Goal: Task Accomplishment & Management: Complete application form

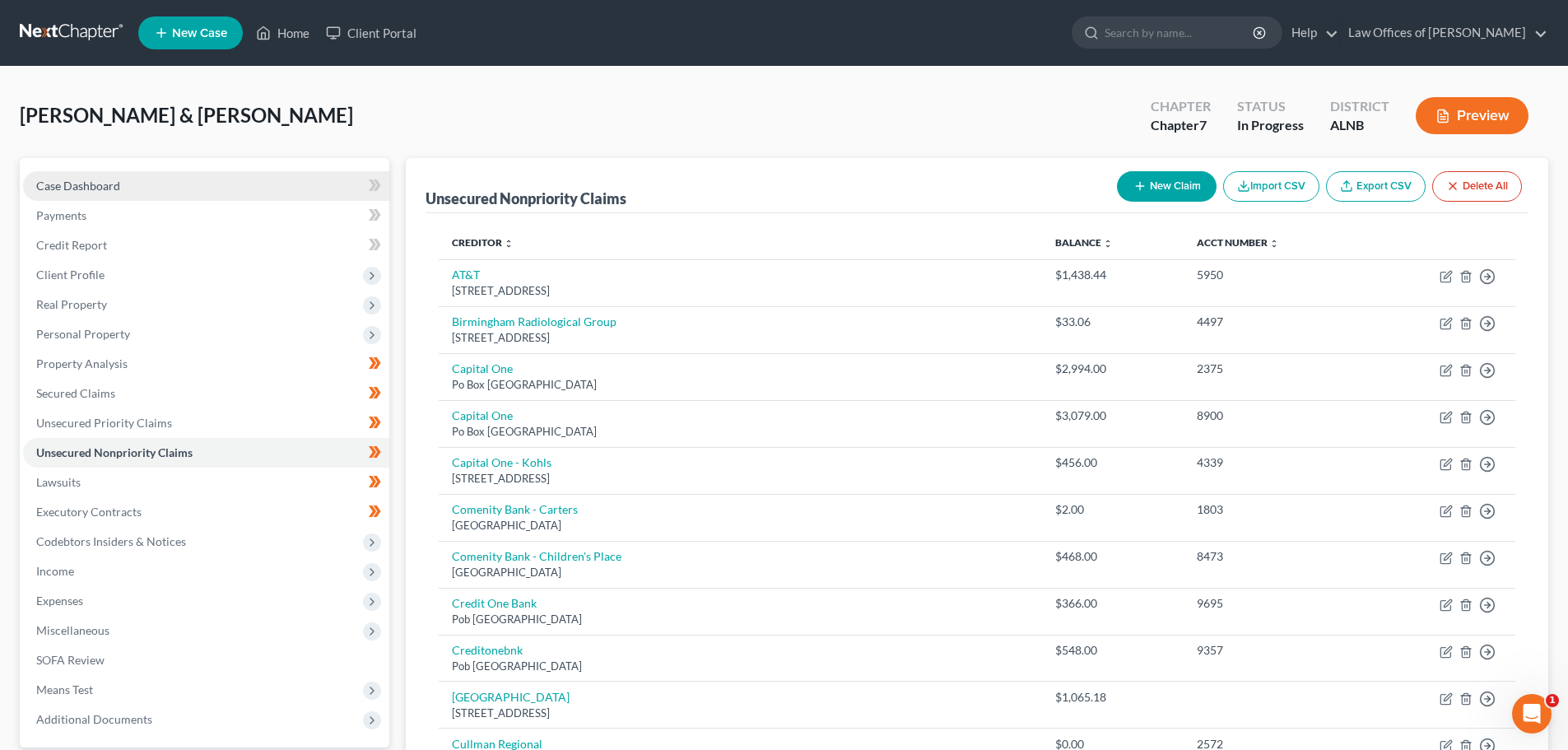
click at [89, 183] on span "Case Dashboard" at bounding box center [77, 186] width 84 height 14
select select "4"
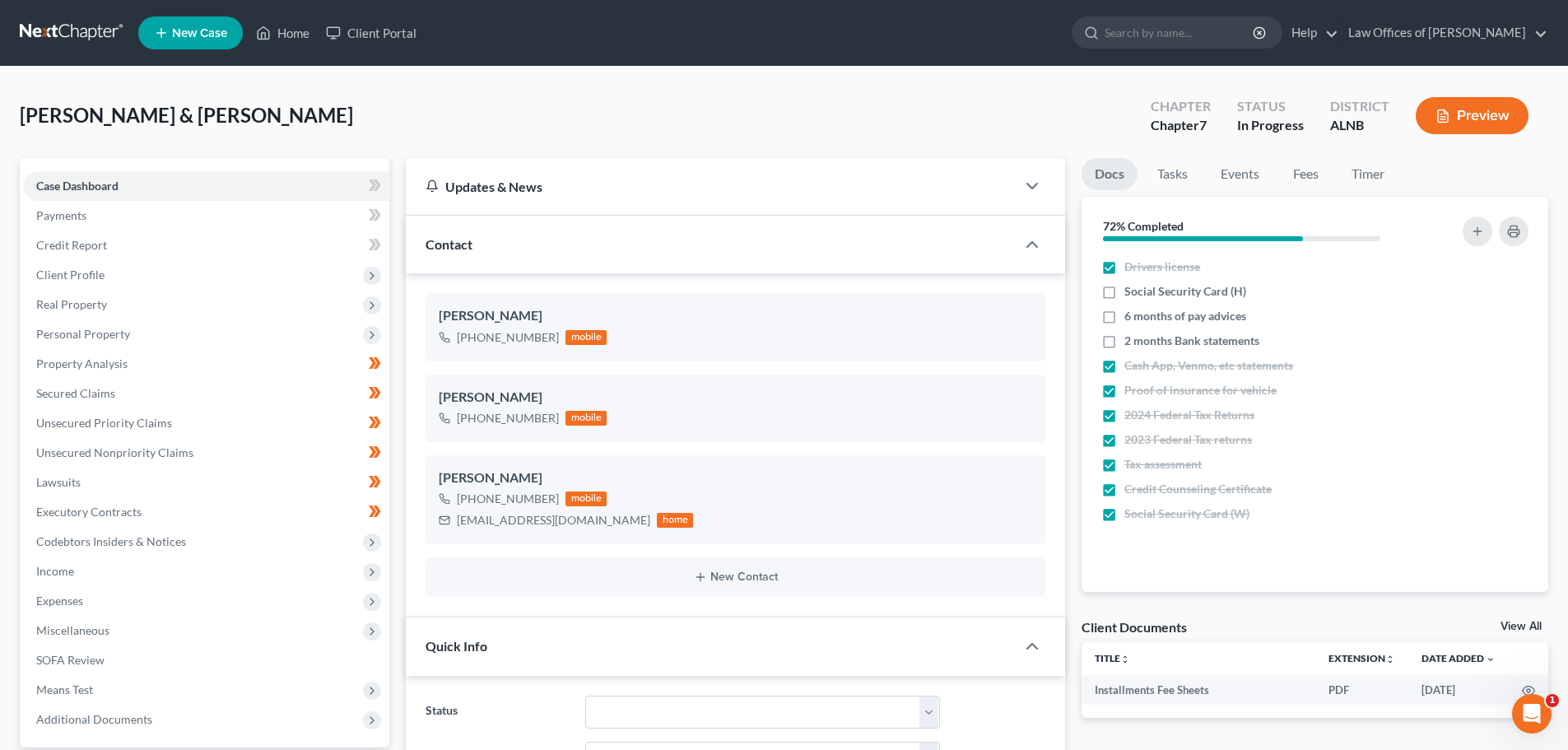
click at [826, 79] on div "[PERSON_NAME] & [PERSON_NAME] Upgraded Chapter Chapter 7 Status In [GEOGRAPHIC_…" at bounding box center [784, 720] width 1568 height 1309
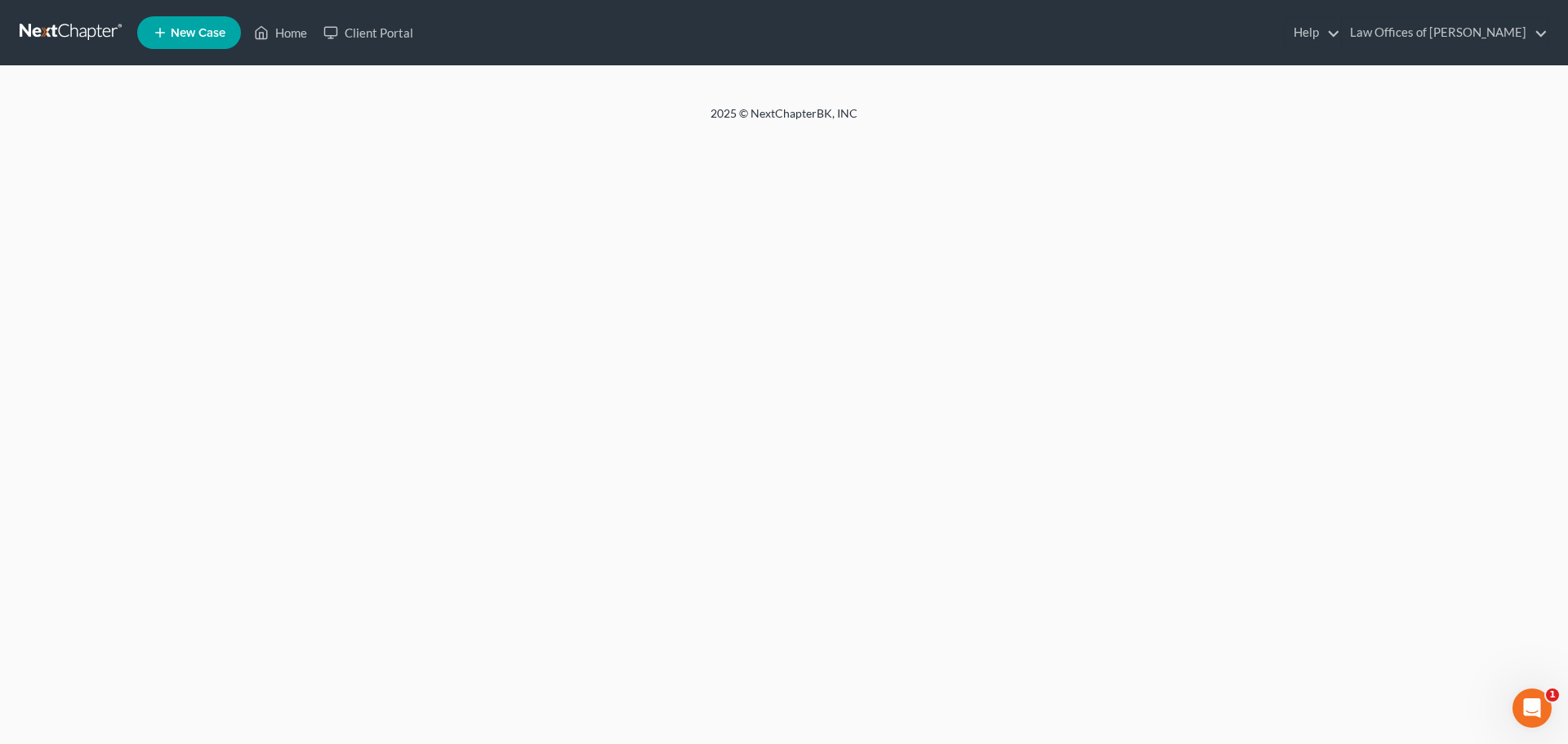
click at [685, 37] on ul "New Case Home Client Portal Help Help Center Webinars Training Videos What's ne…" at bounding box center [842, 33] width 1411 height 43
select select "4"
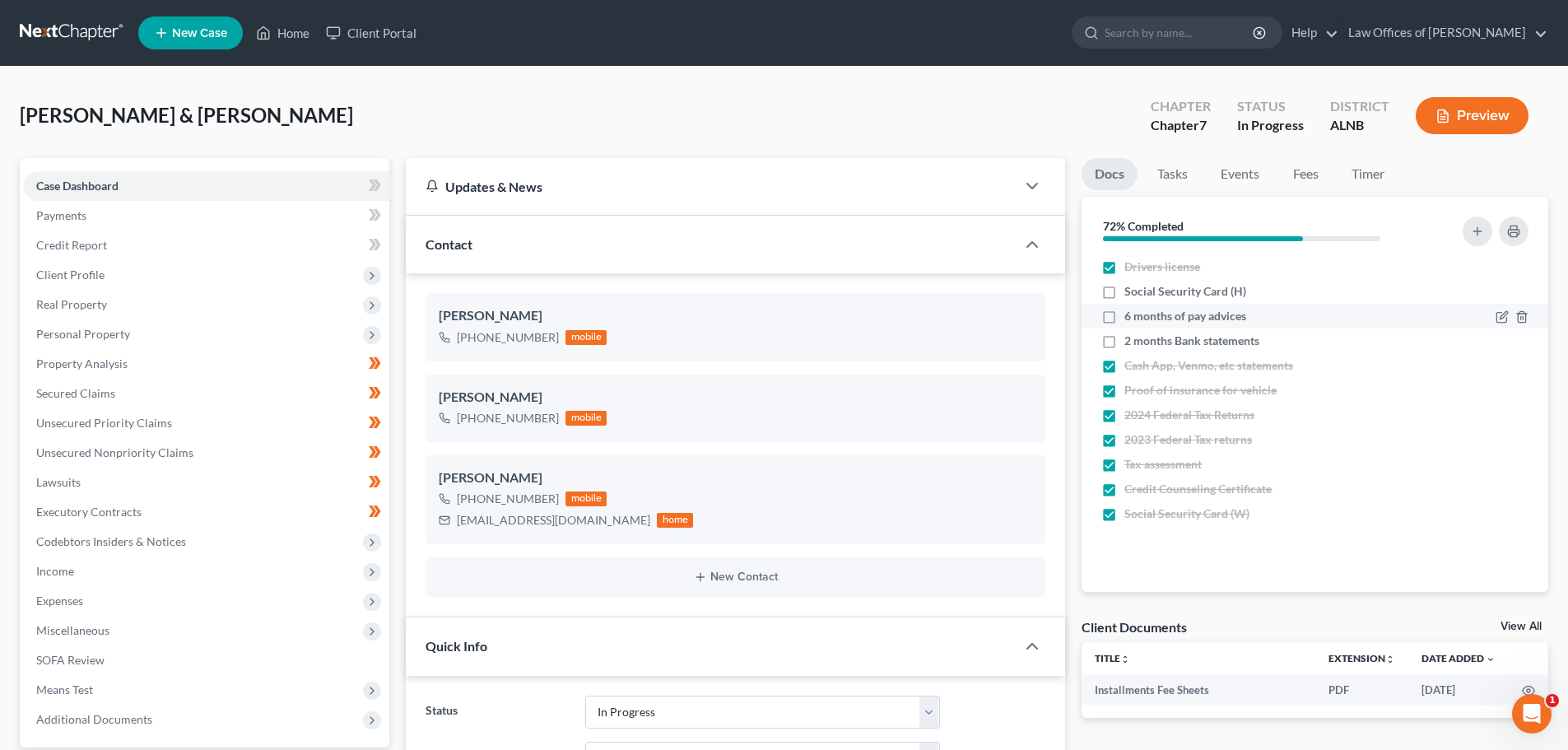
click at [1124, 317] on label "6 months of pay advices" at bounding box center [1185, 316] width 122 height 16
click at [1131, 317] on input "6 months of pay advices" at bounding box center [1136, 313] width 11 height 11
checkbox input "true"
click at [1124, 340] on label "2 months Bank statements" at bounding box center [1192, 340] width 135 height 16
click at [1131, 340] on input "2 months Bank statements" at bounding box center [1136, 338] width 11 height 11
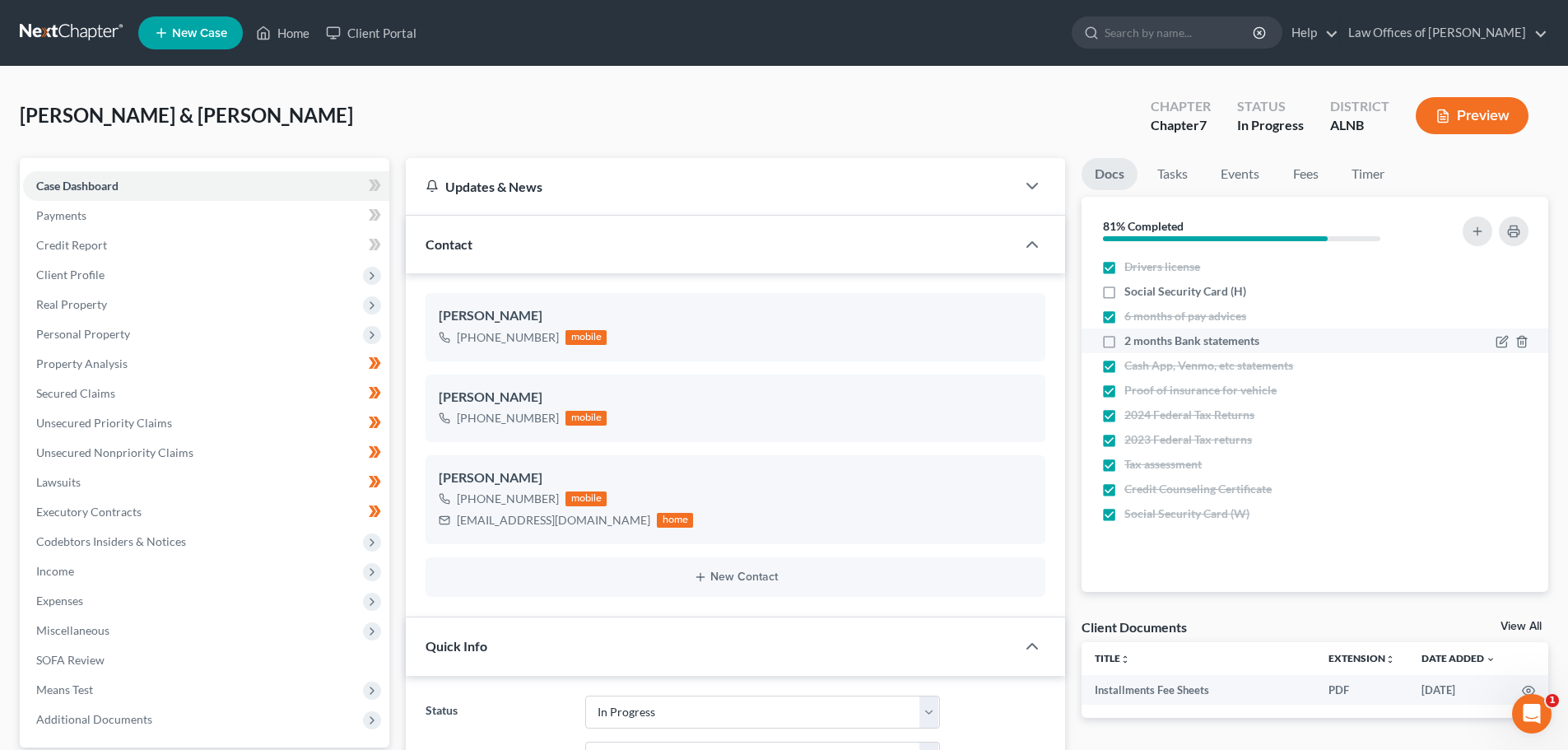
checkbox input "true"
click at [1124, 292] on label "Social Security Card (H)" at bounding box center [1185, 291] width 122 height 16
click at [1131, 292] on input "Social Security Card (H)" at bounding box center [1136, 288] width 11 height 11
checkbox input "true"
click at [130, 333] on span "Personal Property" at bounding box center [207, 334] width 366 height 30
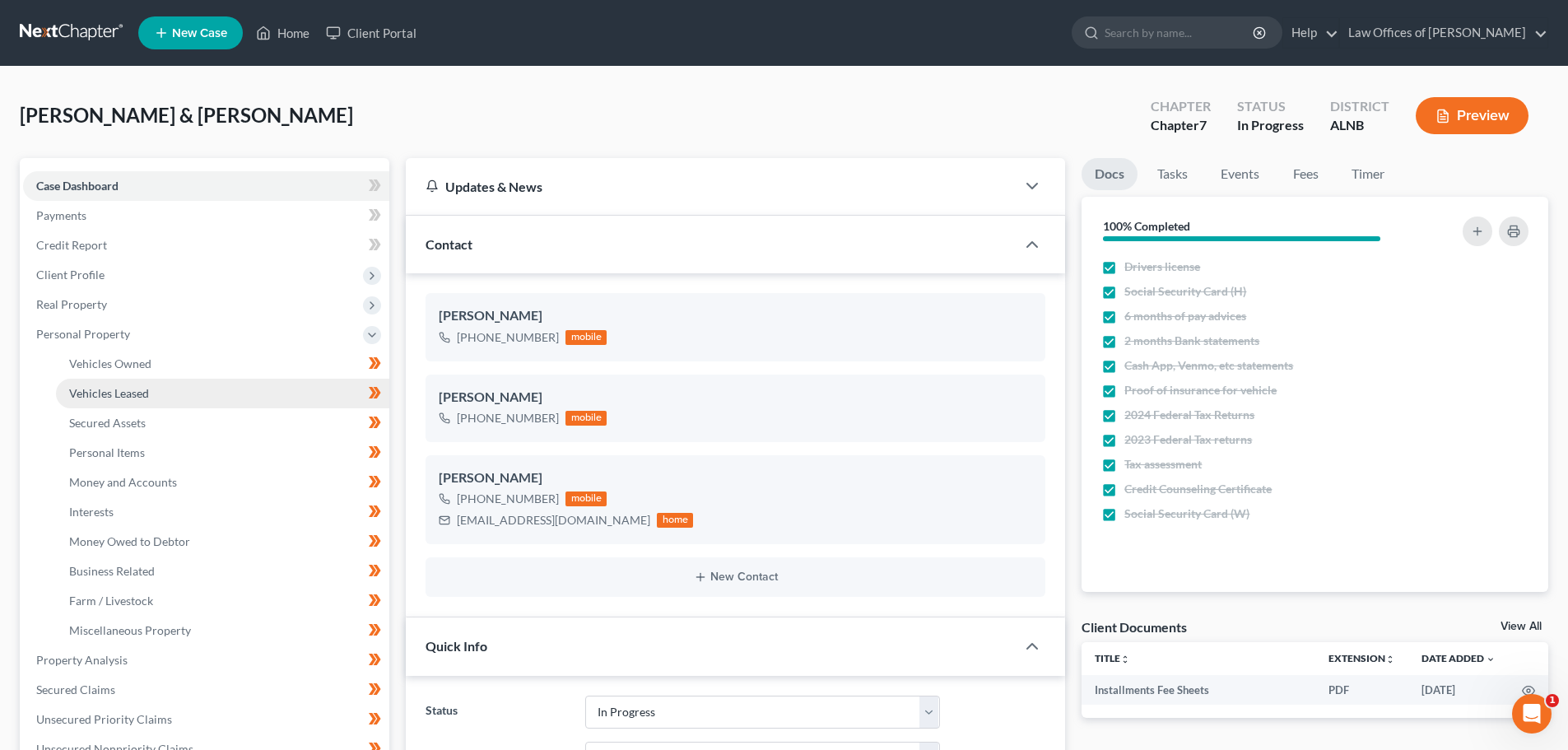
click at [163, 393] on link "Vehicles Leased" at bounding box center [222, 393] width 333 height 30
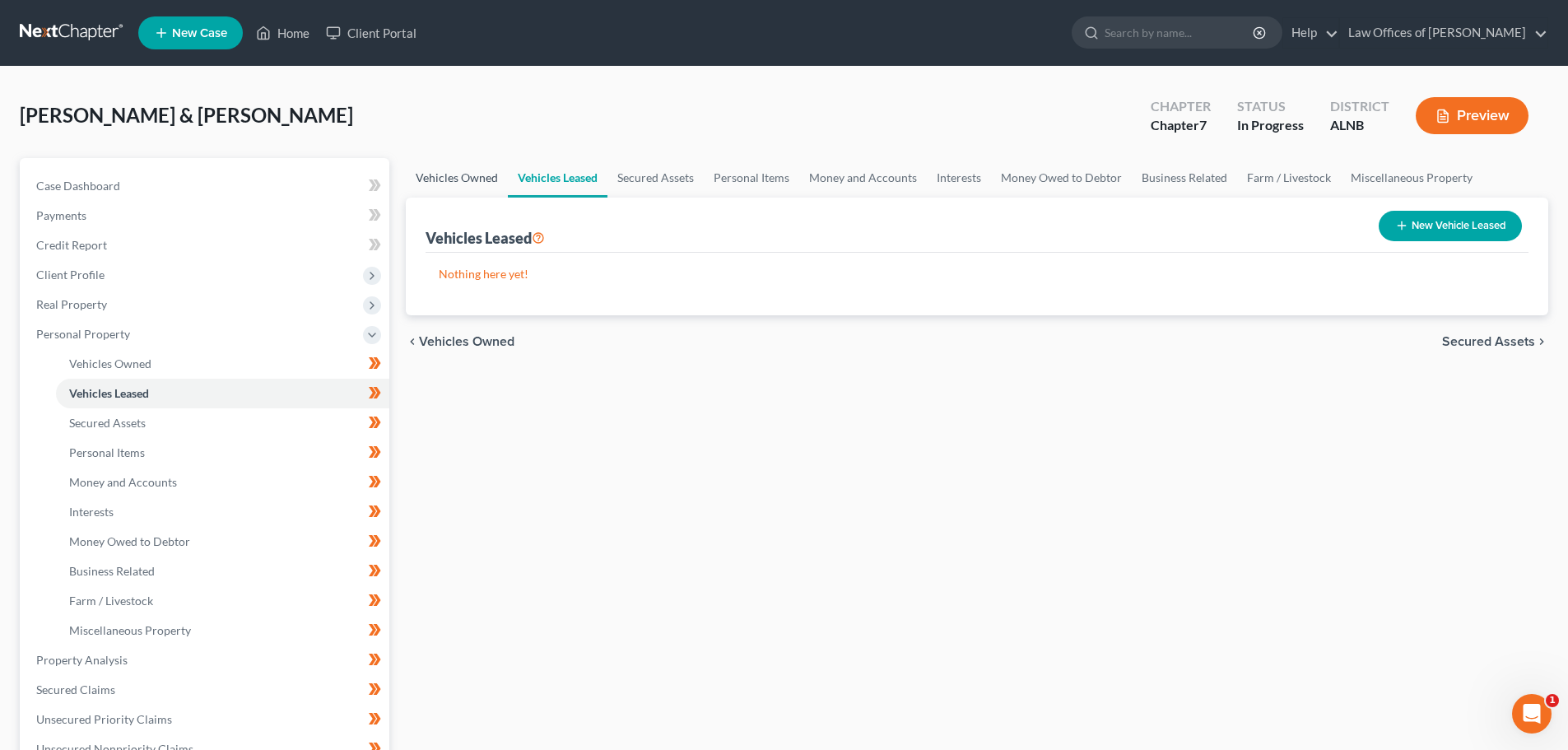
click at [477, 176] on link "Vehicles Owned" at bounding box center [457, 178] width 102 height 40
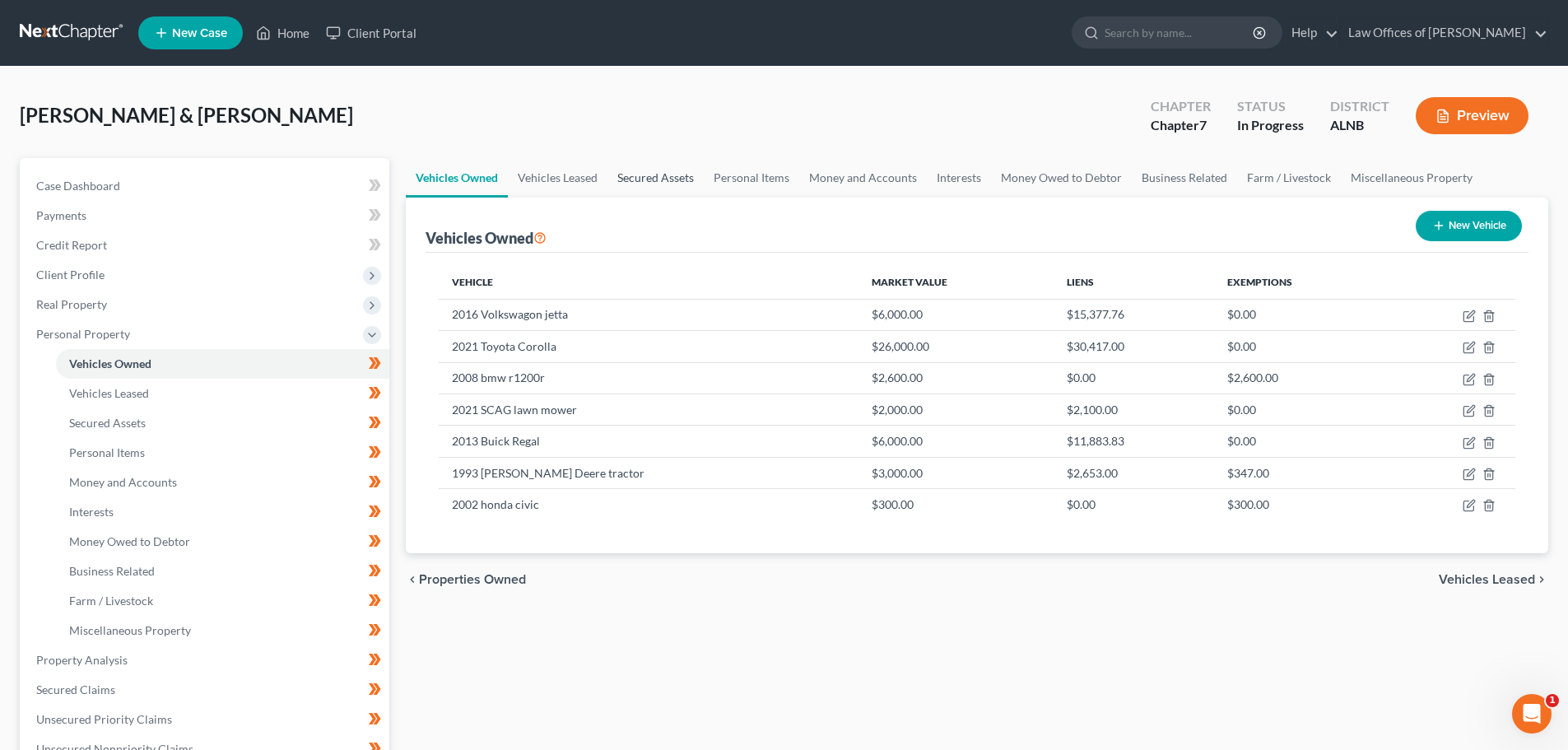
click at [659, 179] on link "Secured Assets" at bounding box center [655, 178] width 96 height 40
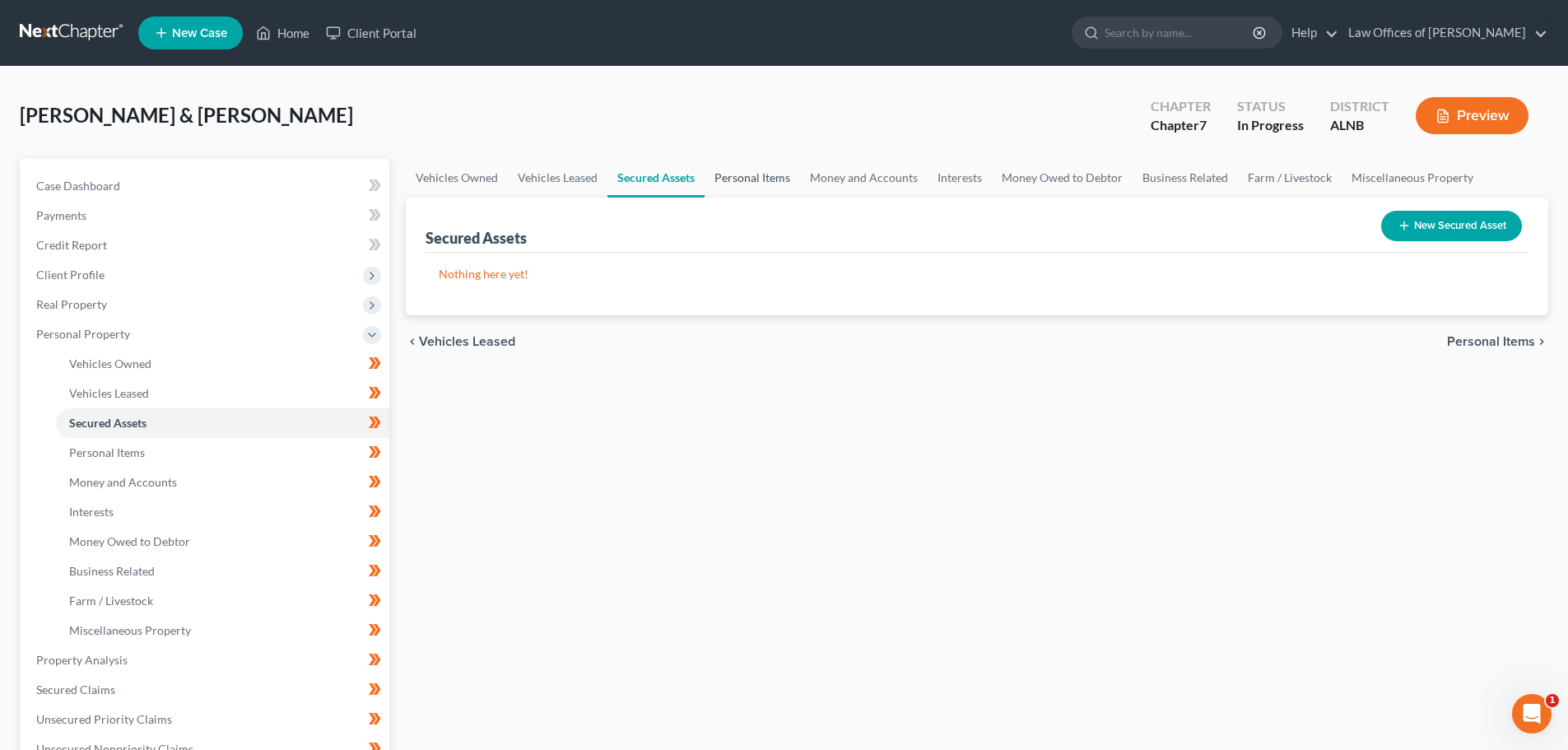
click at [738, 174] on link "Personal Items" at bounding box center [752, 178] width 95 height 40
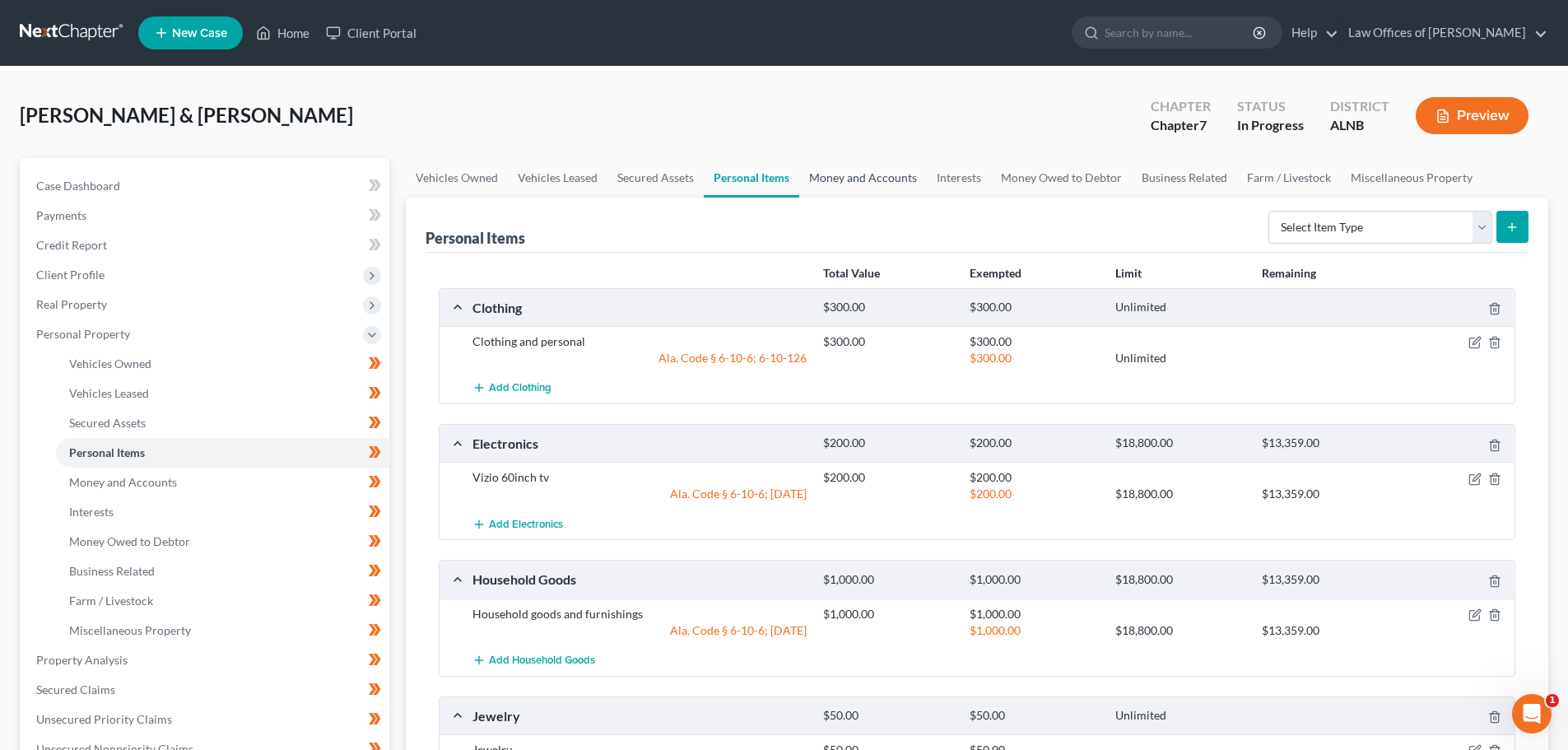
click at [849, 174] on link "Money and Accounts" at bounding box center [863, 178] width 128 height 40
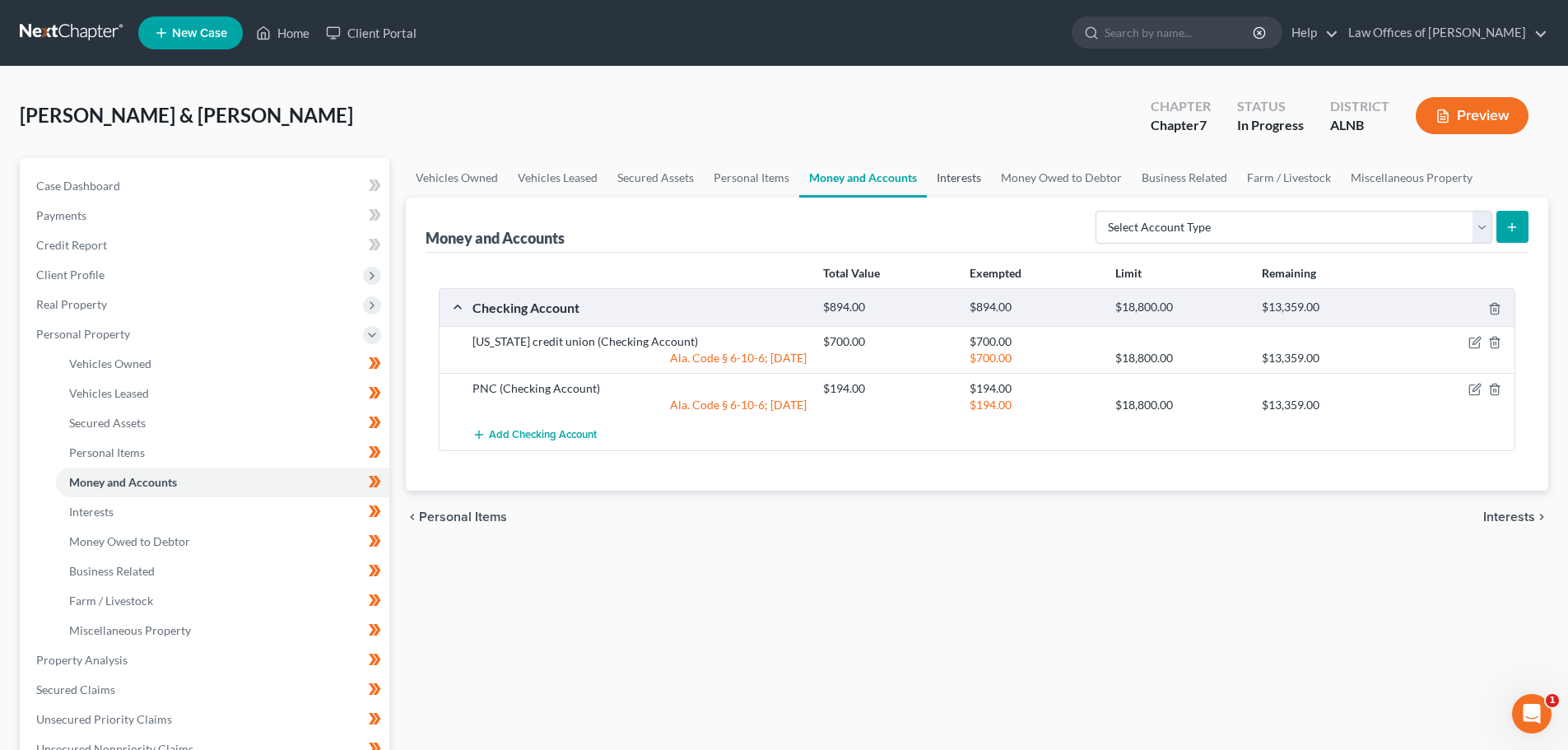
click at [969, 173] on link "Interests" at bounding box center [958, 178] width 64 height 40
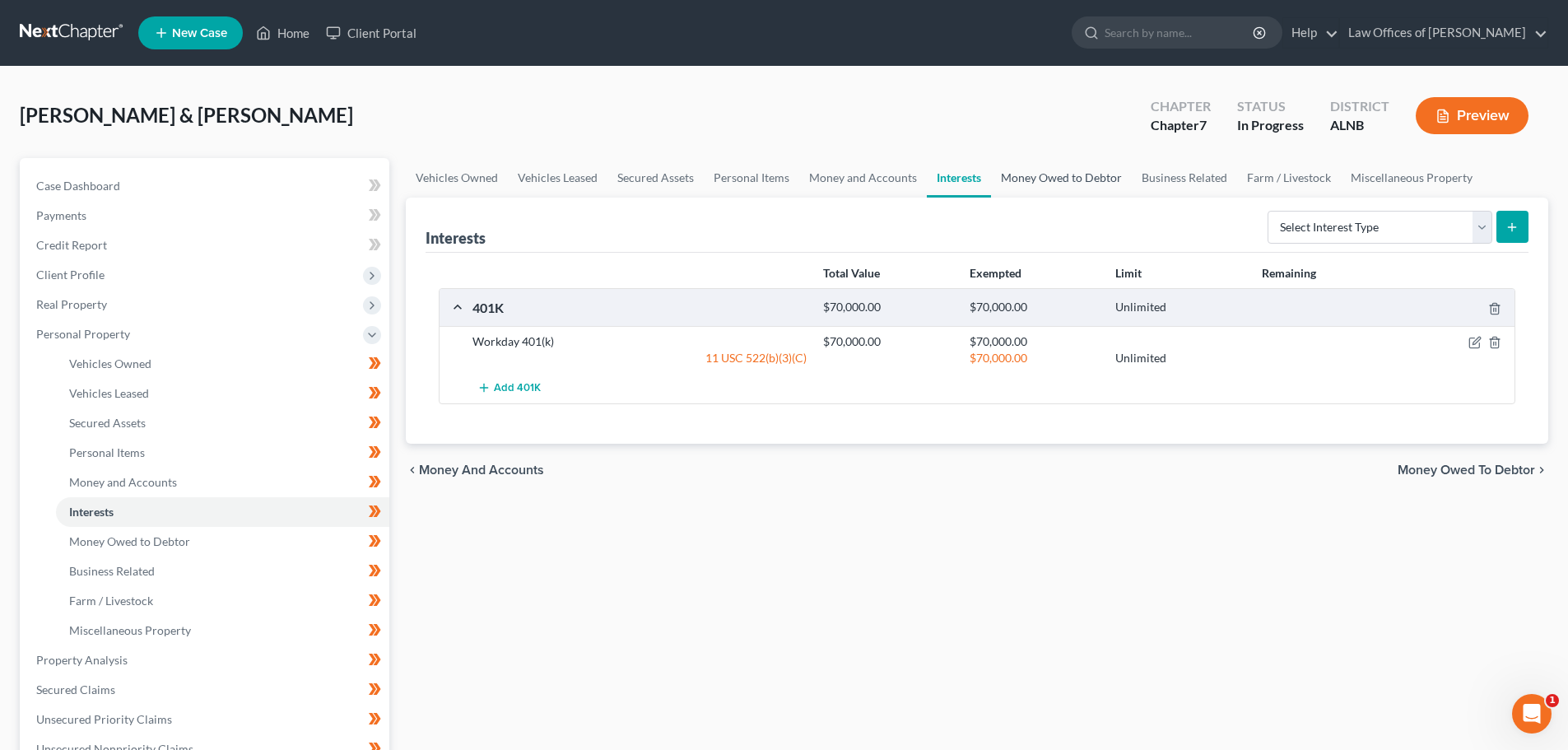
click at [1064, 175] on link "Money Owed to Debtor" at bounding box center [1061, 178] width 141 height 40
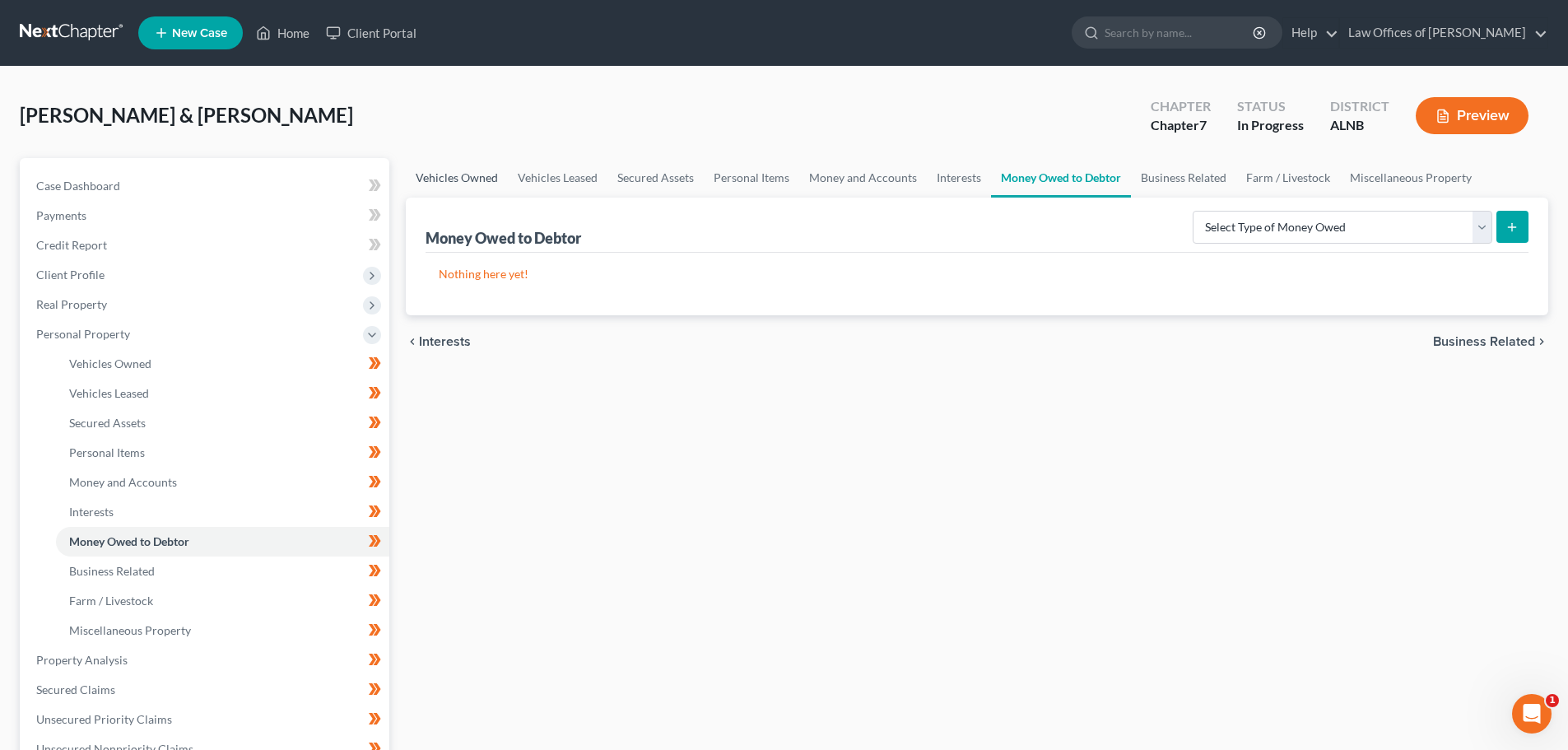
click at [456, 175] on link "Vehicles Owned" at bounding box center [457, 178] width 102 height 40
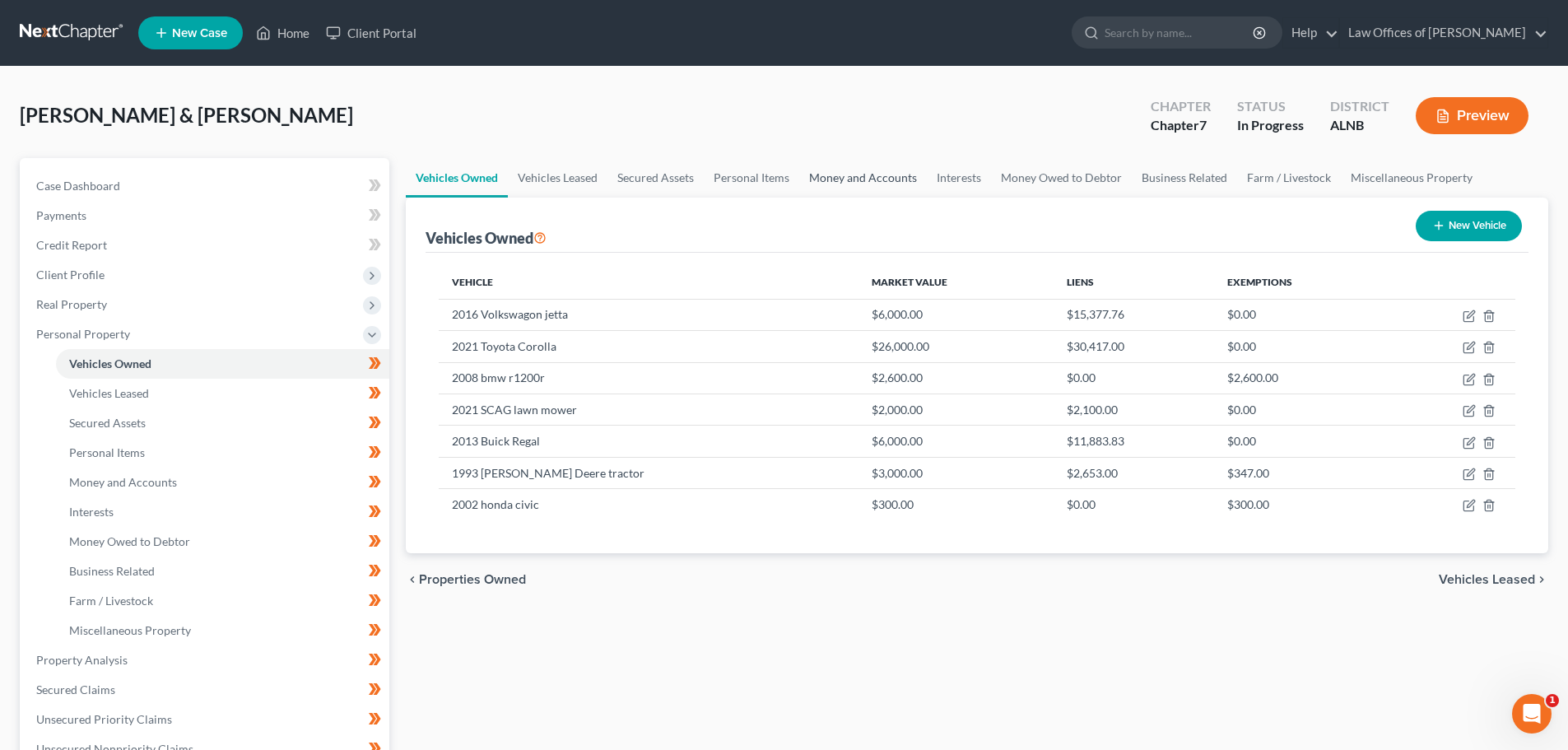
drag, startPoint x: 891, startPoint y: 181, endPoint x: 899, endPoint y: 178, distance: 8.5
click at [891, 181] on link "Money and Accounts" at bounding box center [863, 178] width 128 height 40
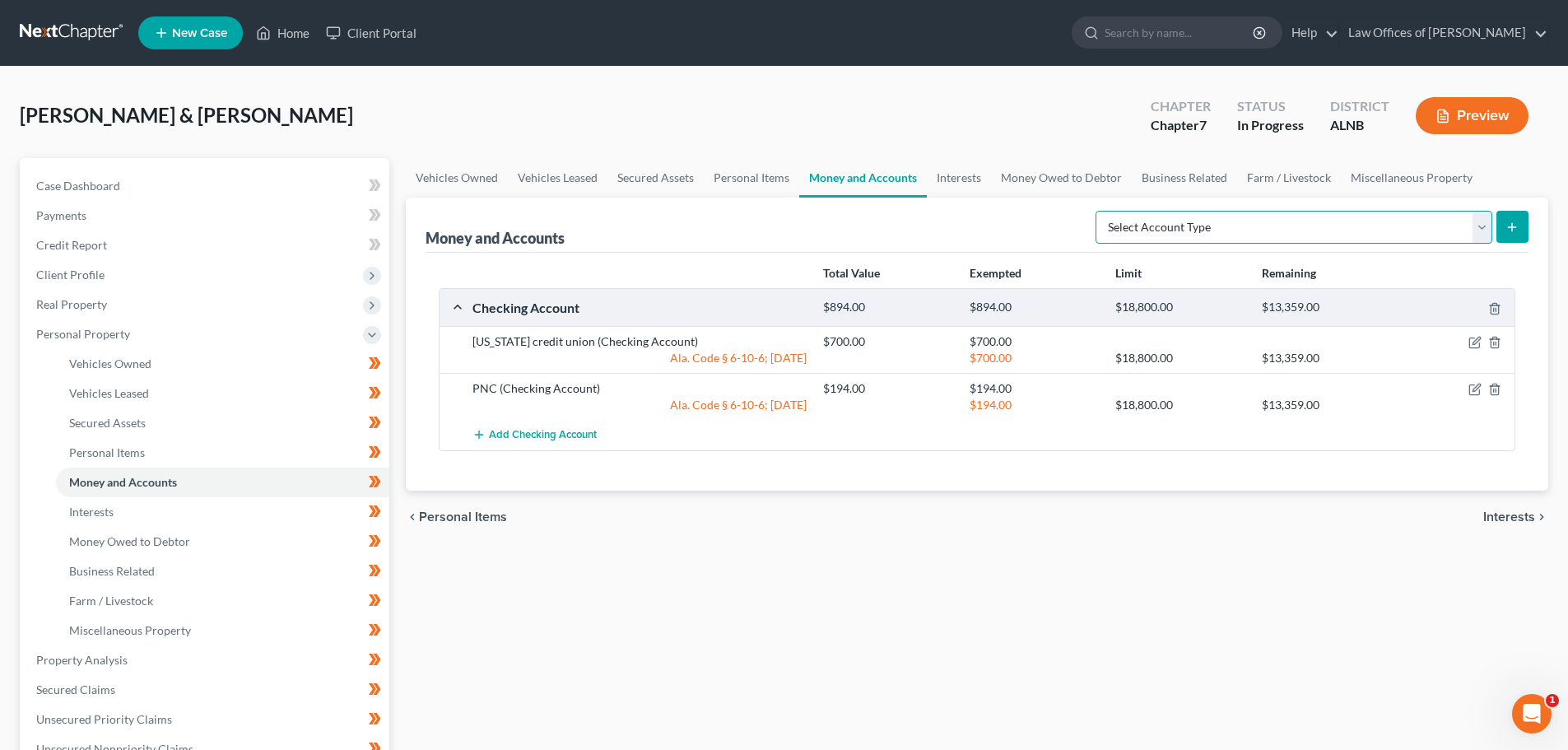
click at [1485, 225] on select "Select Account Type Brokerage (A/B: 18, SOFA: 20) Cash on Hand (A/B: 16) Certif…" at bounding box center [1294, 227] width 397 height 33
select select "other"
click at [1099, 211] on select "Select Account Type Brokerage (A/B: 18, SOFA: 20) Cash on Hand (A/B: 16) Certif…" at bounding box center [1294, 227] width 397 height 33
click at [1506, 227] on icon "submit" at bounding box center [1511, 227] width 13 height 13
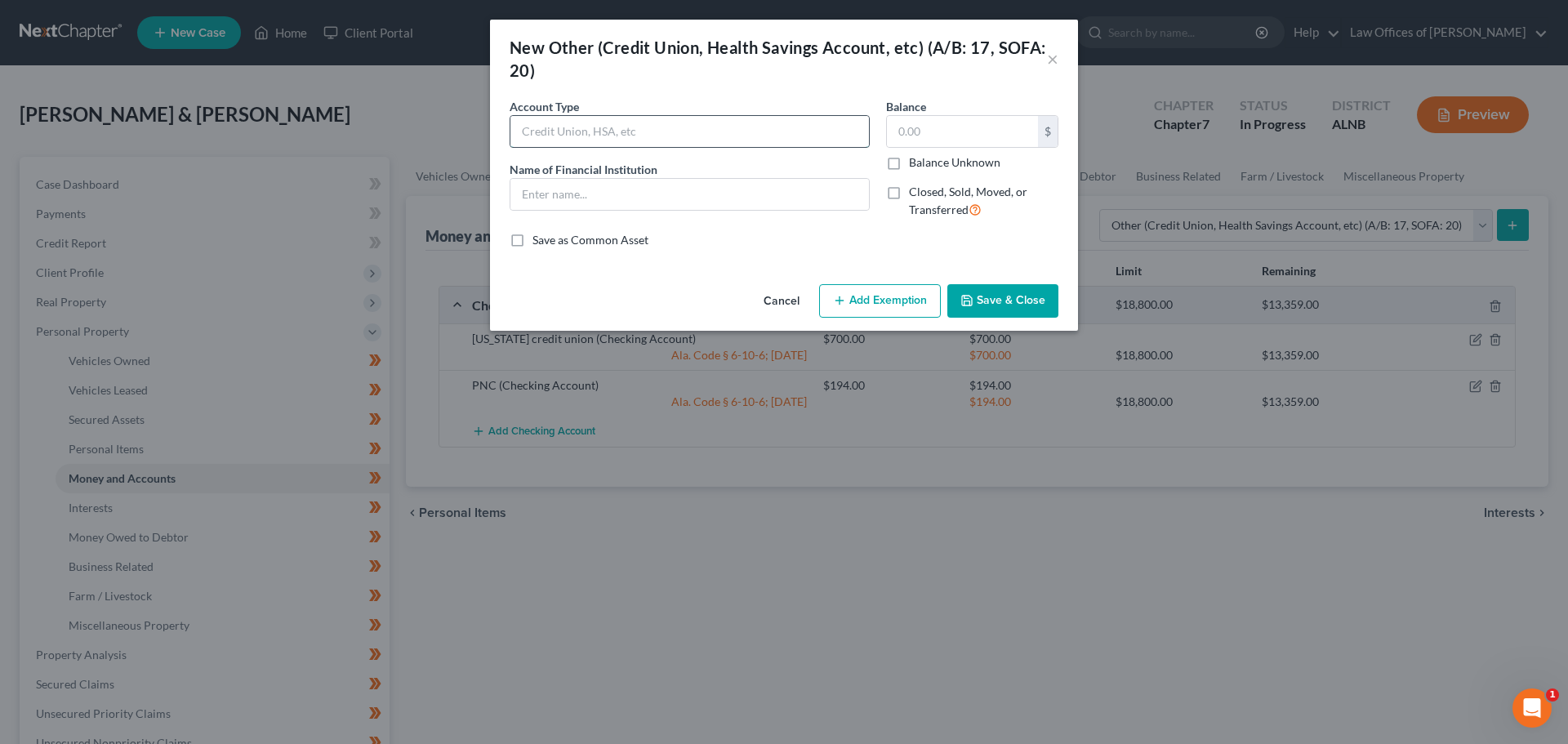
click at [721, 125] on input "text" at bounding box center [690, 131] width 358 height 31
type input "Cash App"
click at [909, 164] on label "Balance Unknown" at bounding box center [955, 162] width 92 height 16
click at [915, 164] on input "Balance Unknown" at bounding box center [921, 159] width 11 height 11
checkbox input "true"
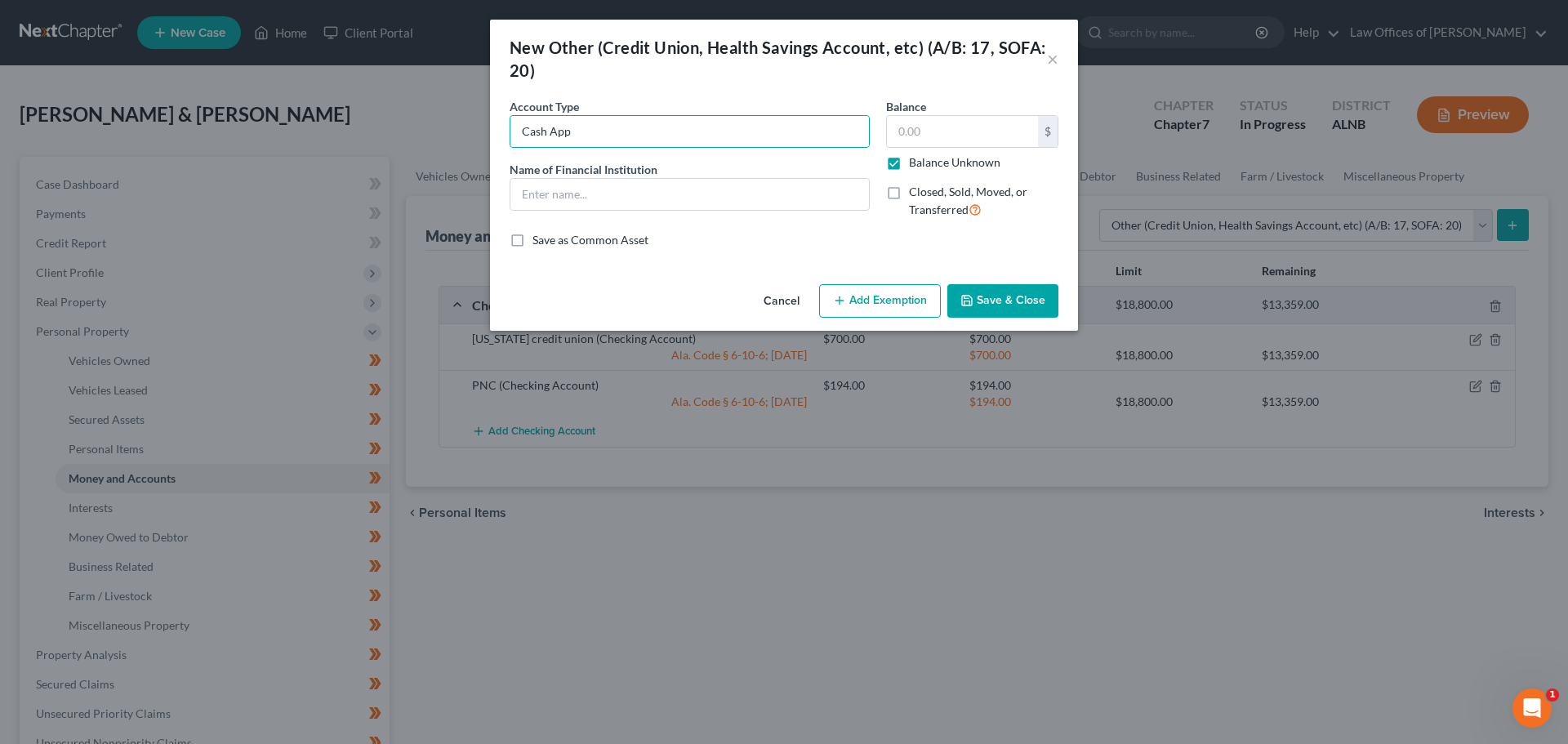
type input "0.00"
click at [989, 299] on button "Save & Close" at bounding box center [1003, 301] width 111 height 34
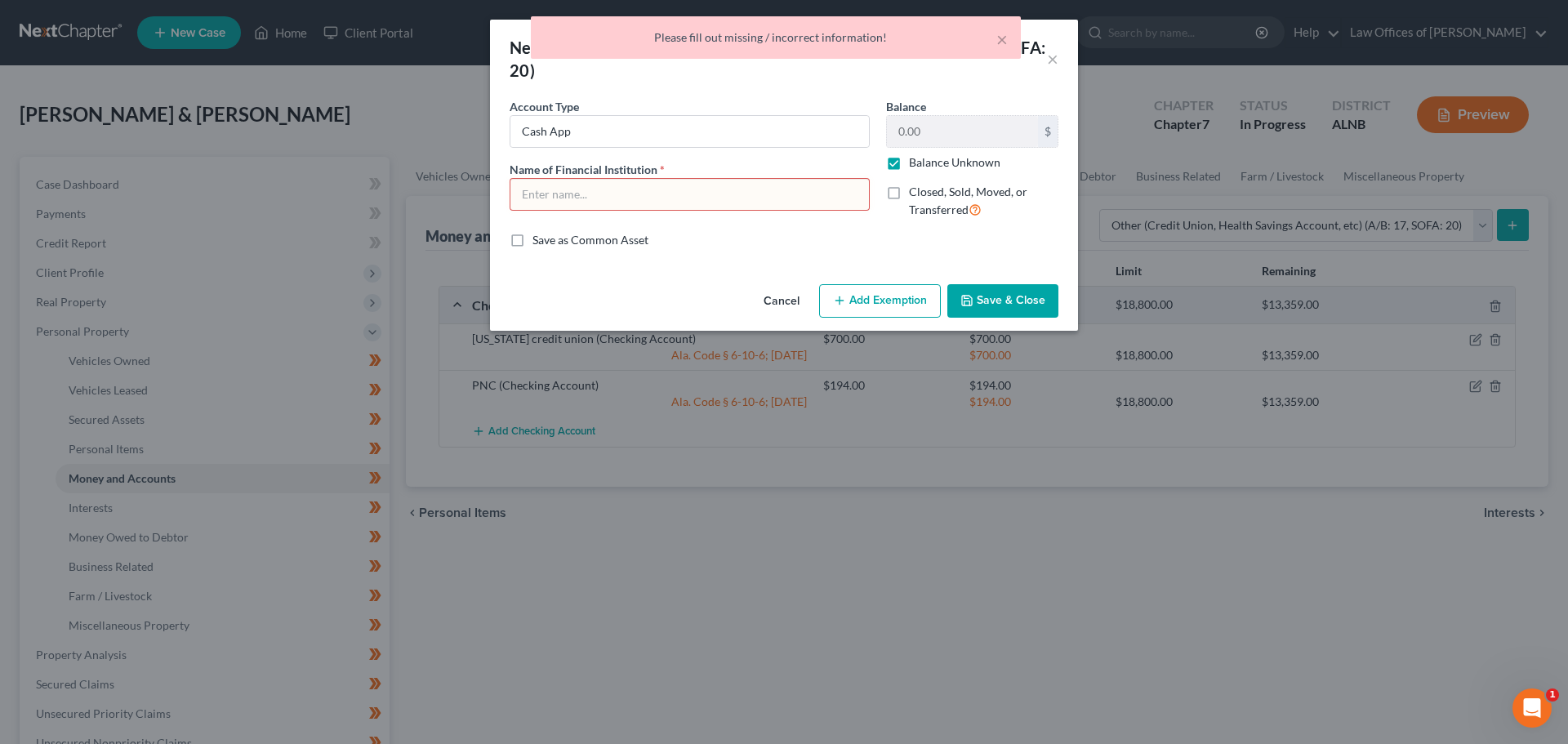
click at [692, 195] on input "text" at bounding box center [690, 194] width 358 height 31
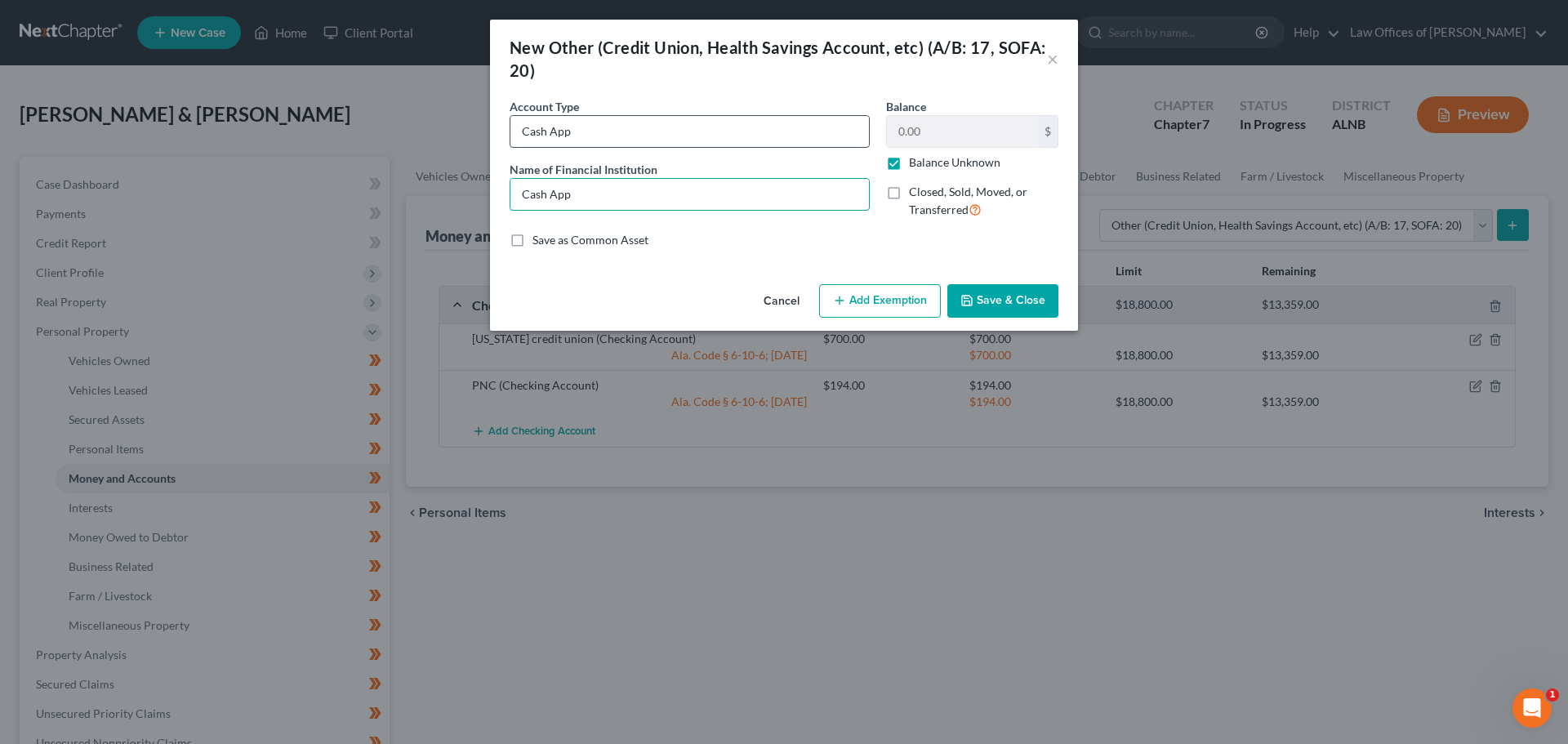
type input "Cash App"
drag, startPoint x: 585, startPoint y: 132, endPoint x: 480, endPoint y: 133, distance: 105.0
click at [481, 133] on div "New Other (Credit Union, Health Savings Account, etc) (A/B: 17, SOFA: 20) × An …" at bounding box center [784, 372] width 1568 height 744
click at [1014, 297] on button "Save & Close" at bounding box center [1003, 301] width 111 height 34
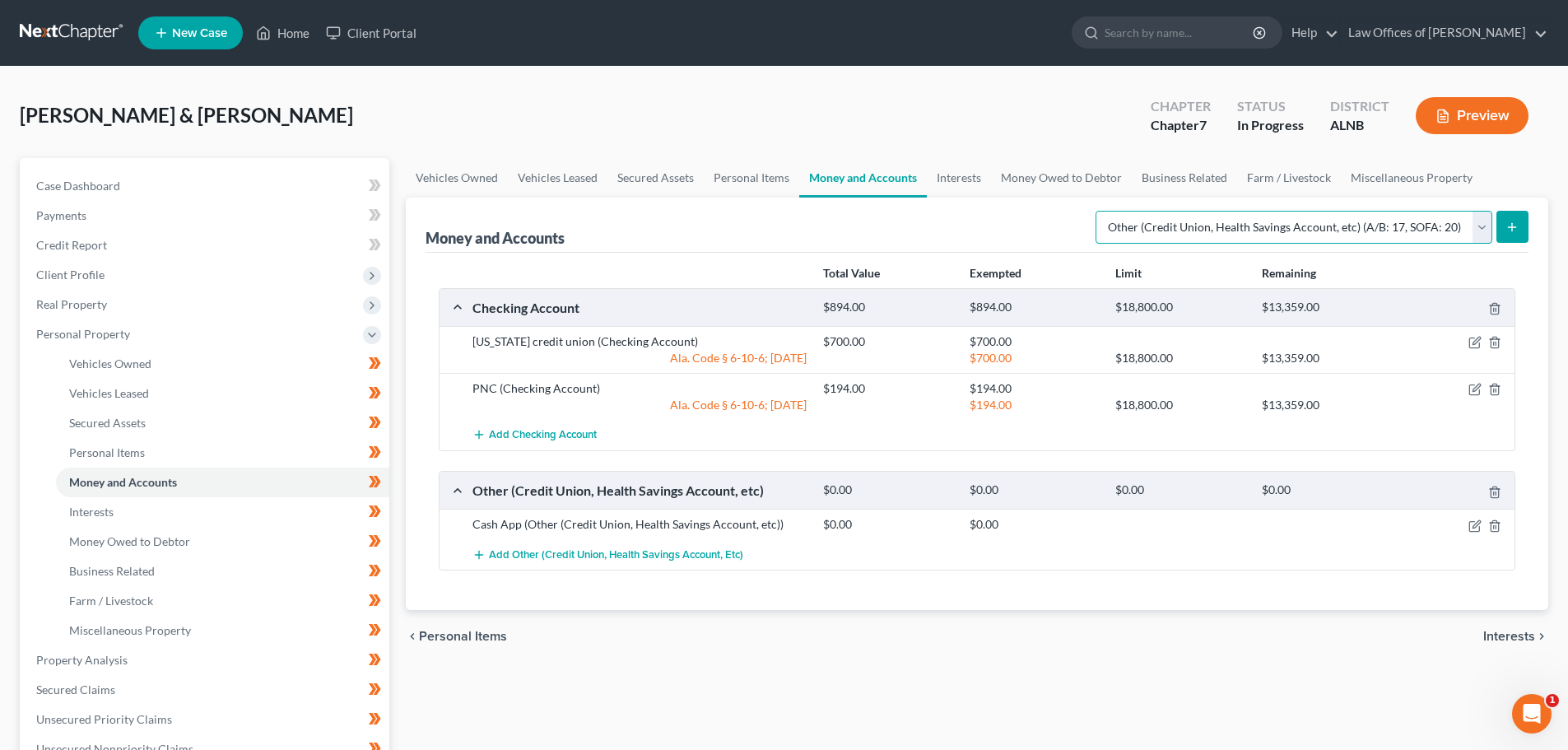
click at [1481, 231] on select "Select Account Type Brokerage (A/B: 18, SOFA: 20) Cash on Hand (A/B: 16) Certif…" at bounding box center [1294, 227] width 397 height 33
click at [1099, 211] on select "Select Account Type Brokerage (A/B: 18, SOFA: 20) Cash on Hand (A/B: 16) Certif…" at bounding box center [1294, 227] width 397 height 33
click at [1515, 231] on icon "submit" at bounding box center [1511, 227] width 13 height 13
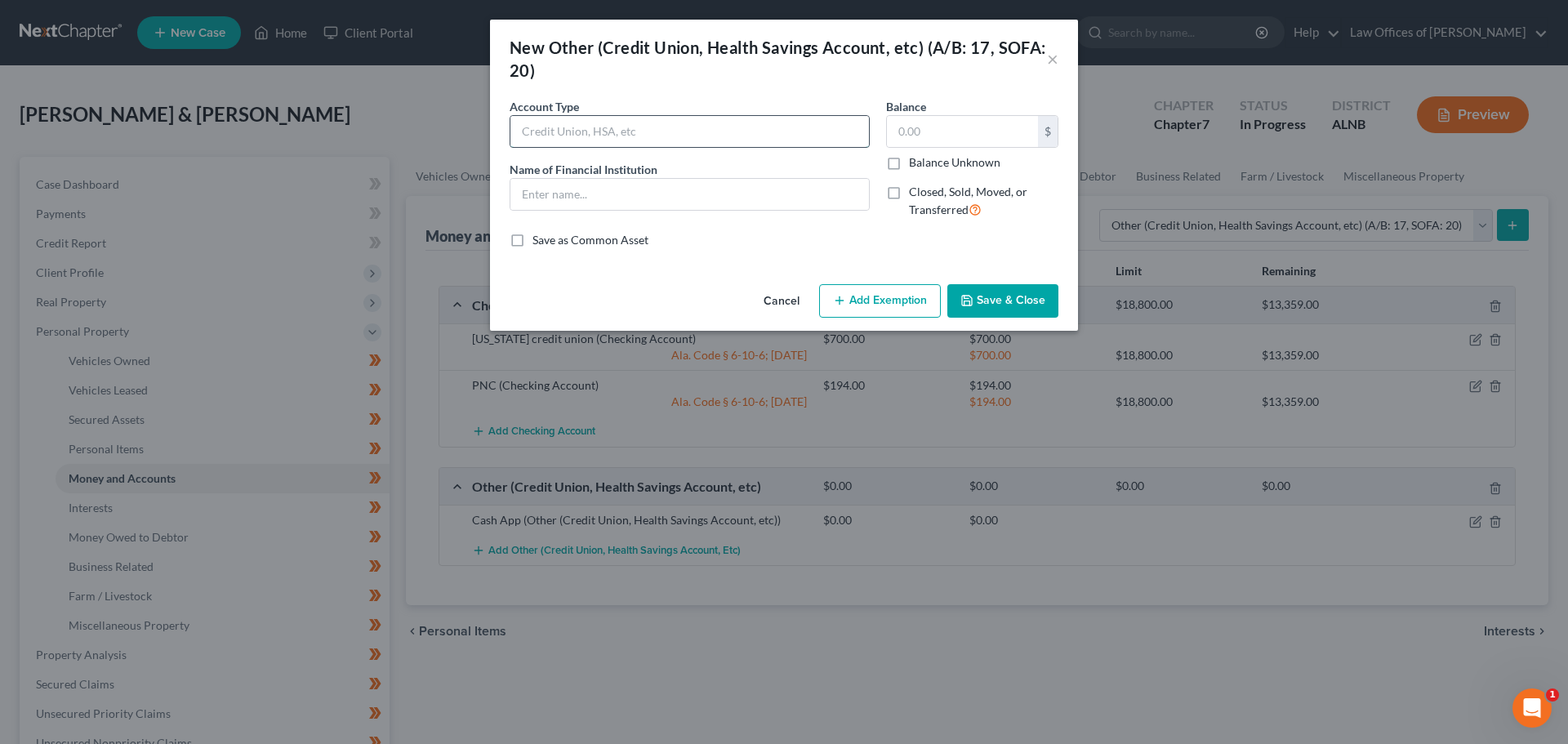
click at [713, 130] on input "text" at bounding box center [690, 131] width 358 height 31
click at [761, 193] on input "text" at bounding box center [690, 194] width 358 height 31
type input "Apple Cash"
click at [909, 163] on label "Balance Unknown" at bounding box center [955, 162] width 92 height 16
click at [915, 163] on input "Balance Unknown" at bounding box center [921, 159] width 11 height 11
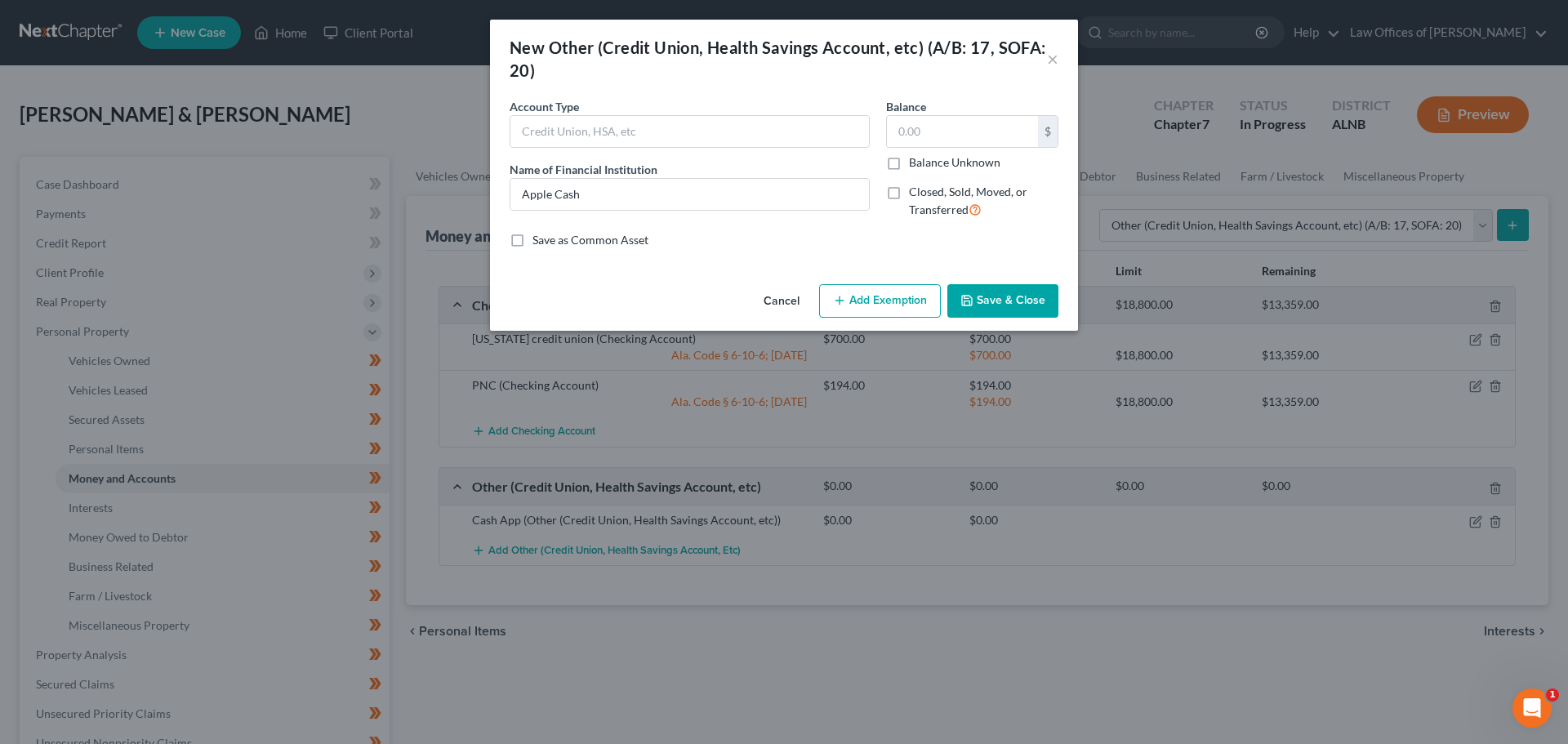
checkbox input "true"
type input "0.00"
click at [1015, 299] on button "Save & Close" at bounding box center [1003, 301] width 111 height 34
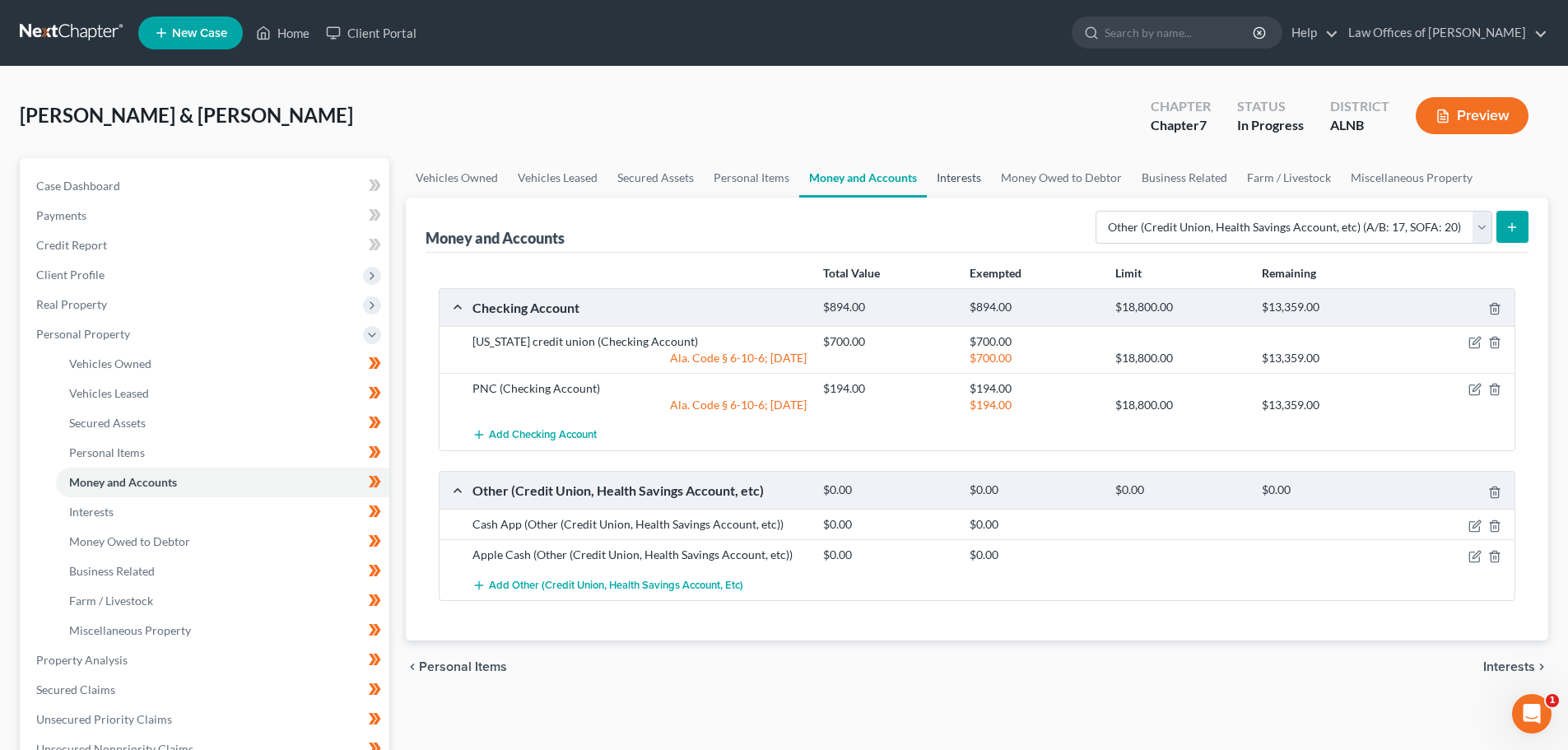
click at [951, 174] on link "Interests" at bounding box center [958, 178] width 64 height 40
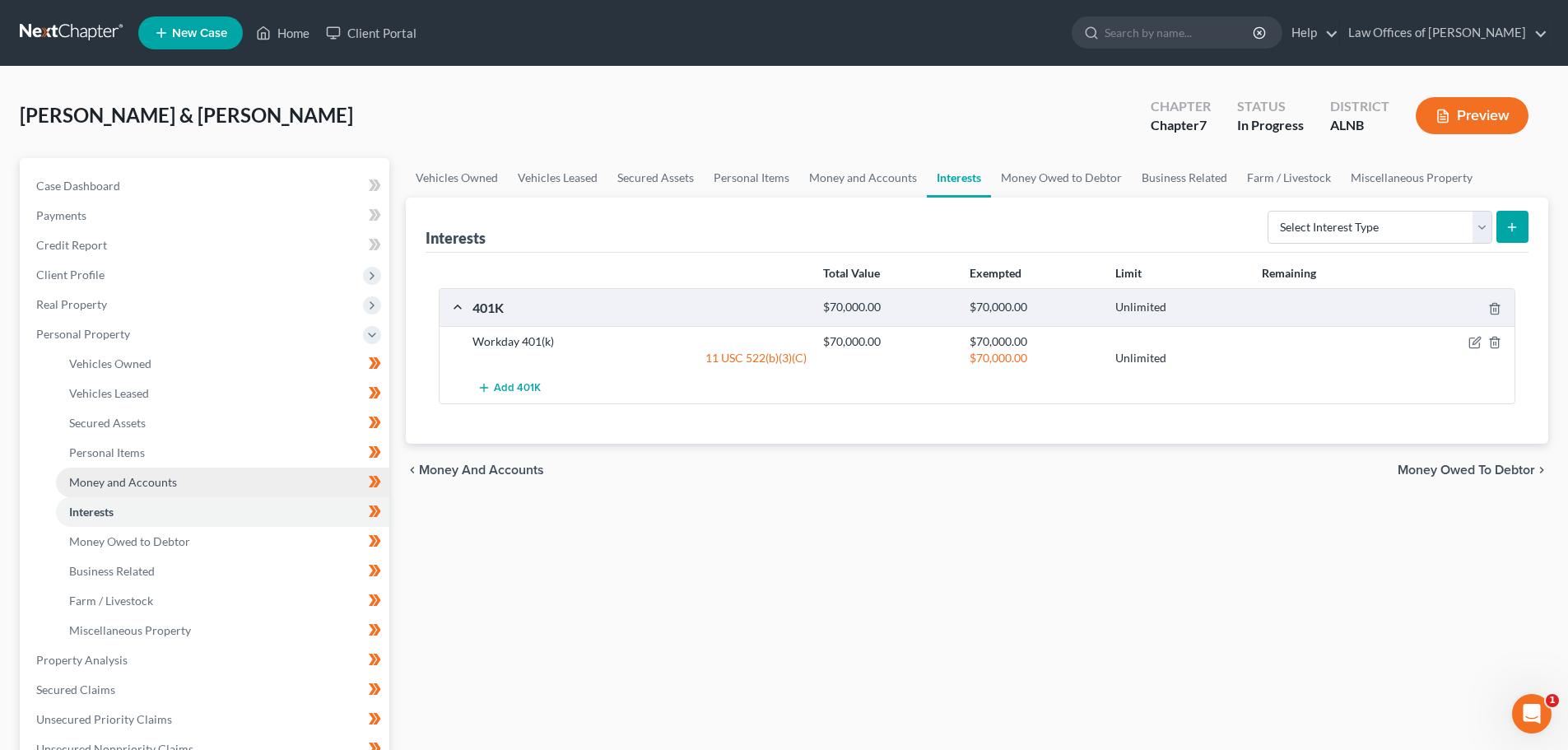
click at [179, 478] on link "Money and Accounts" at bounding box center [222, 481] width 333 height 30
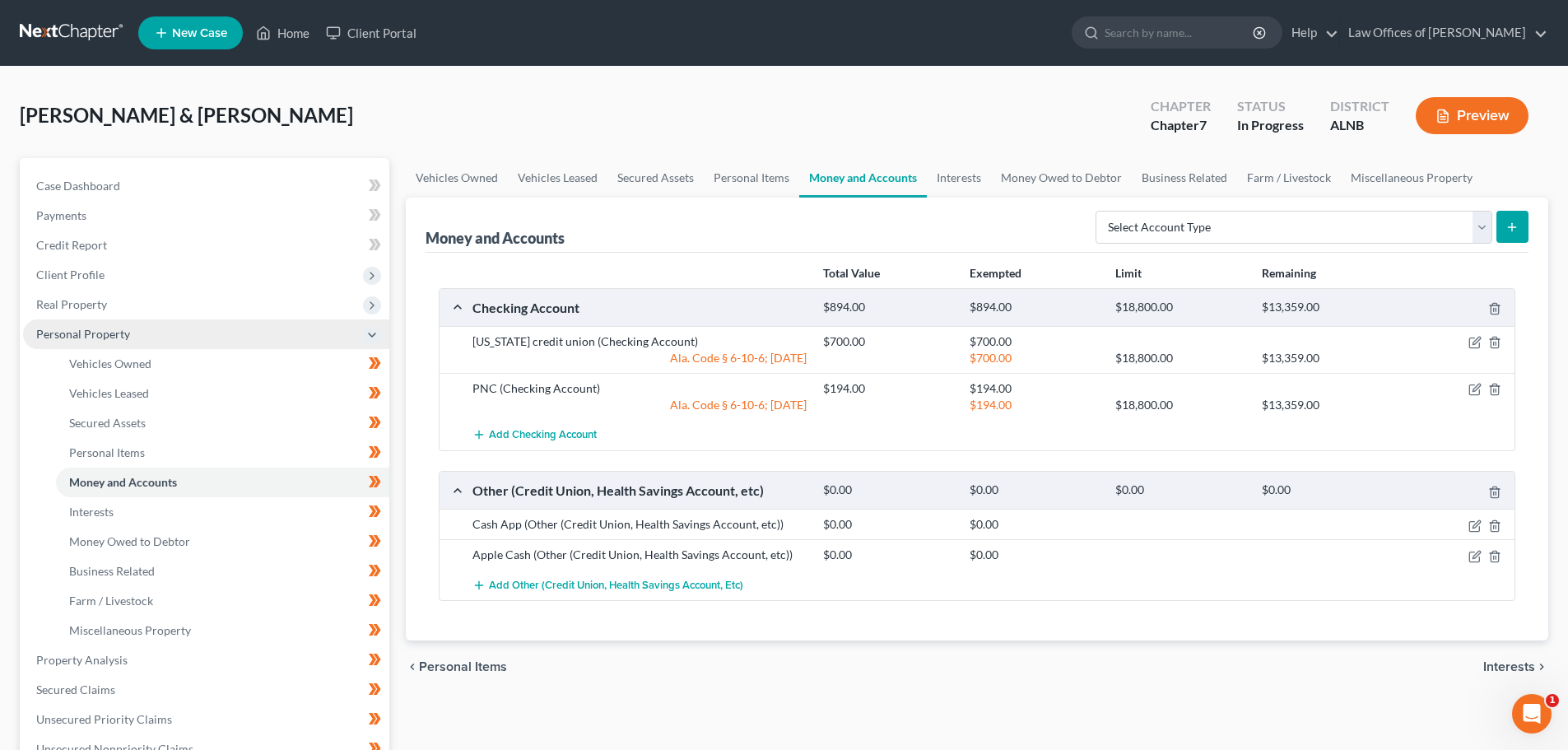
click at [374, 336] on icon at bounding box center [372, 335] width 13 height 13
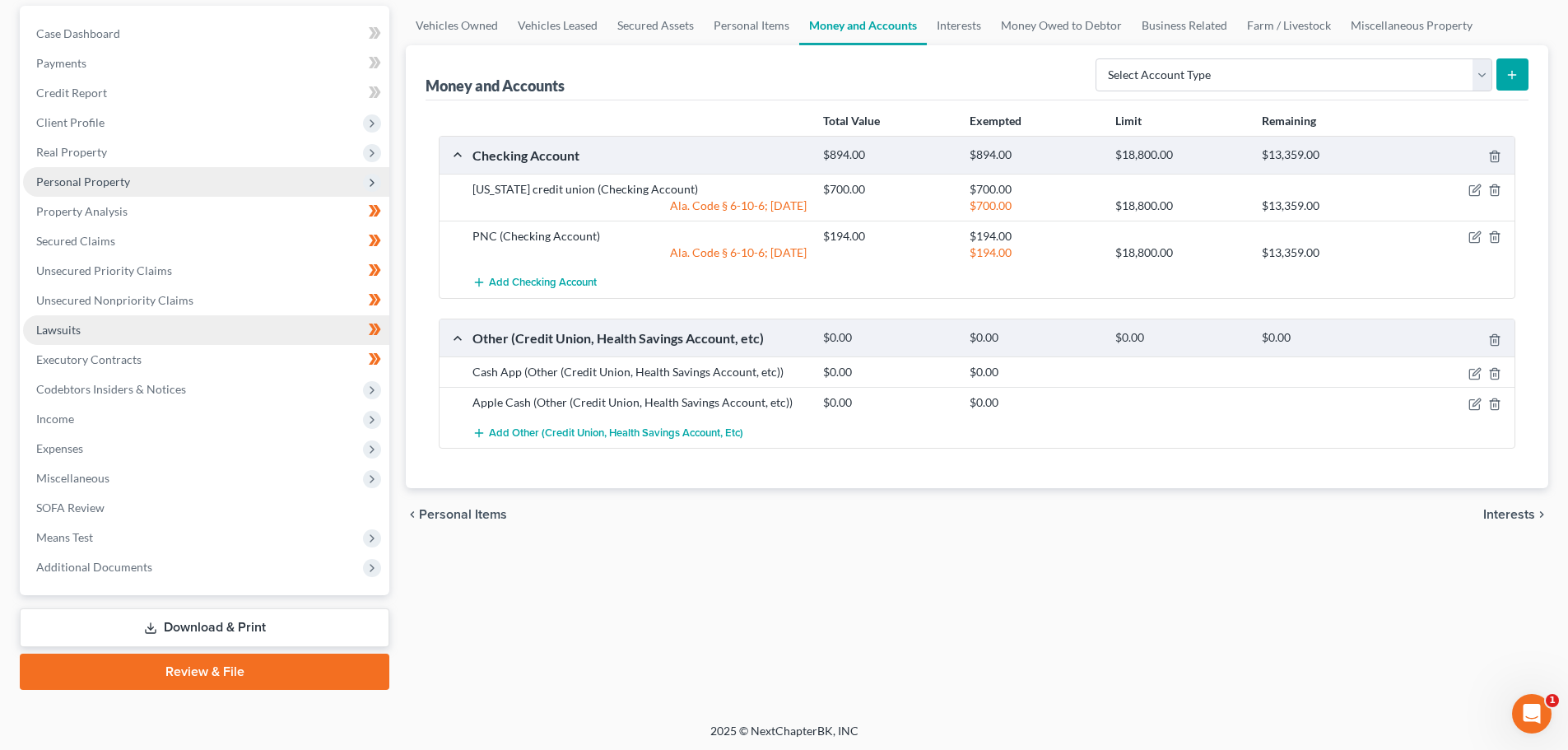
scroll to position [154, 0]
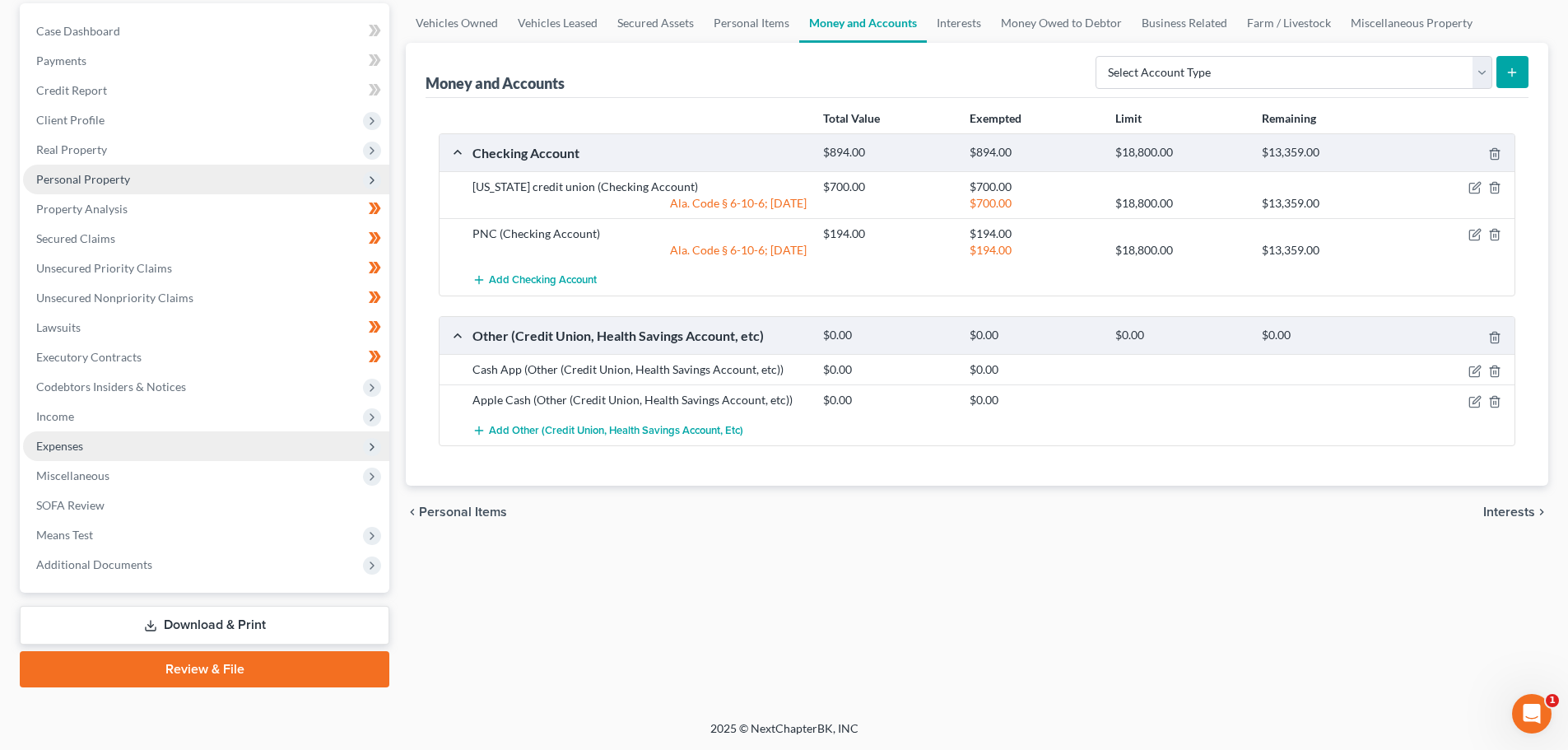
click at [111, 443] on span "Expenses" at bounding box center [207, 446] width 366 height 30
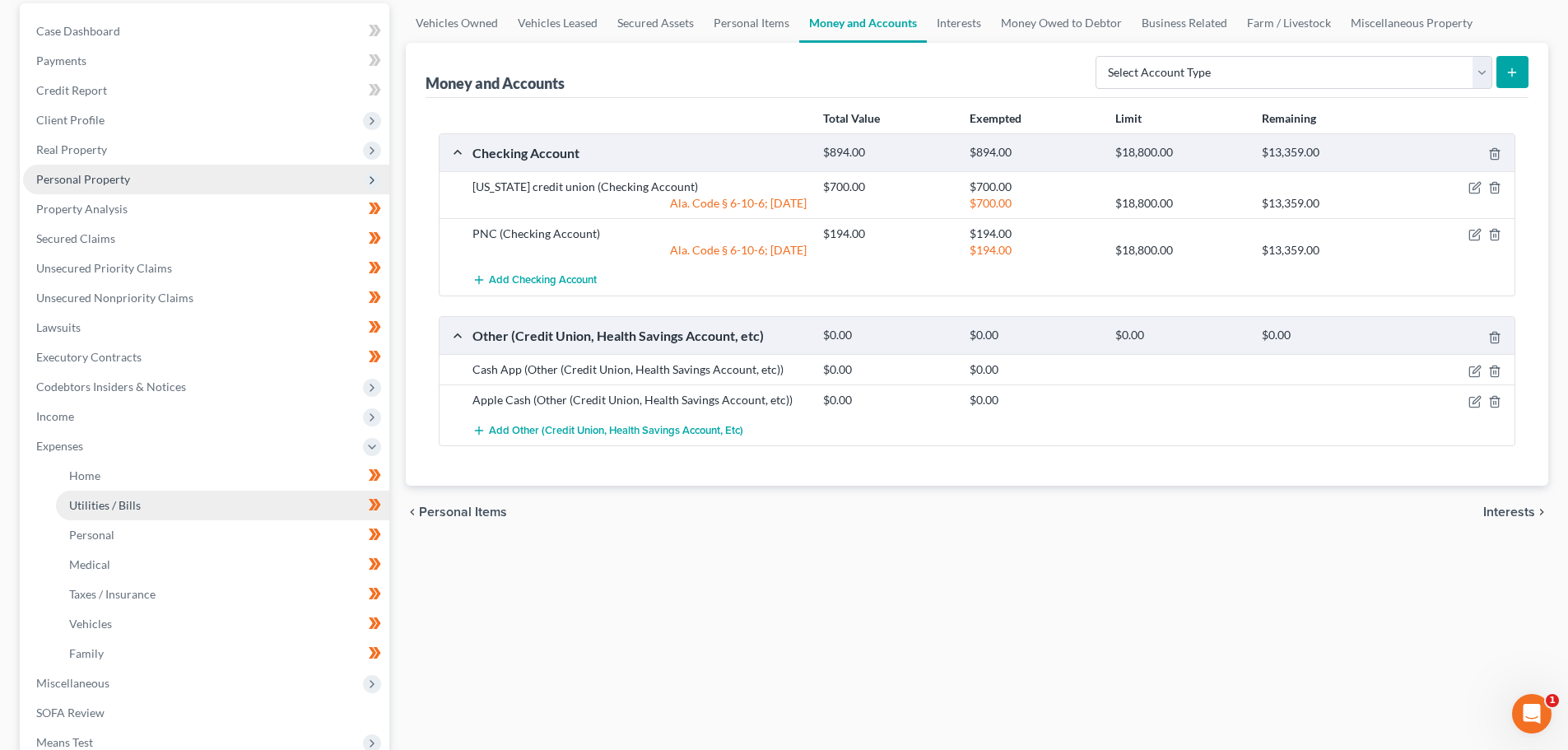
click at [134, 498] on span "Utilities / Bills" at bounding box center [105, 505] width 72 height 14
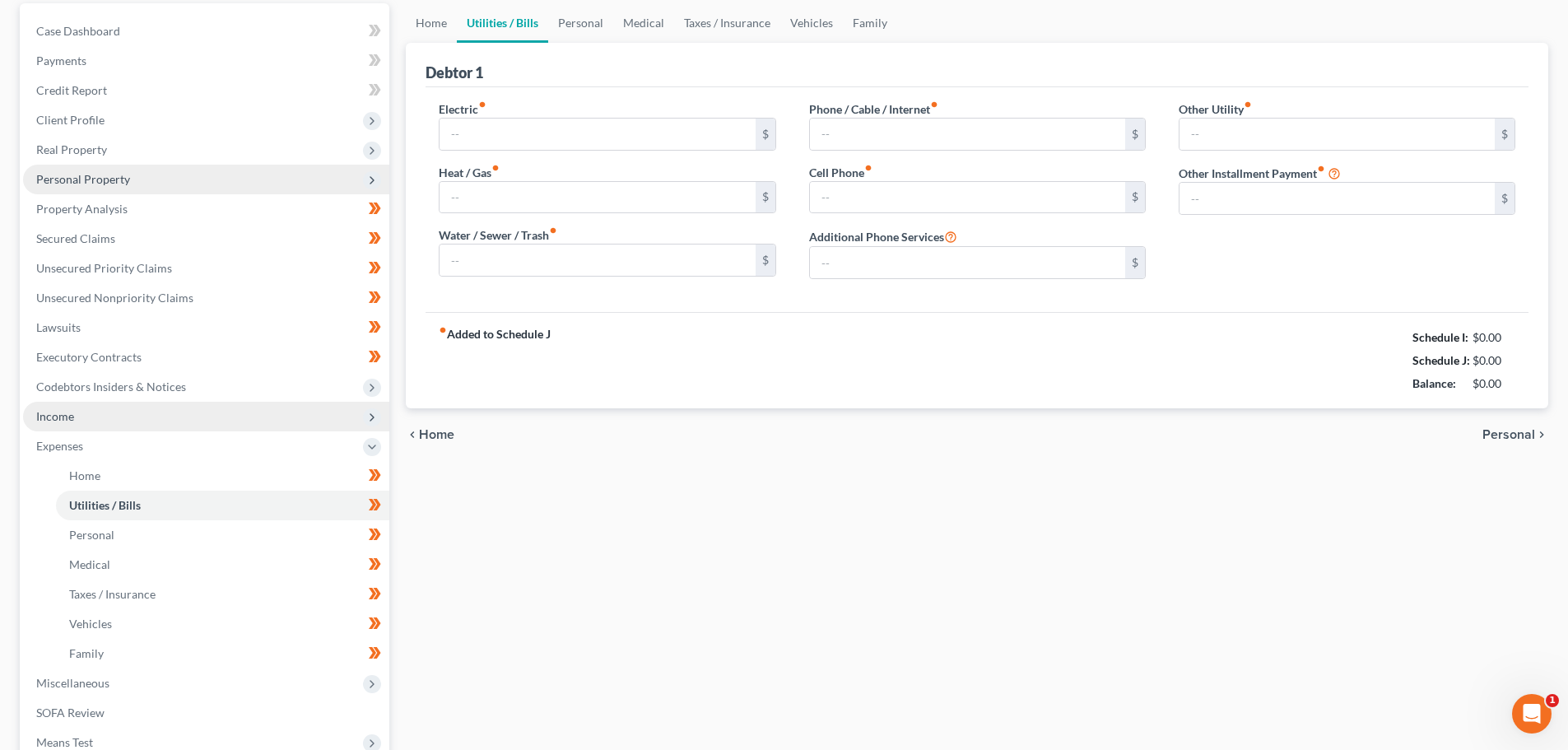
type input "750.00"
type input "100.00"
type input "50.00"
type input "300.00"
type input "100.00"
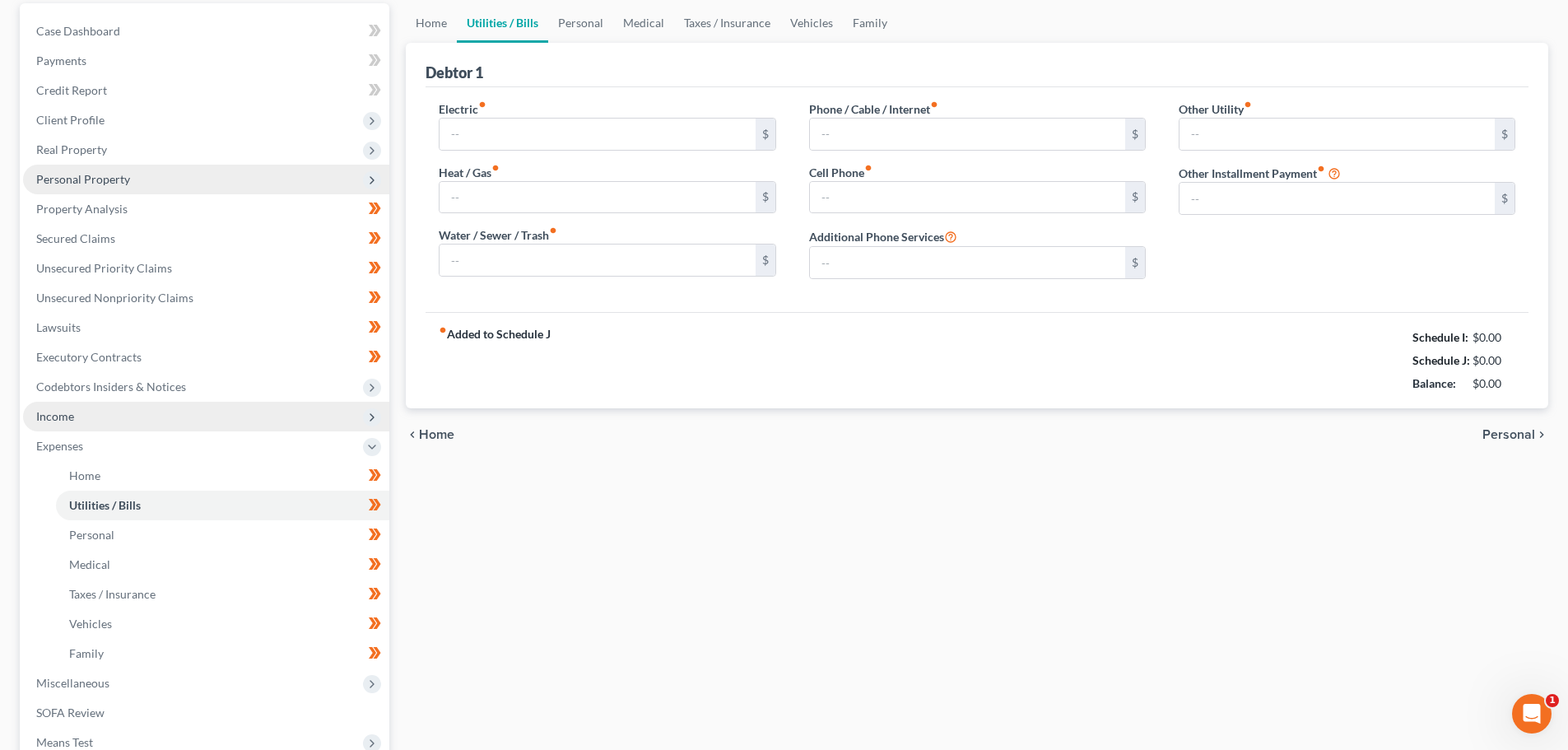
type input "streaming"
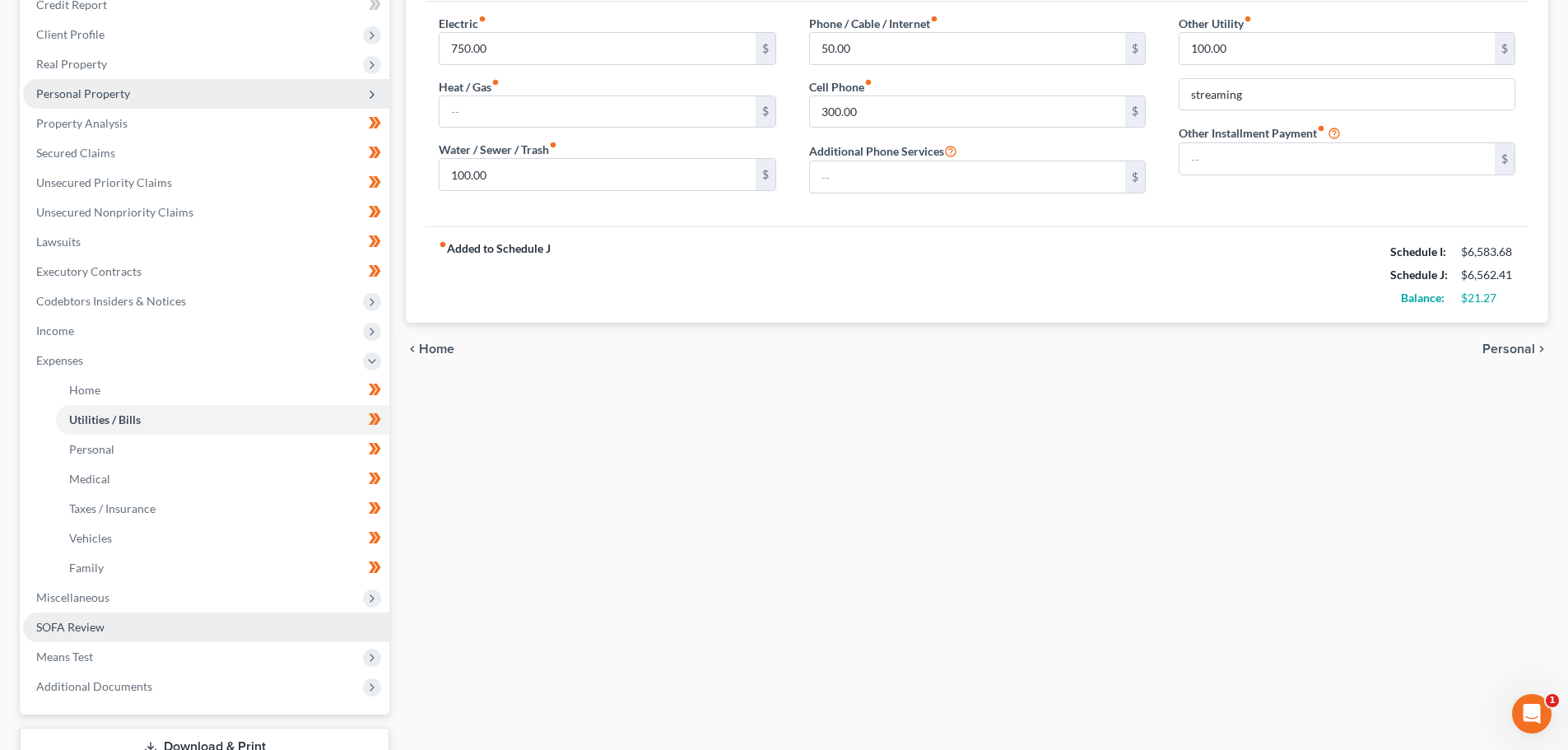
scroll to position [247, 0]
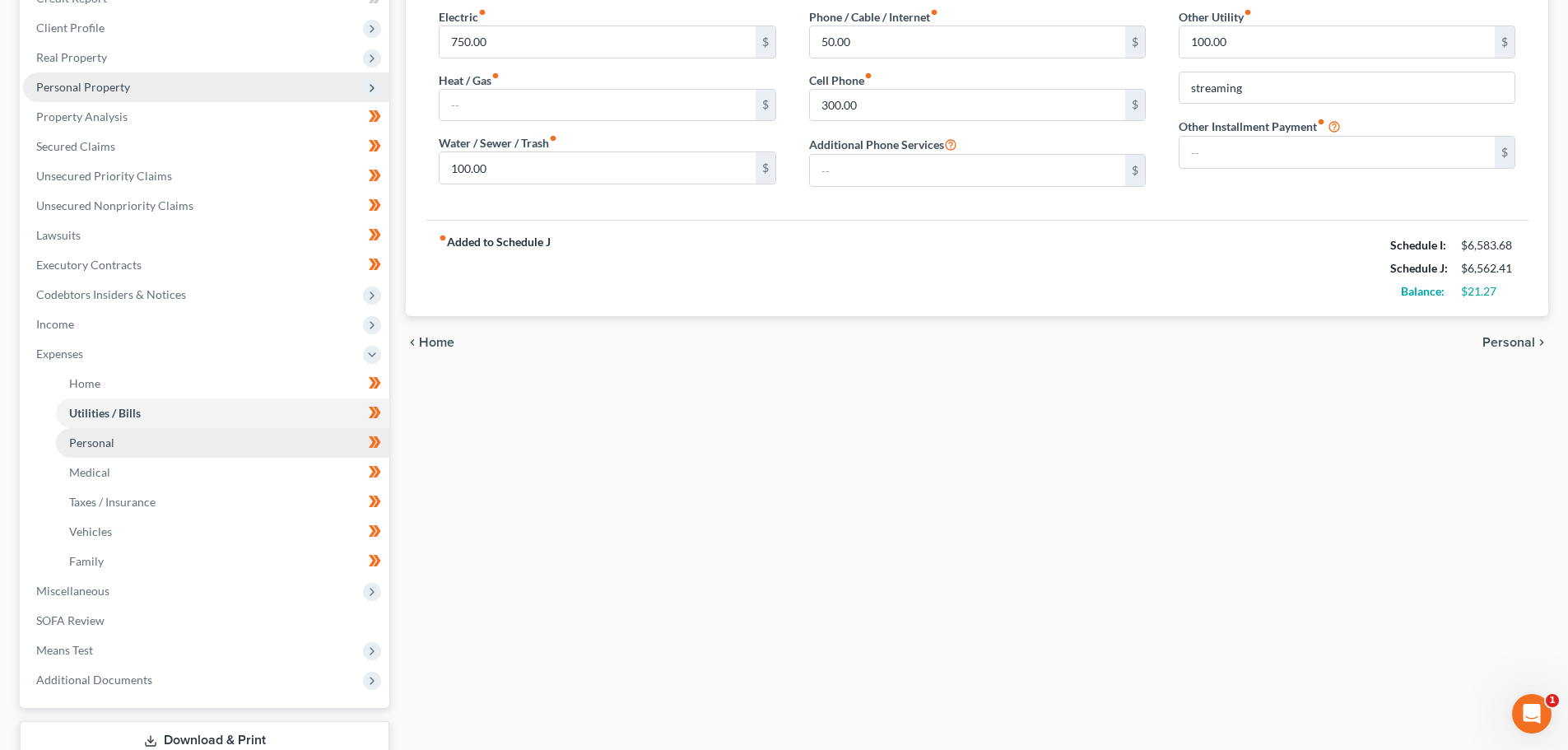
click at [120, 442] on link "Personal" at bounding box center [222, 443] width 333 height 30
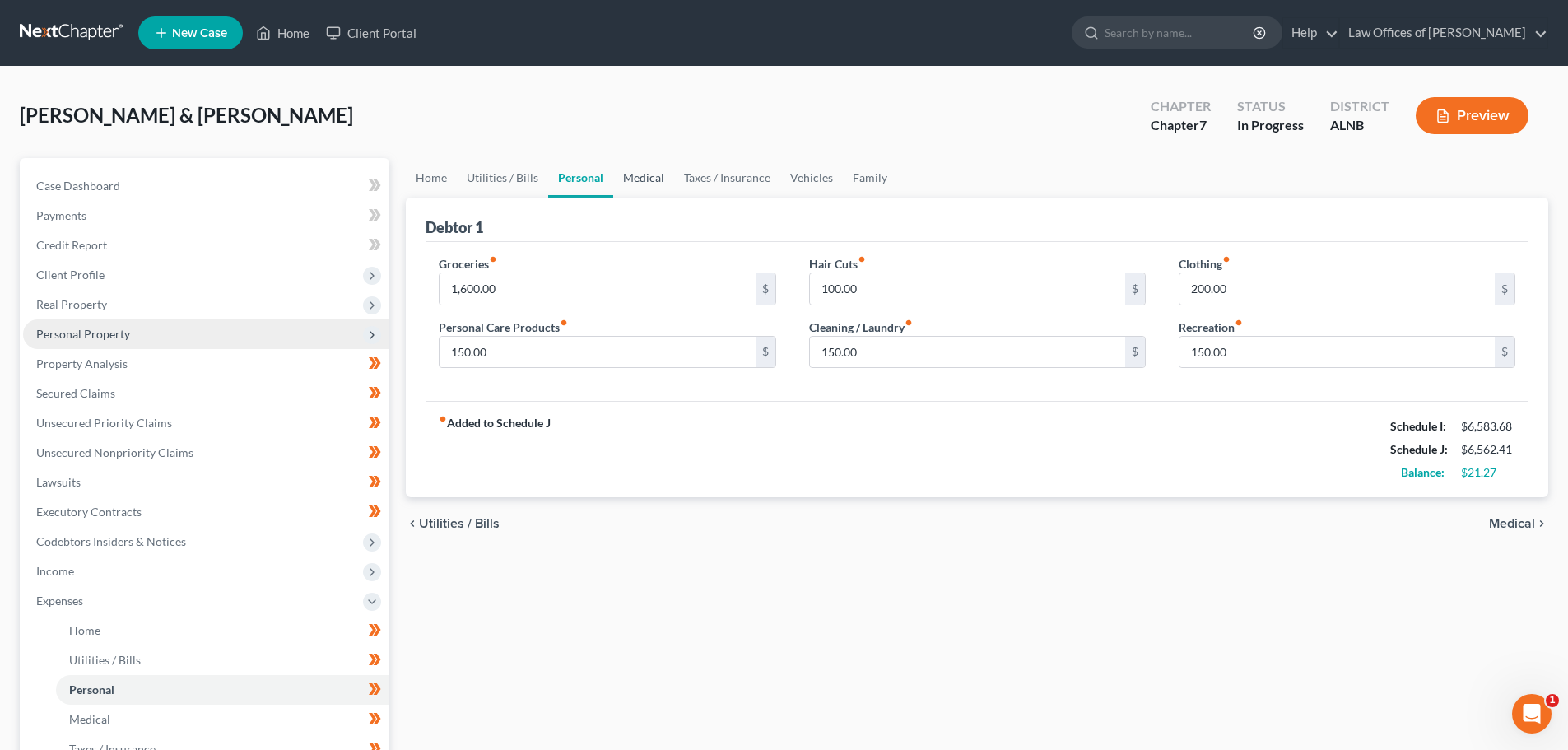
click at [641, 182] on link "Medical" at bounding box center [644, 178] width 61 height 40
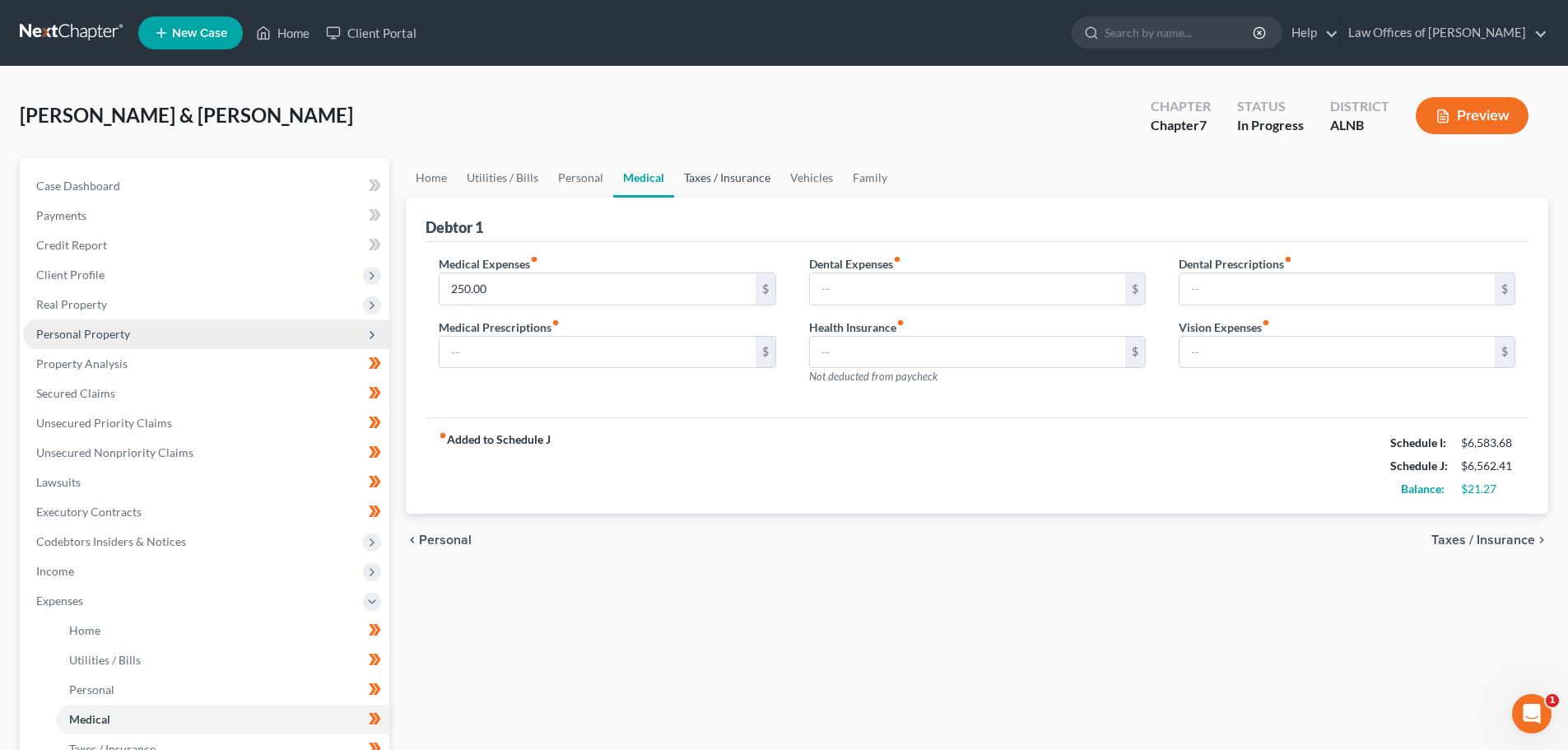
click at [735, 174] on link "Taxes / Insurance" at bounding box center [727, 178] width 106 height 40
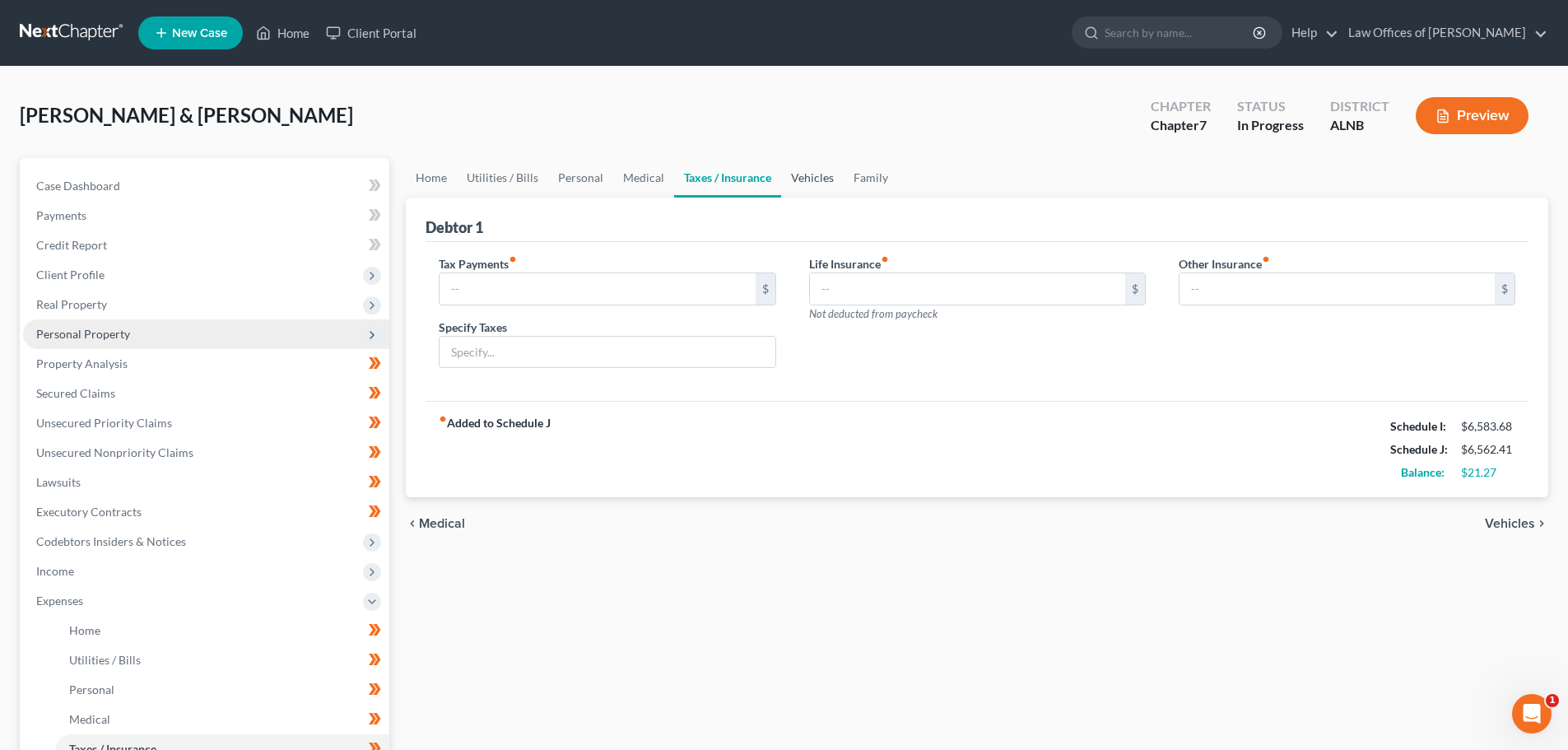
click at [819, 176] on link "Vehicles" at bounding box center [813, 178] width 63 height 40
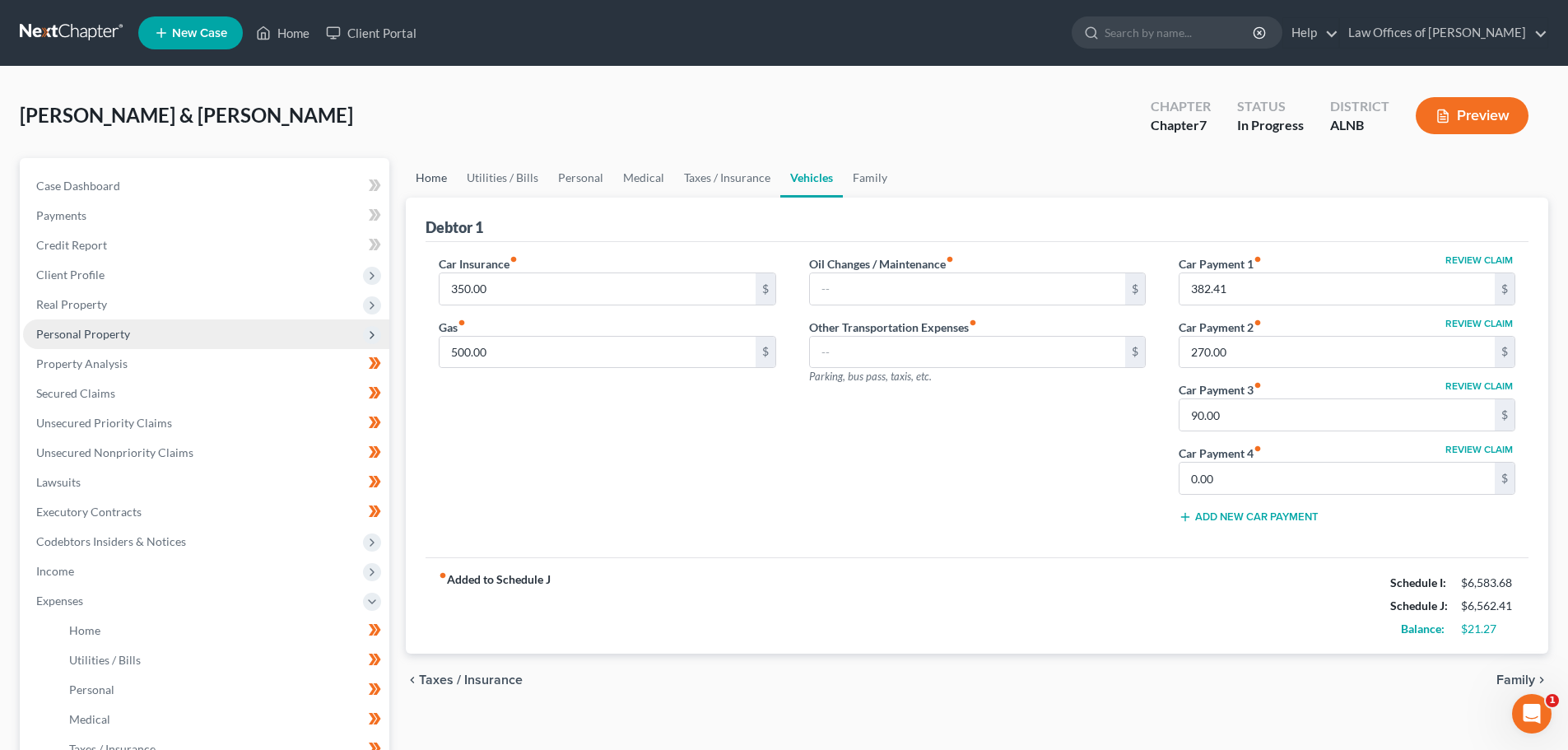
click at [438, 178] on link "Home" at bounding box center [431, 178] width 51 height 40
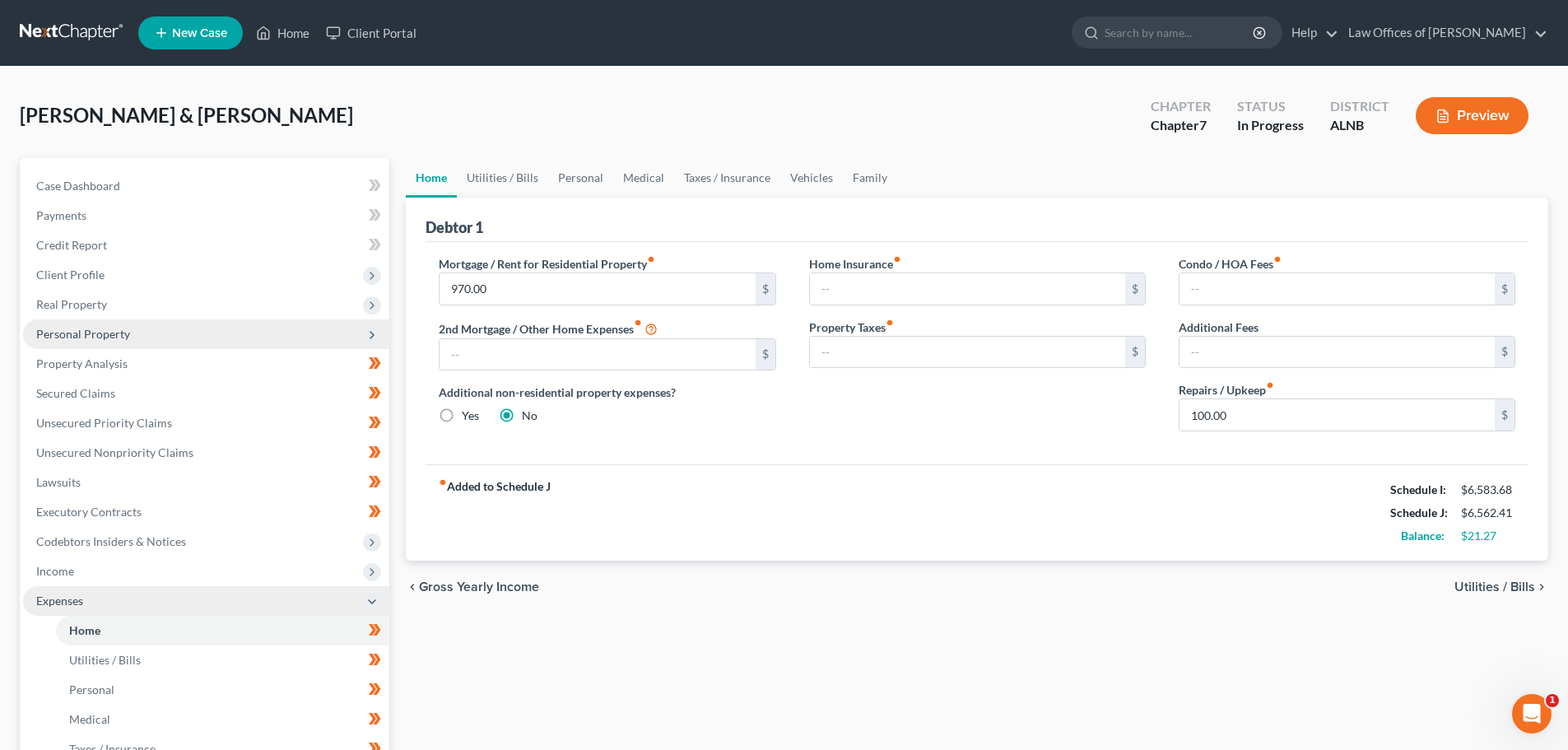
click at [363, 601] on icon at bounding box center [372, 602] width 18 height 18
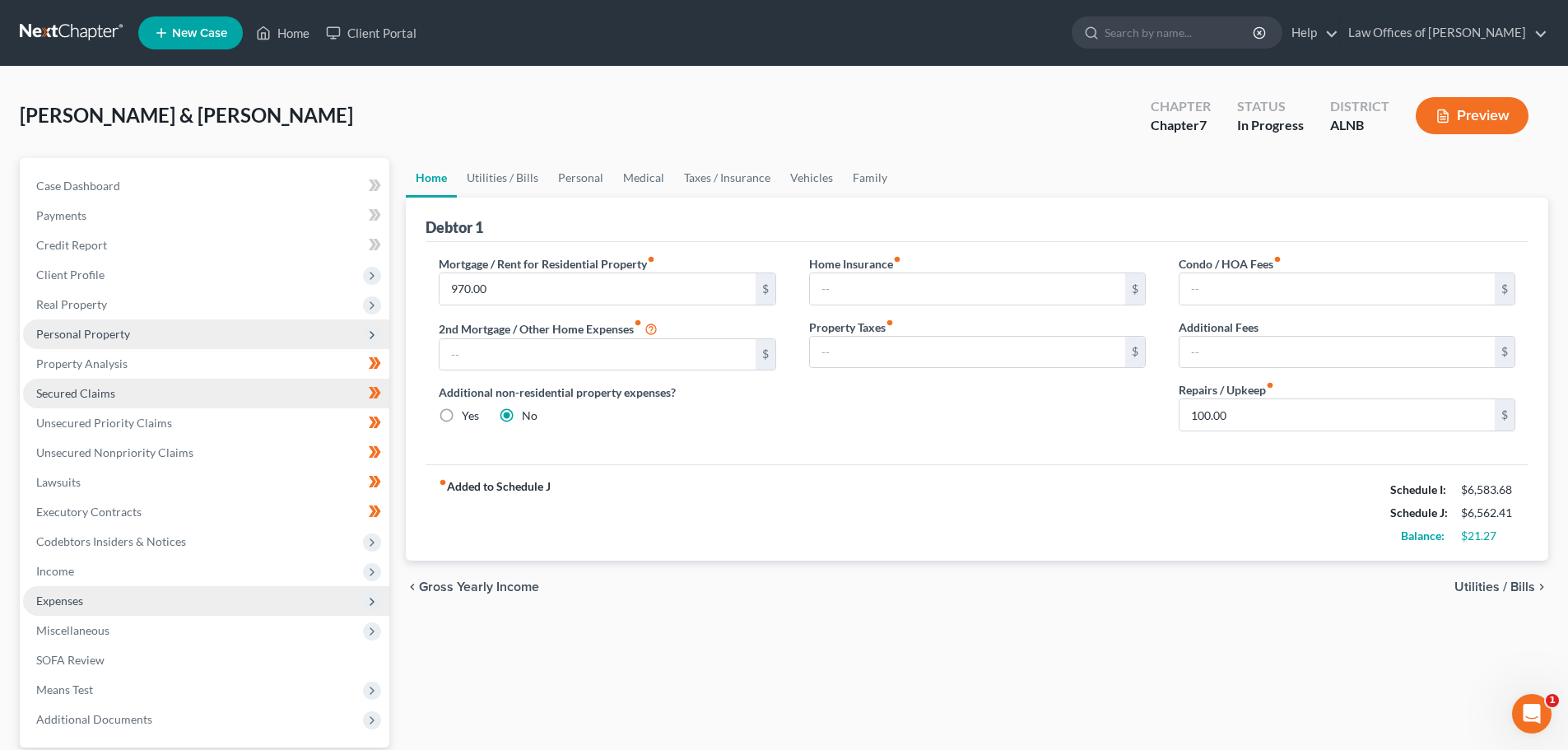
click at [205, 394] on link "Secured Claims" at bounding box center [207, 393] width 366 height 30
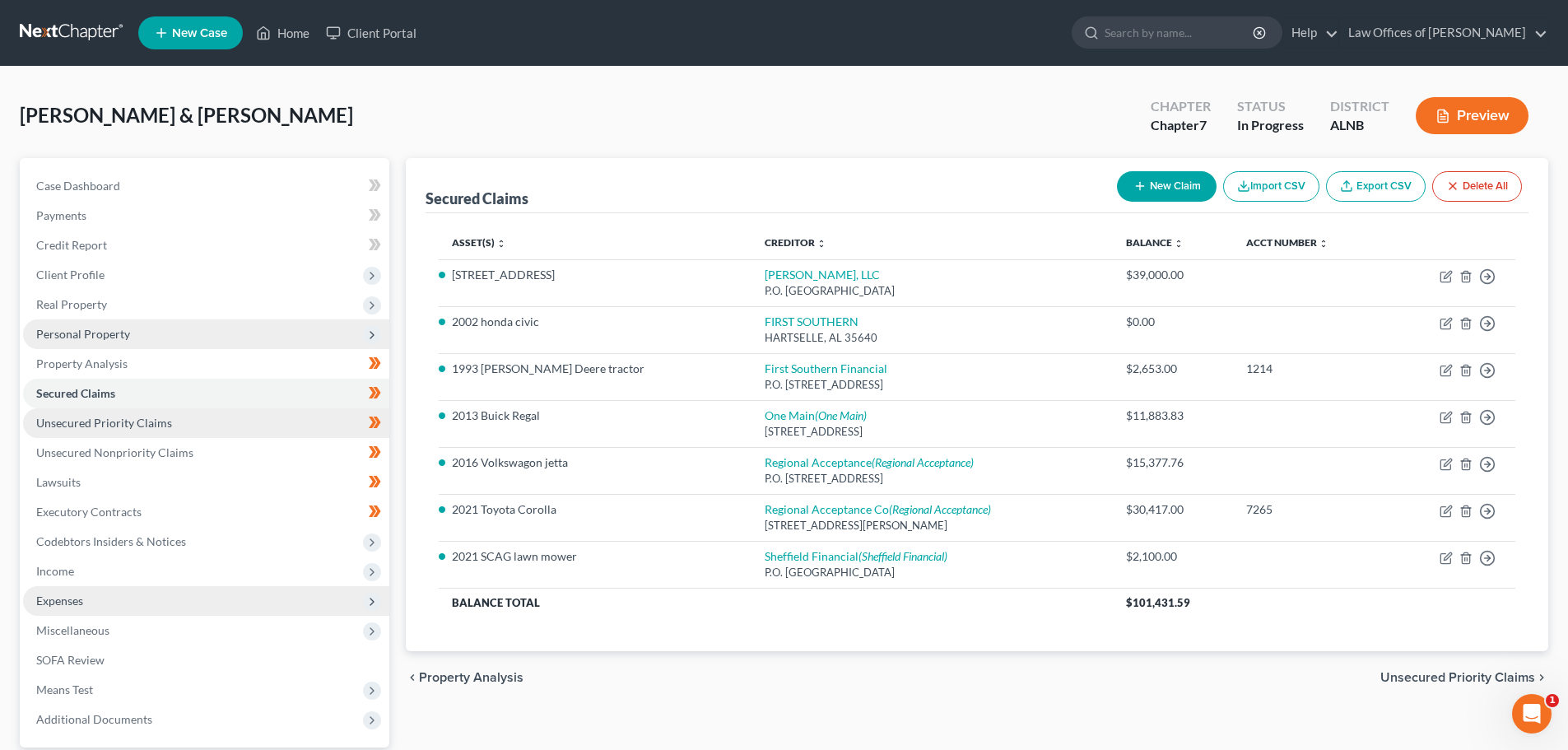
click at [125, 426] on span "Unsecured Priority Claims" at bounding box center [103, 423] width 136 height 14
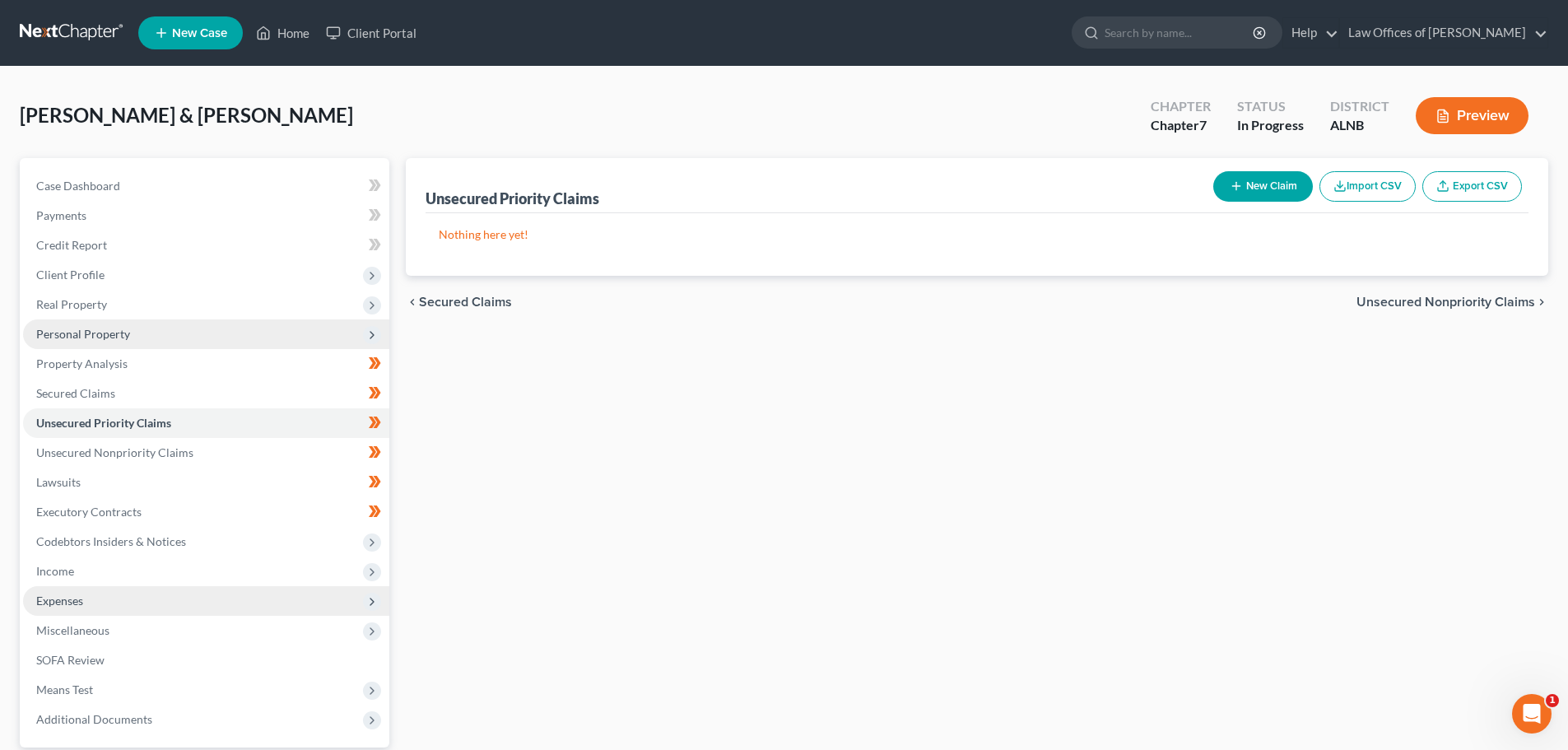
click at [1279, 187] on button "New Claim" at bounding box center [1263, 187] width 100 height 31
select select "2"
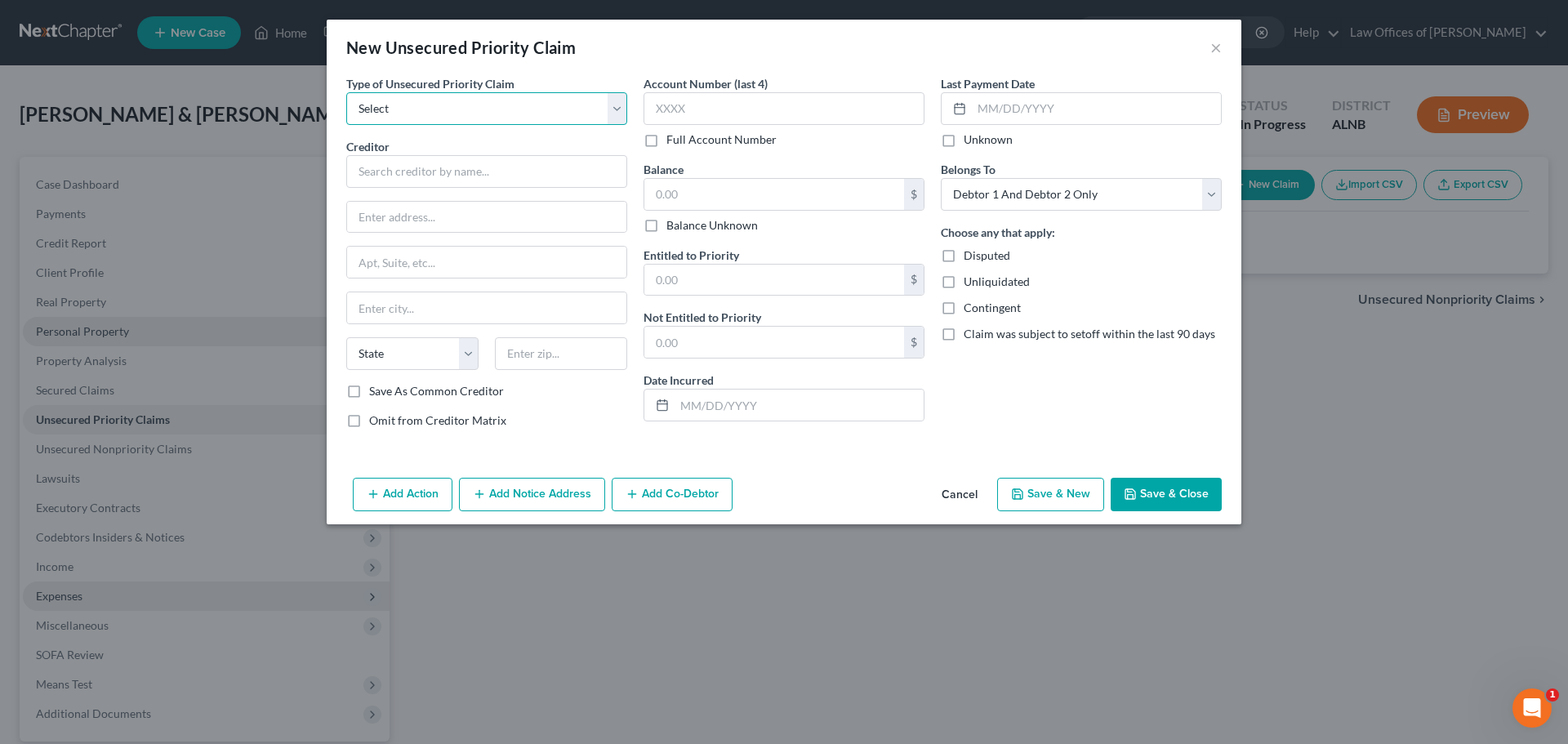
click at [618, 109] on select "Select Taxes & Other Government Units Domestic Support Obligations Extensions o…" at bounding box center [487, 109] width 281 height 33
select select "0"
click at [347, 93] on select "Select Taxes & Other Government Units Domestic Support Obligations Extensions o…" at bounding box center [487, 109] width 281 height 33
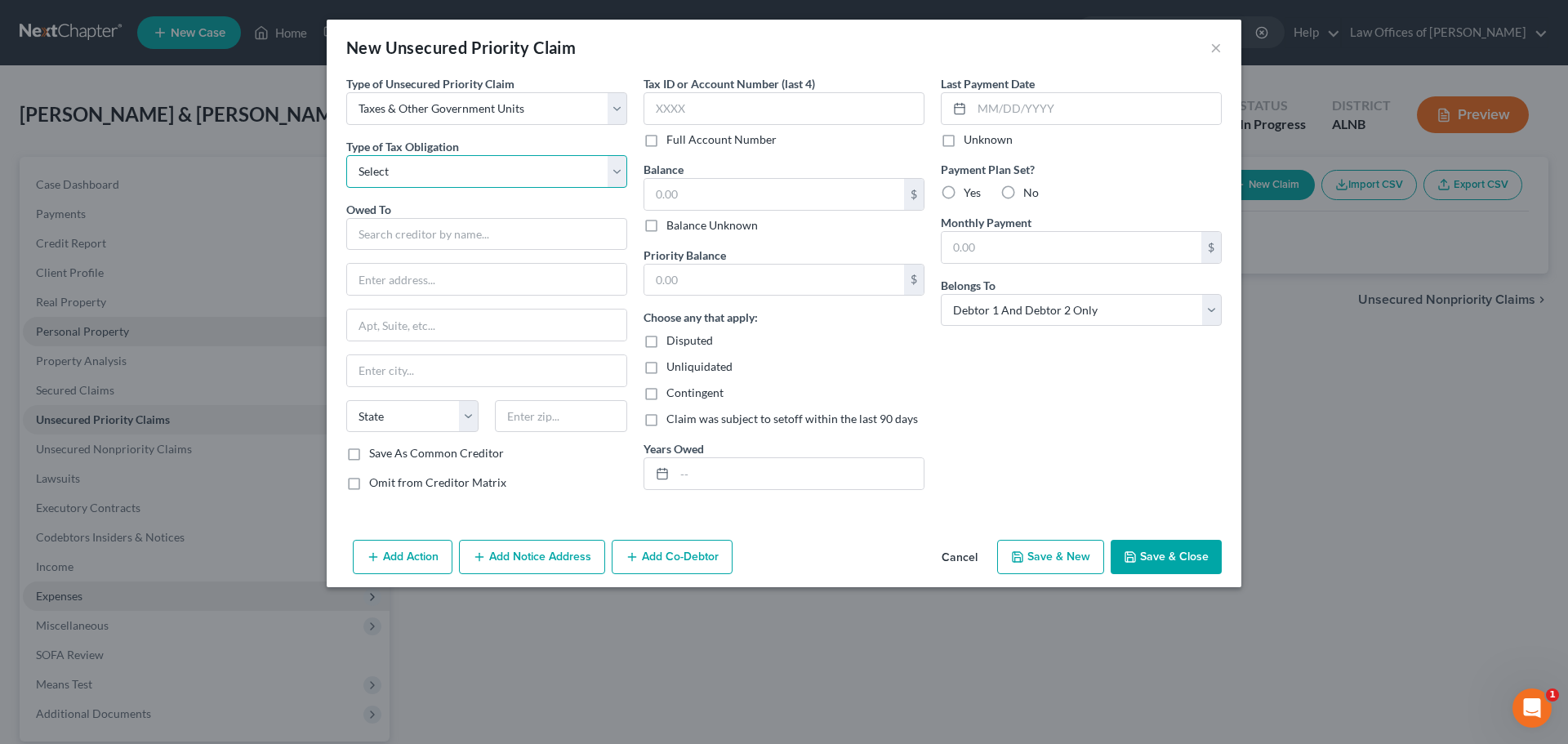
click at [620, 174] on select "Select Federal City State Franchise Tax Board Other" at bounding box center [487, 171] width 281 height 33
select select "0"
click at [347, 155] on select "Select Federal City State Franchise Tax Board Other" at bounding box center [487, 171] width 281 height 33
click at [574, 232] on input "text" at bounding box center [487, 234] width 281 height 33
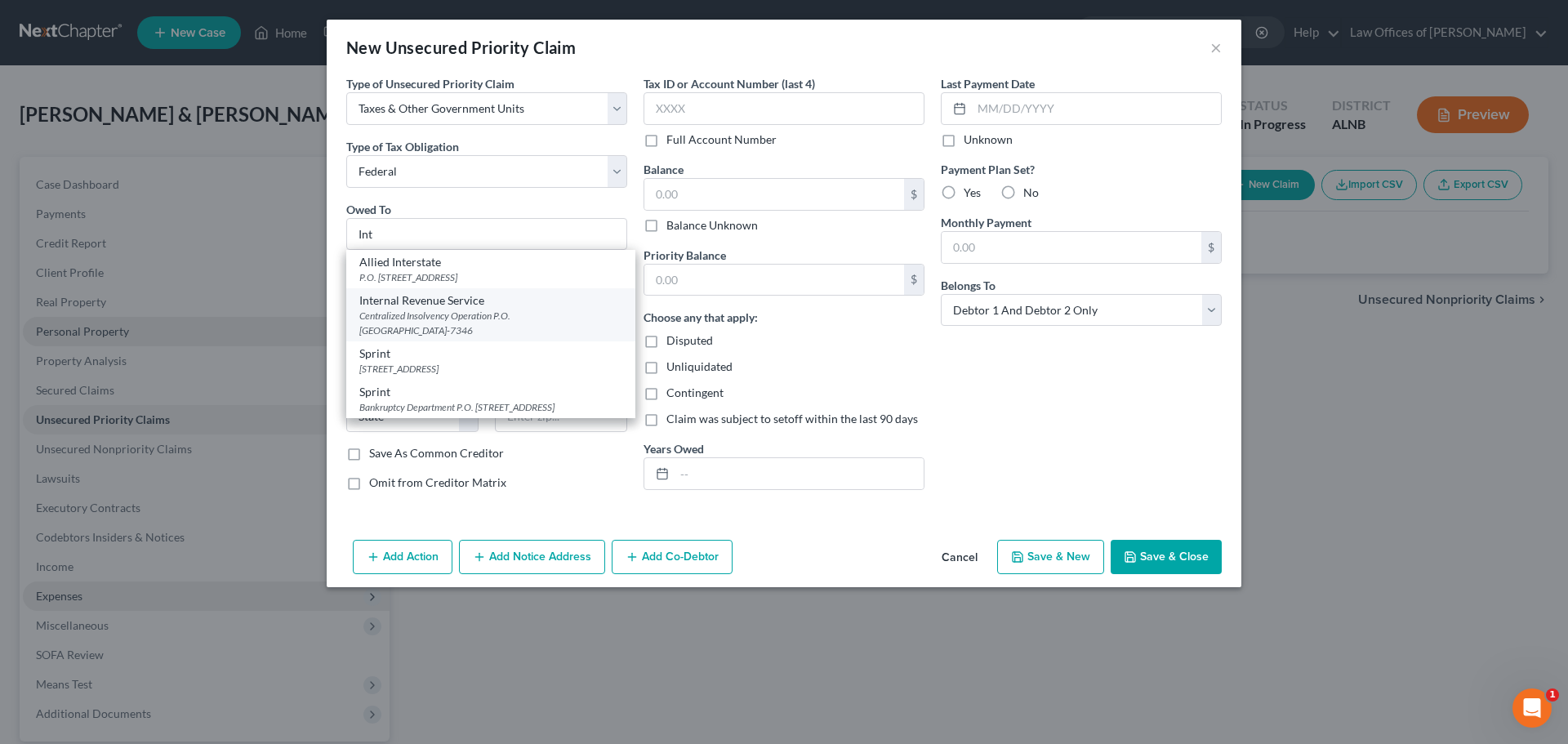
click at [451, 307] on div "Internal Revenue Service" at bounding box center [490, 300] width 263 height 16
type input "Internal Revenue Service"
type input "Centralized Insolvency Operation"
type input "P.O. Box 7346"
type input "Philadelphia"
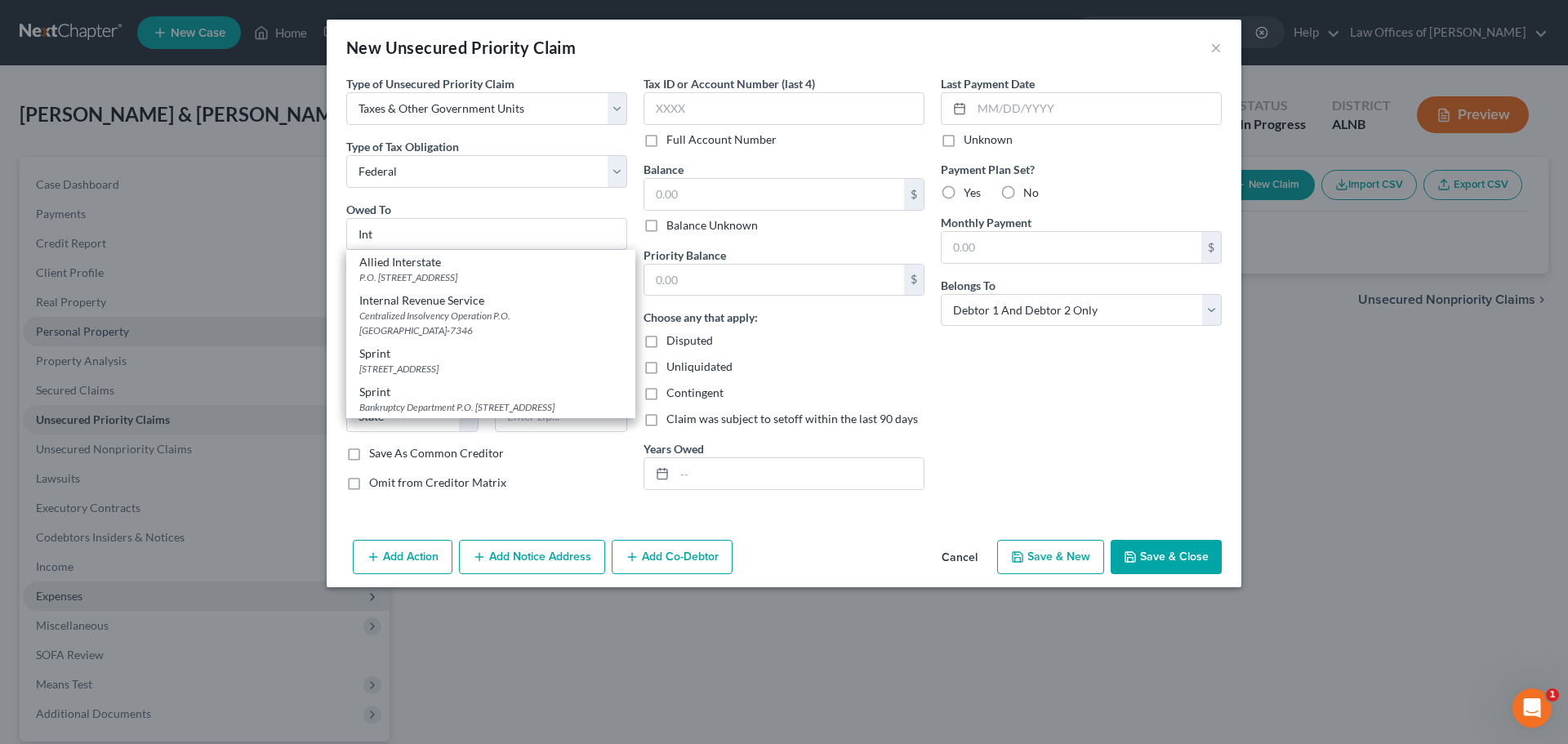
select select "39"
type input "19101-7346"
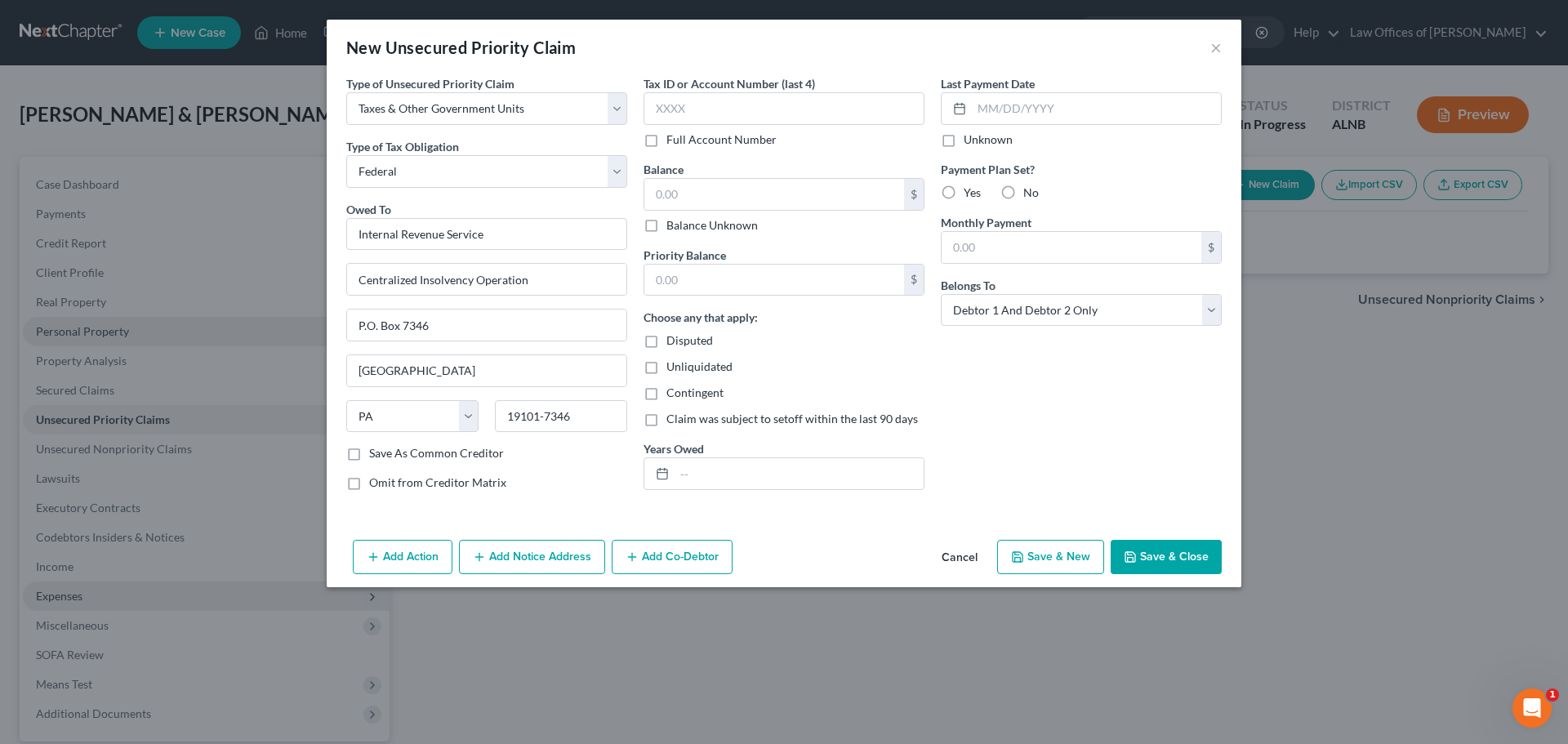
click at [667, 221] on label "Balance Unknown" at bounding box center [712, 225] width 92 height 16
click at [673, 221] on input "Balance Unknown" at bounding box center [678, 223] width 11 height 11
checkbox input "true"
type input "0.00"
click at [1158, 552] on button "Save & Close" at bounding box center [1166, 557] width 111 height 34
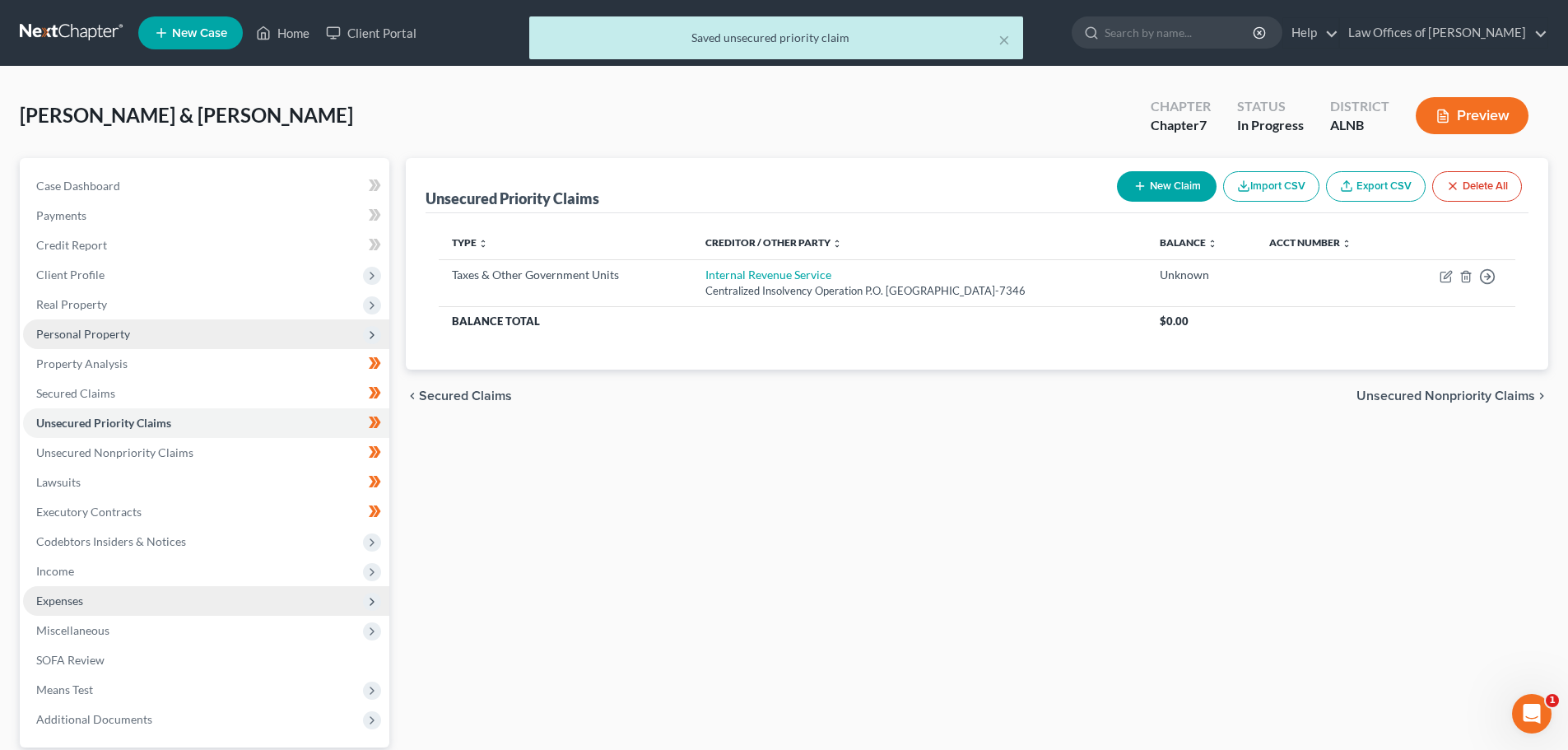
click at [1159, 181] on button "New Claim" at bounding box center [1167, 187] width 100 height 31
select select "2"
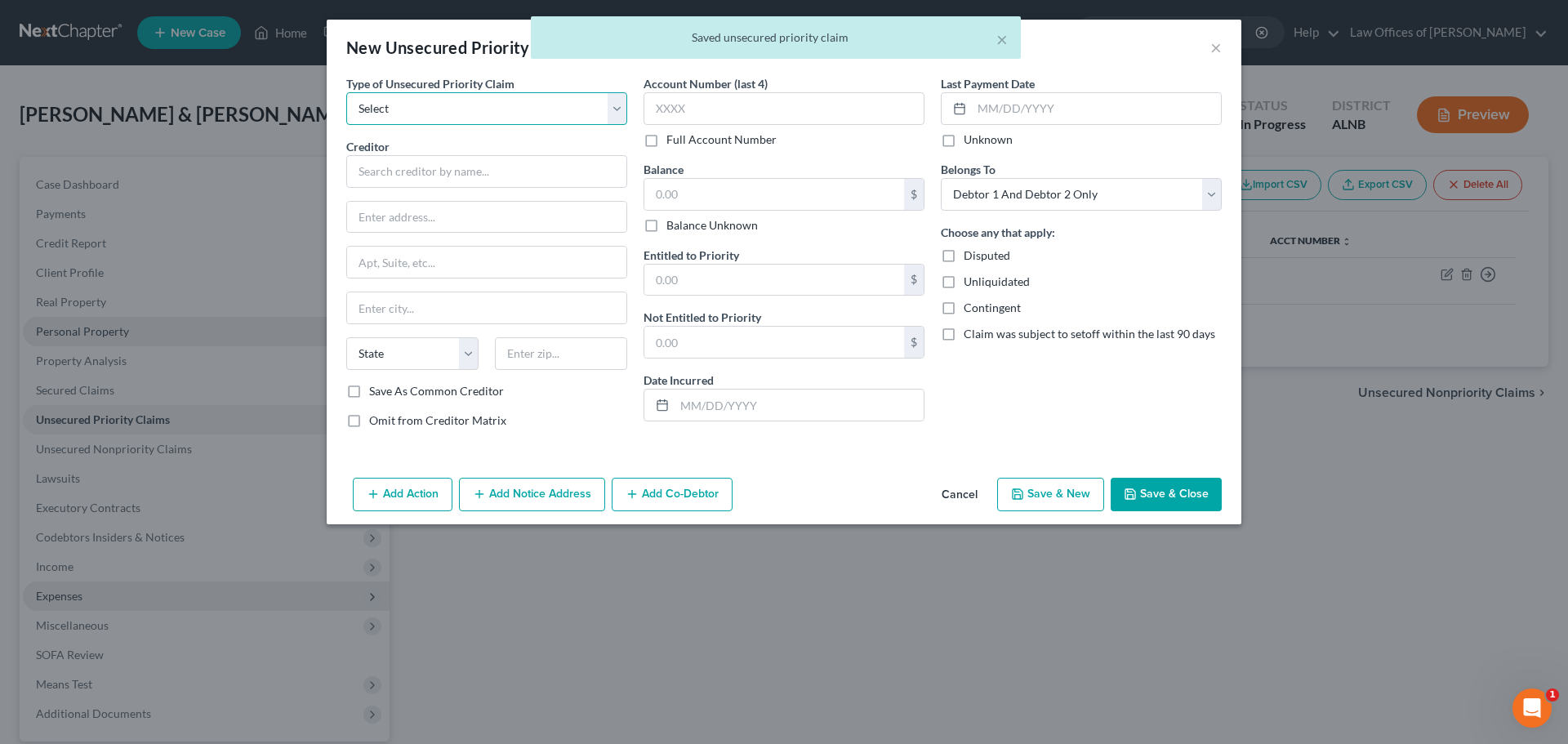
click at [617, 110] on select "Select Taxes & Other Government Units Domestic Support Obligations Extensions o…" at bounding box center [487, 109] width 281 height 33
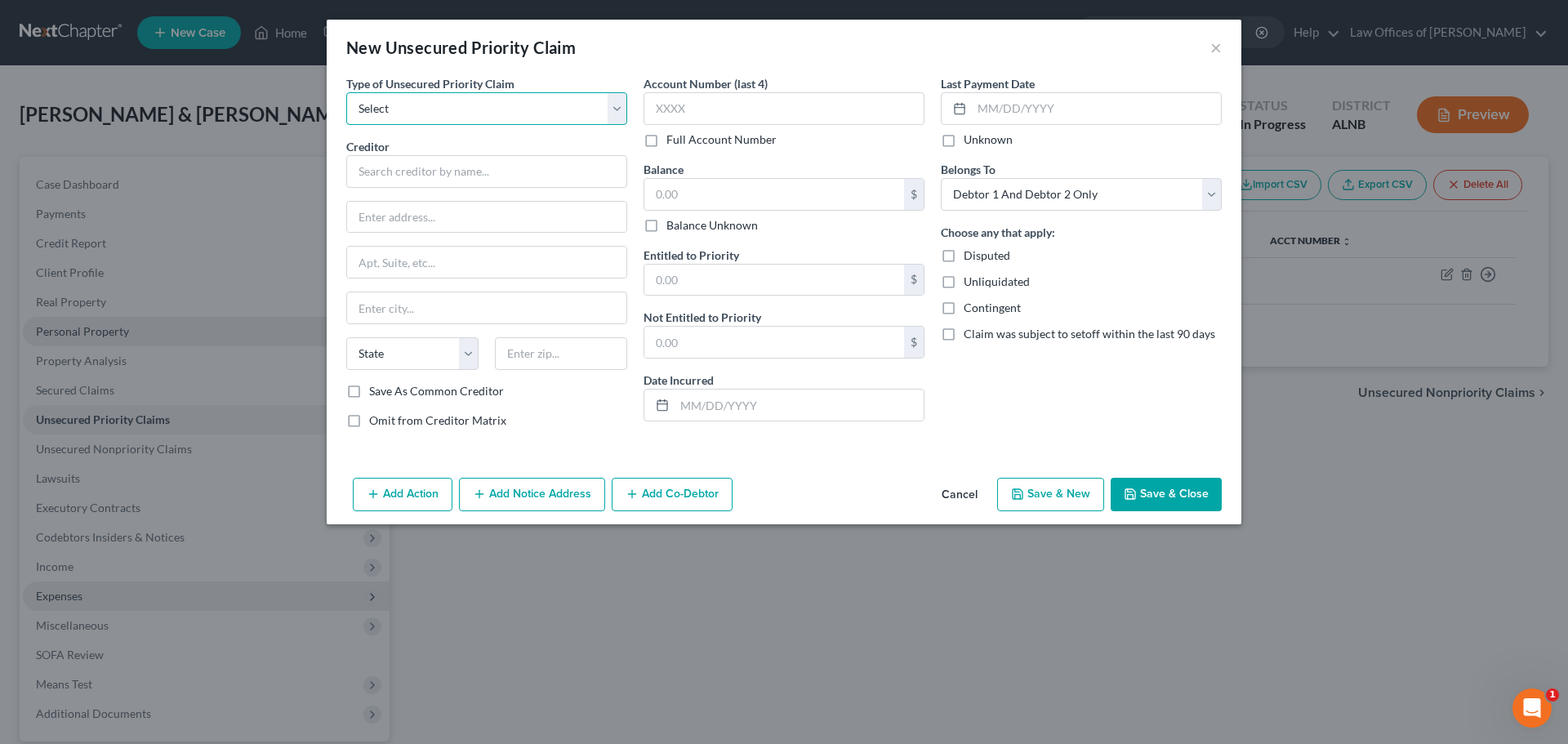
select select "0"
click at [347, 93] on select "Select Taxes & Other Government Units Domestic Support Obligations Extensions o…" at bounding box center [487, 109] width 281 height 33
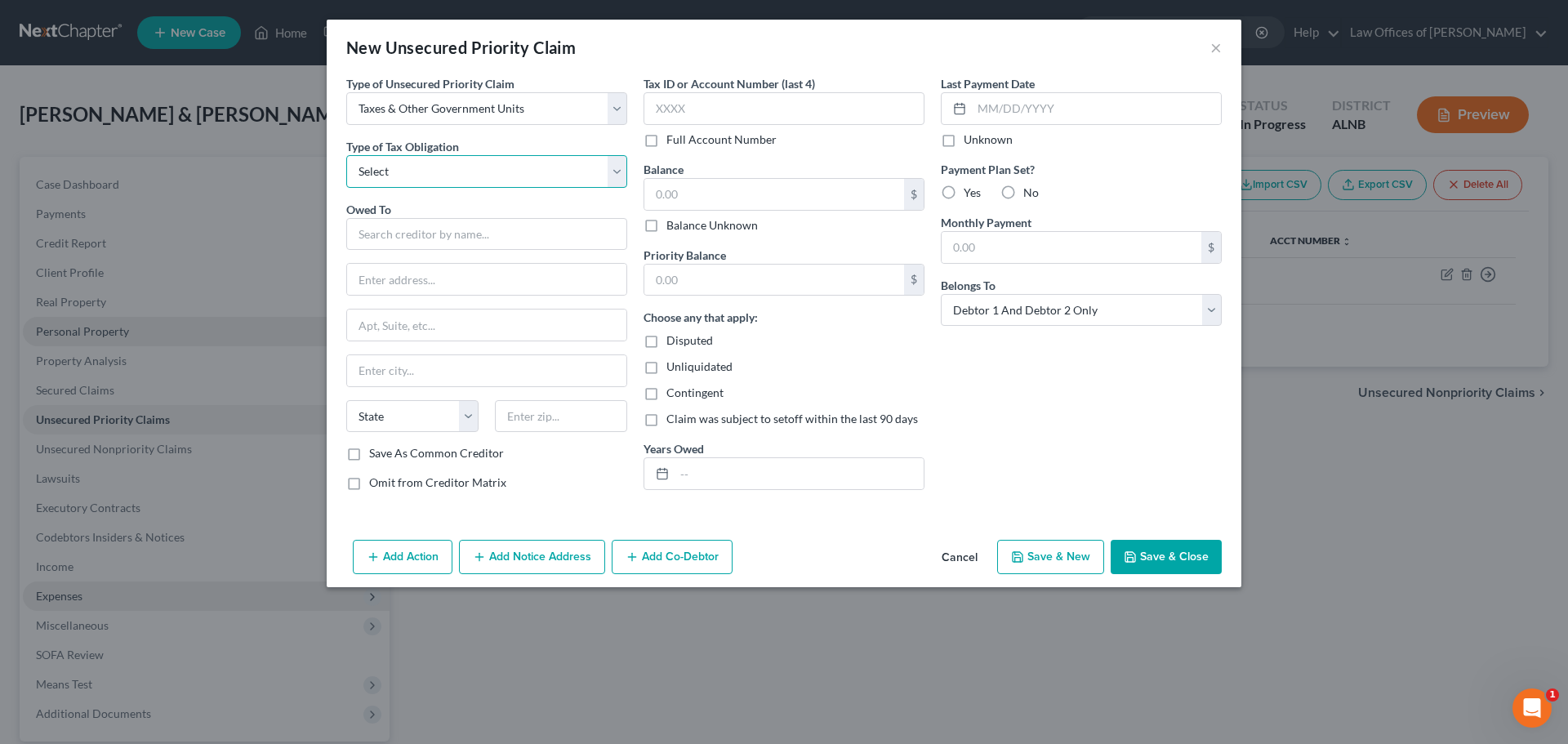
click at [619, 168] on select "Select Federal City State Franchise Tax Board Other" at bounding box center [487, 171] width 281 height 33
select select "2"
click at [347, 155] on select "Select Federal City State Franchise Tax Board Other" at bounding box center [487, 171] width 281 height 33
click at [590, 232] on input "text" at bounding box center [487, 234] width 281 height 33
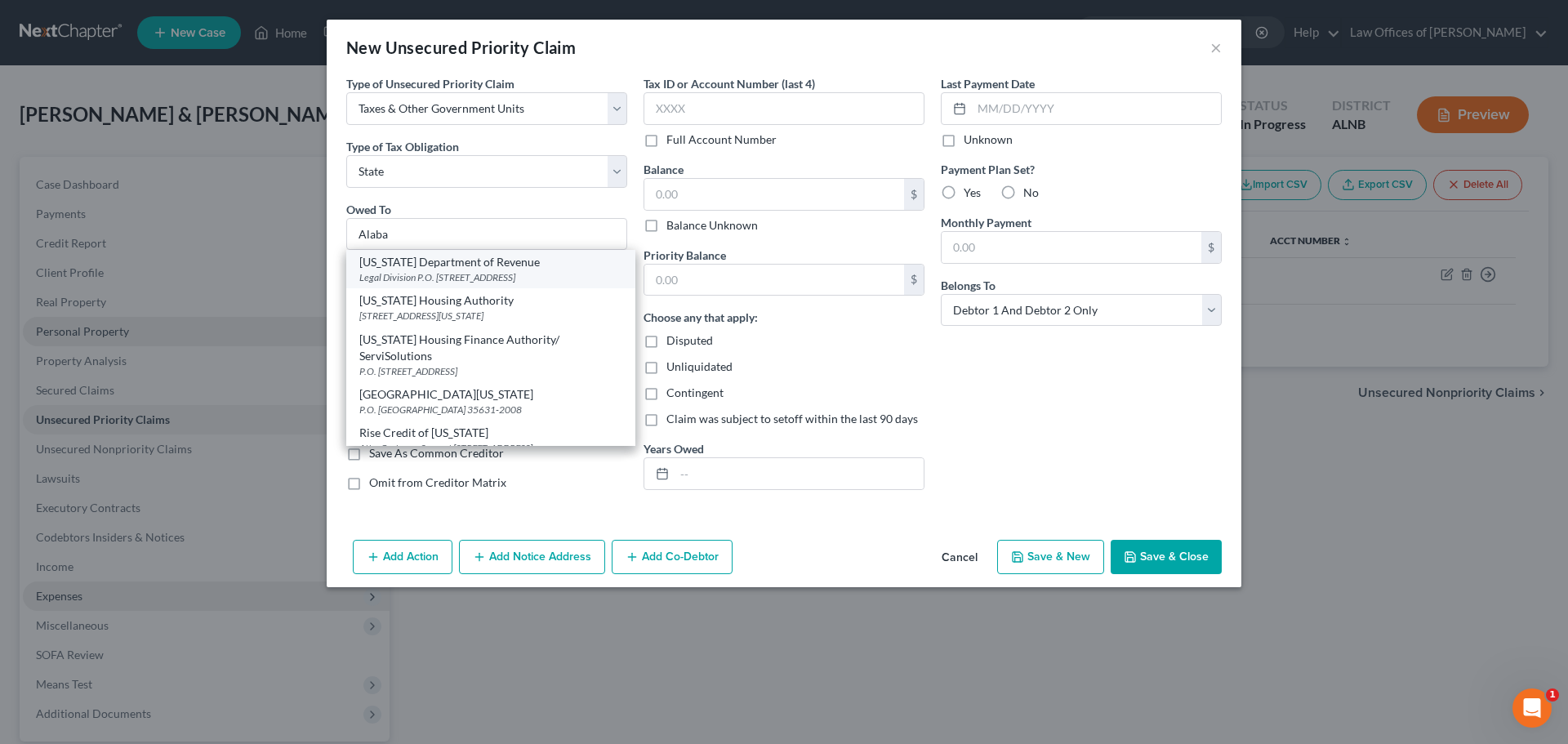
click at [497, 260] on div "Alabama Department of Revenue" at bounding box center [490, 262] width 263 height 16
type input "Alabama Department of Revenue"
type input "Legal Division"
type input "P.O. Box 32001"
type input "Montgomery"
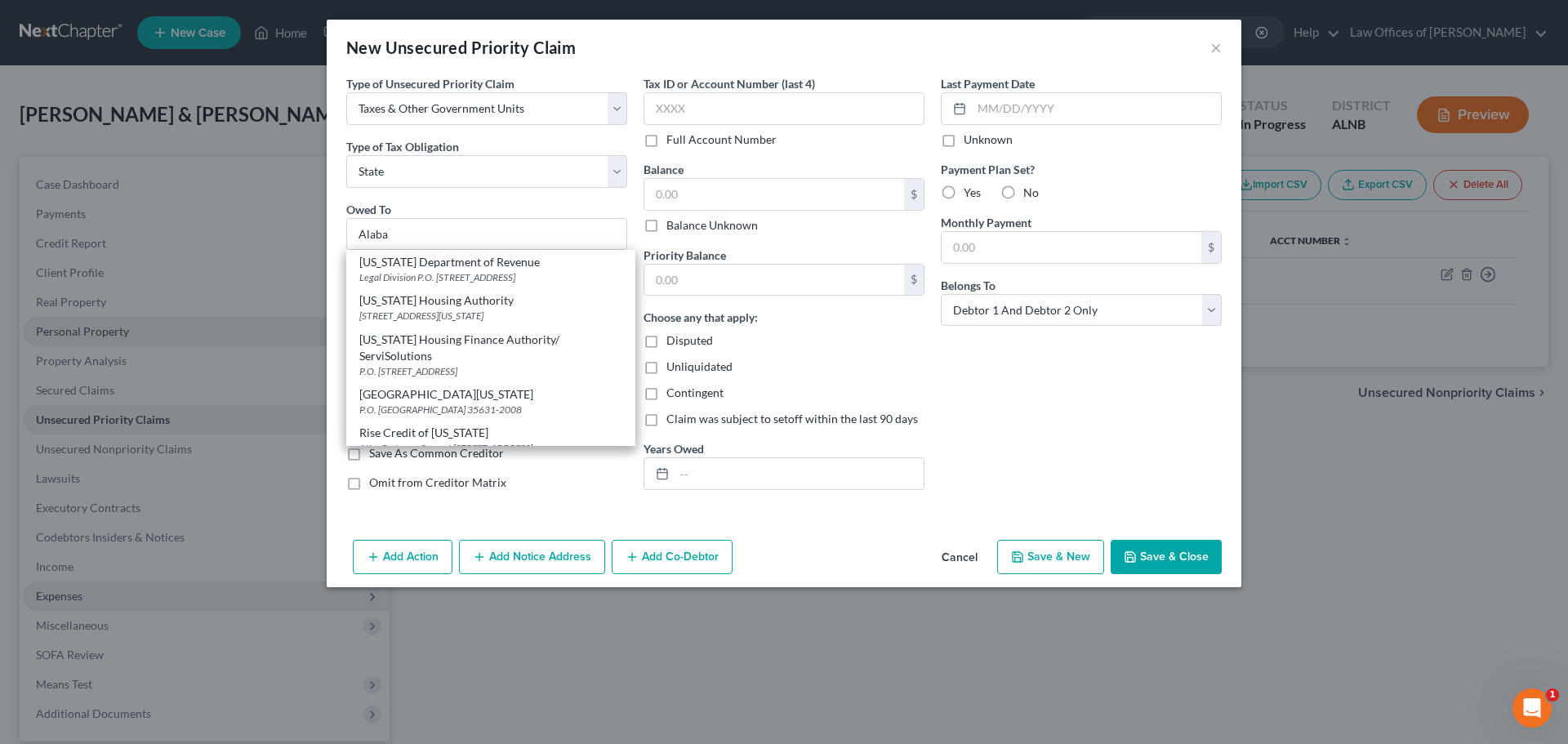
select select "0"
type input "36132"
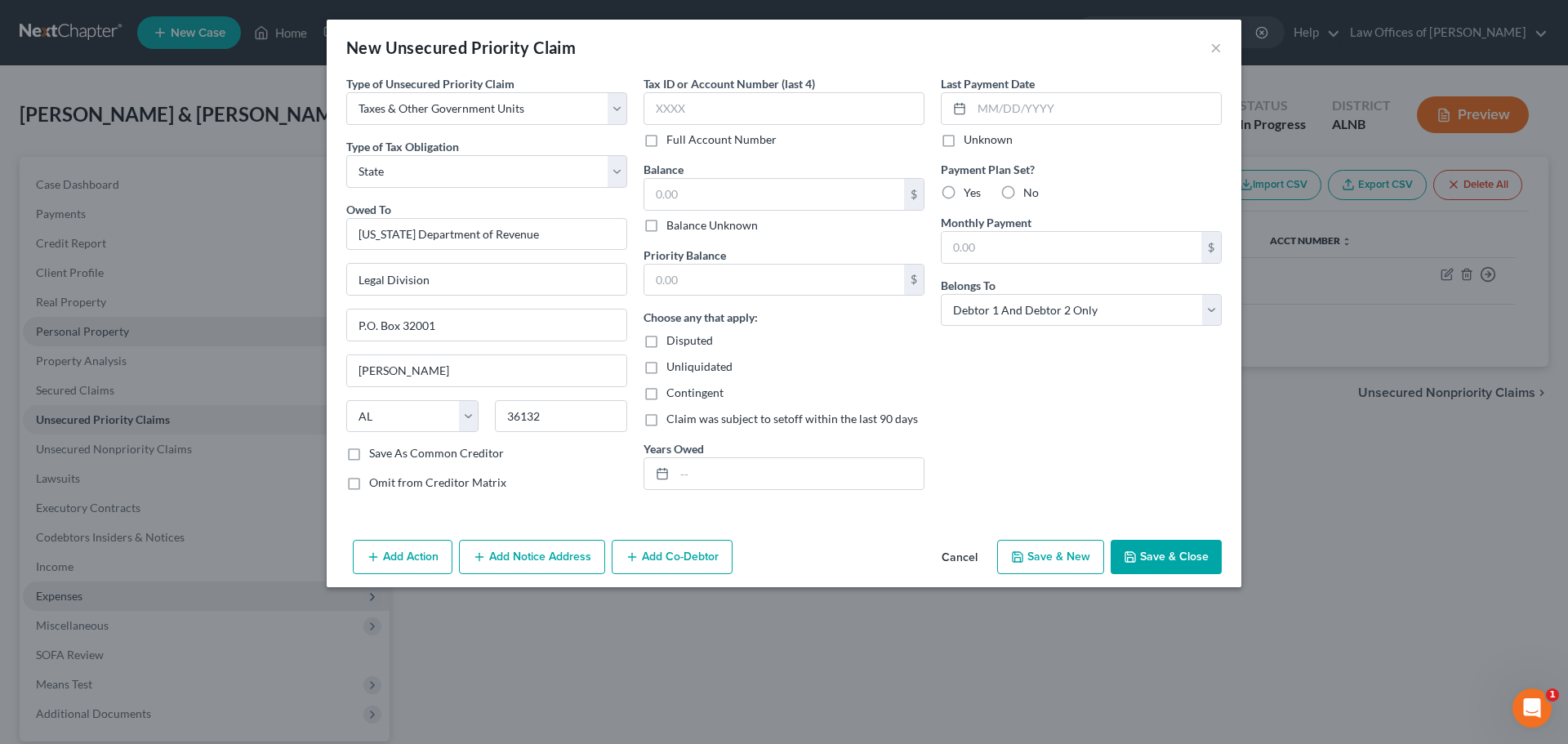
click at [667, 228] on label "Balance Unknown" at bounding box center [712, 225] width 92 height 16
click at [673, 228] on input "Balance Unknown" at bounding box center [678, 223] width 11 height 11
checkbox input "true"
type input "0.00"
click at [1181, 553] on button "Save & Close" at bounding box center [1166, 557] width 111 height 34
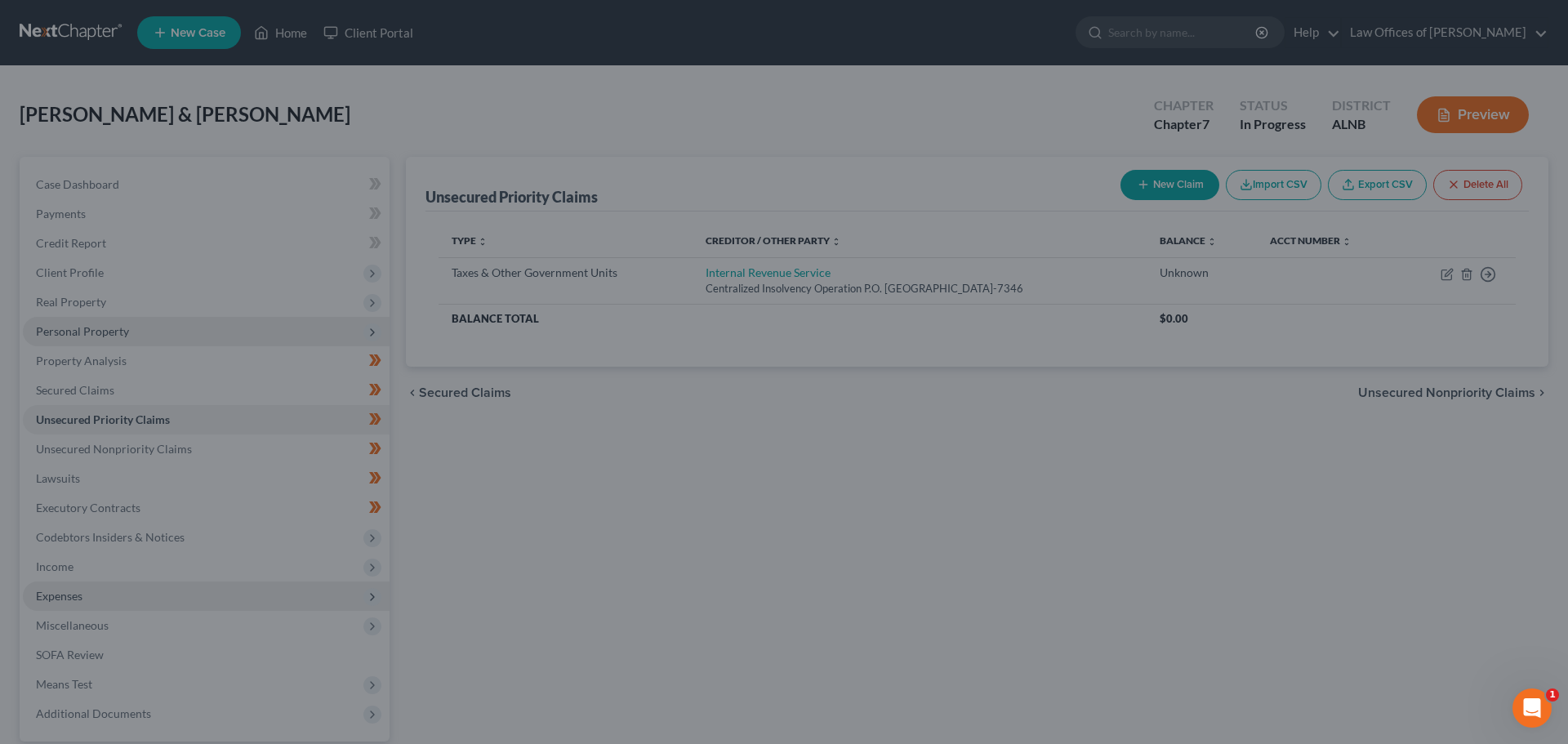
type input "0.00"
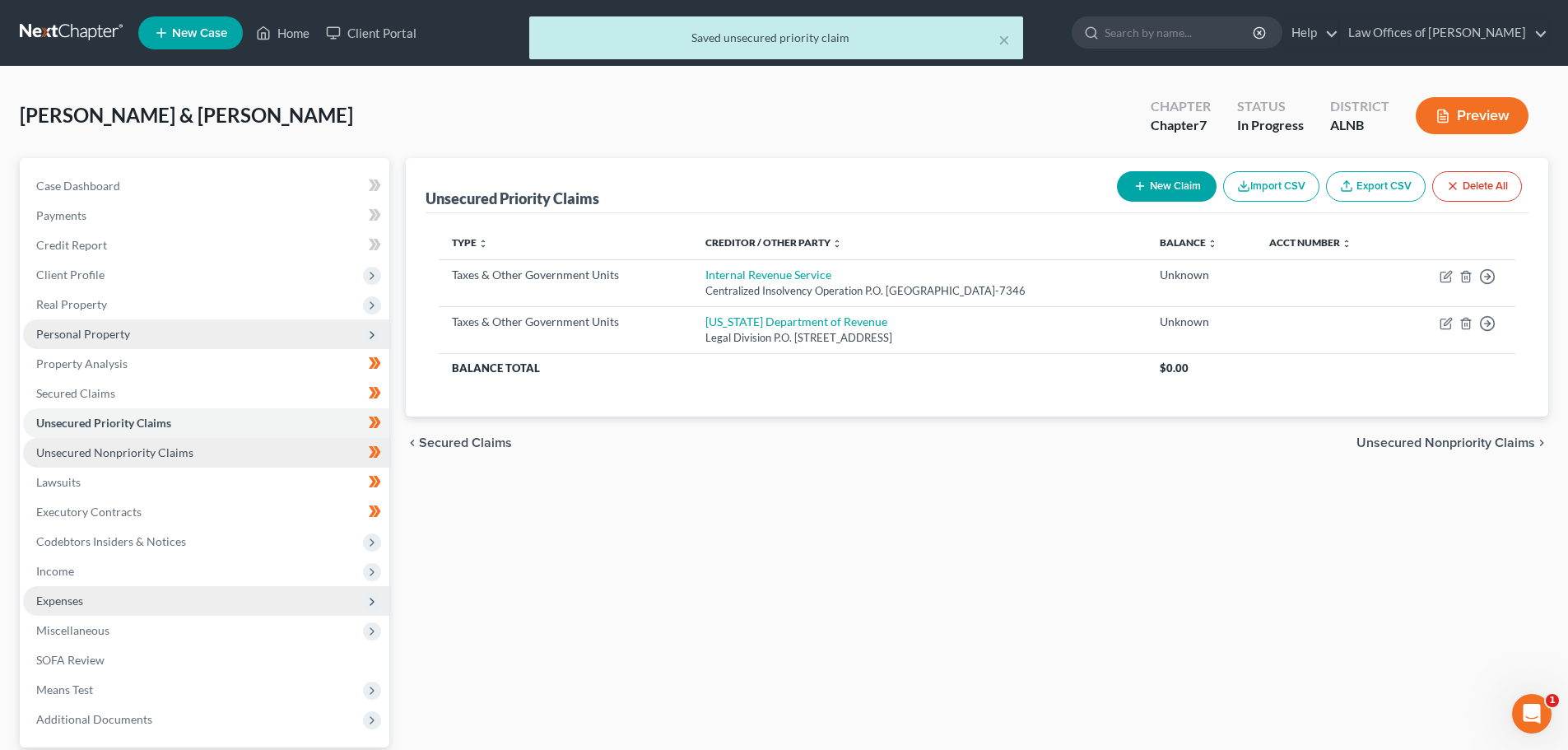
drag, startPoint x: 157, startPoint y: 449, endPoint x: 173, endPoint y: 447, distance: 16.1
click at [158, 449] on span "Unsecured Nonpriority Claims" at bounding box center [114, 453] width 157 height 14
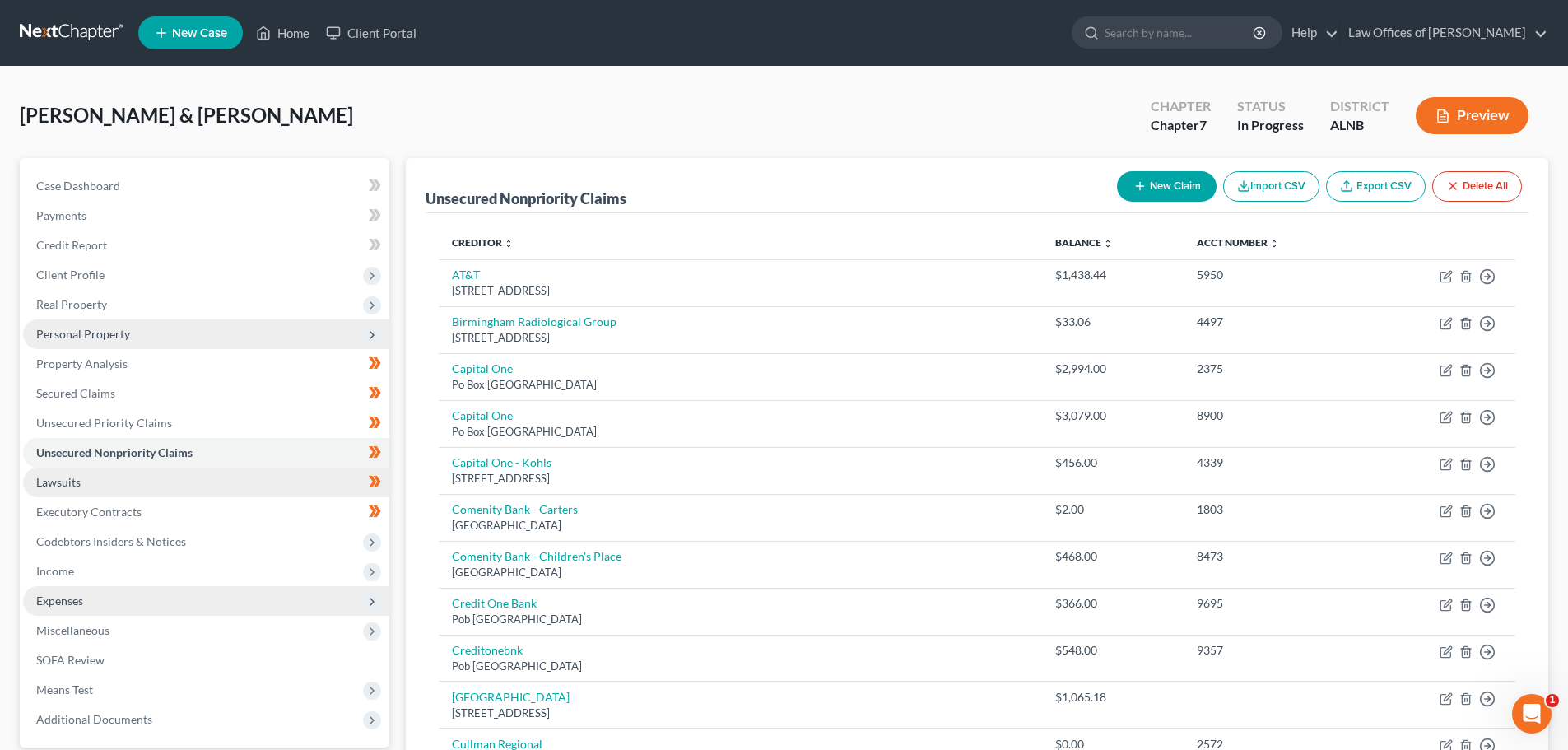
click at [69, 481] on span "Lawsuits" at bounding box center [57, 482] width 44 height 14
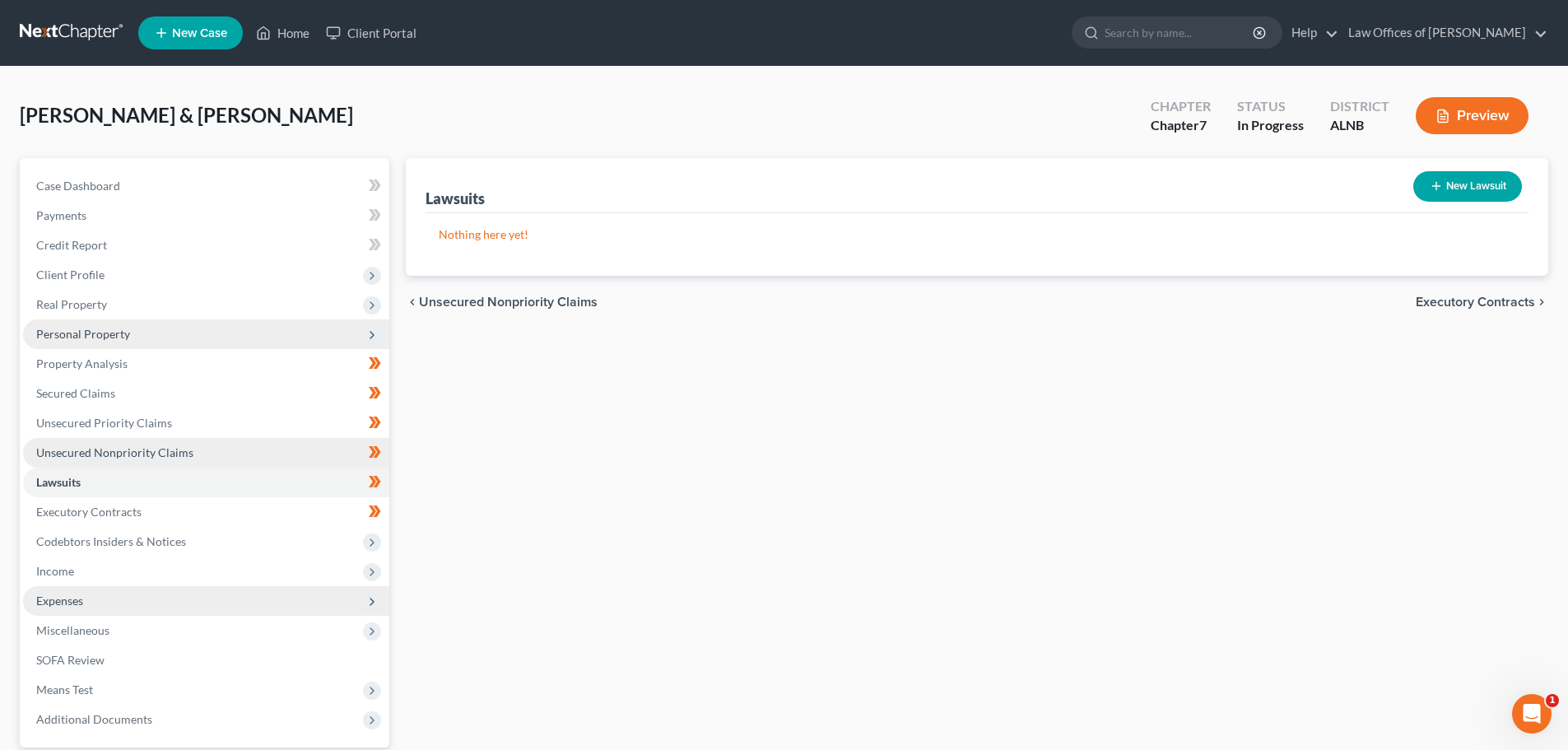
drag, startPoint x: 177, startPoint y: 454, endPoint x: 192, endPoint y: 450, distance: 15.5
click at [177, 454] on span "Unsecured Nonpriority Claims" at bounding box center [114, 453] width 157 height 14
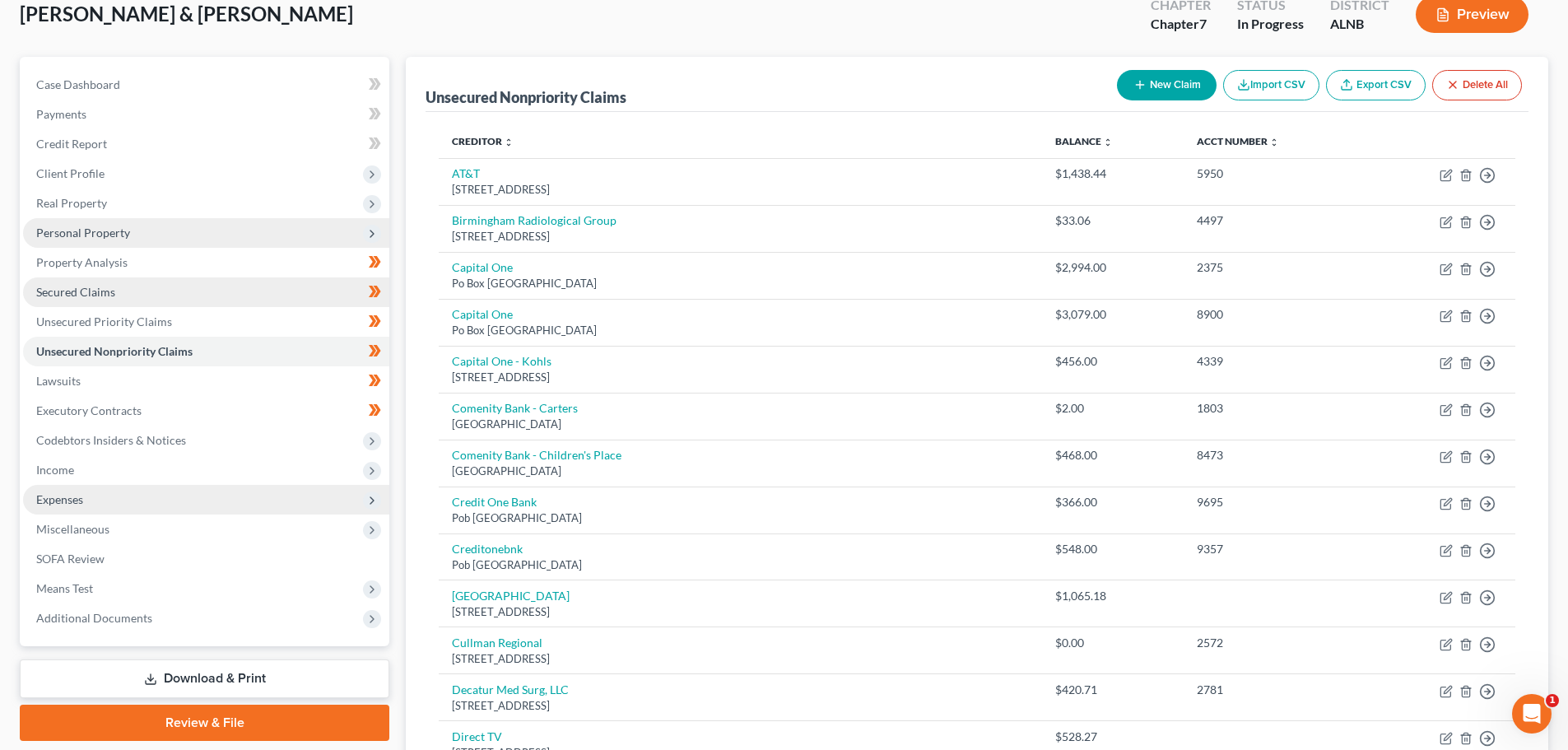
scroll to position [83, 0]
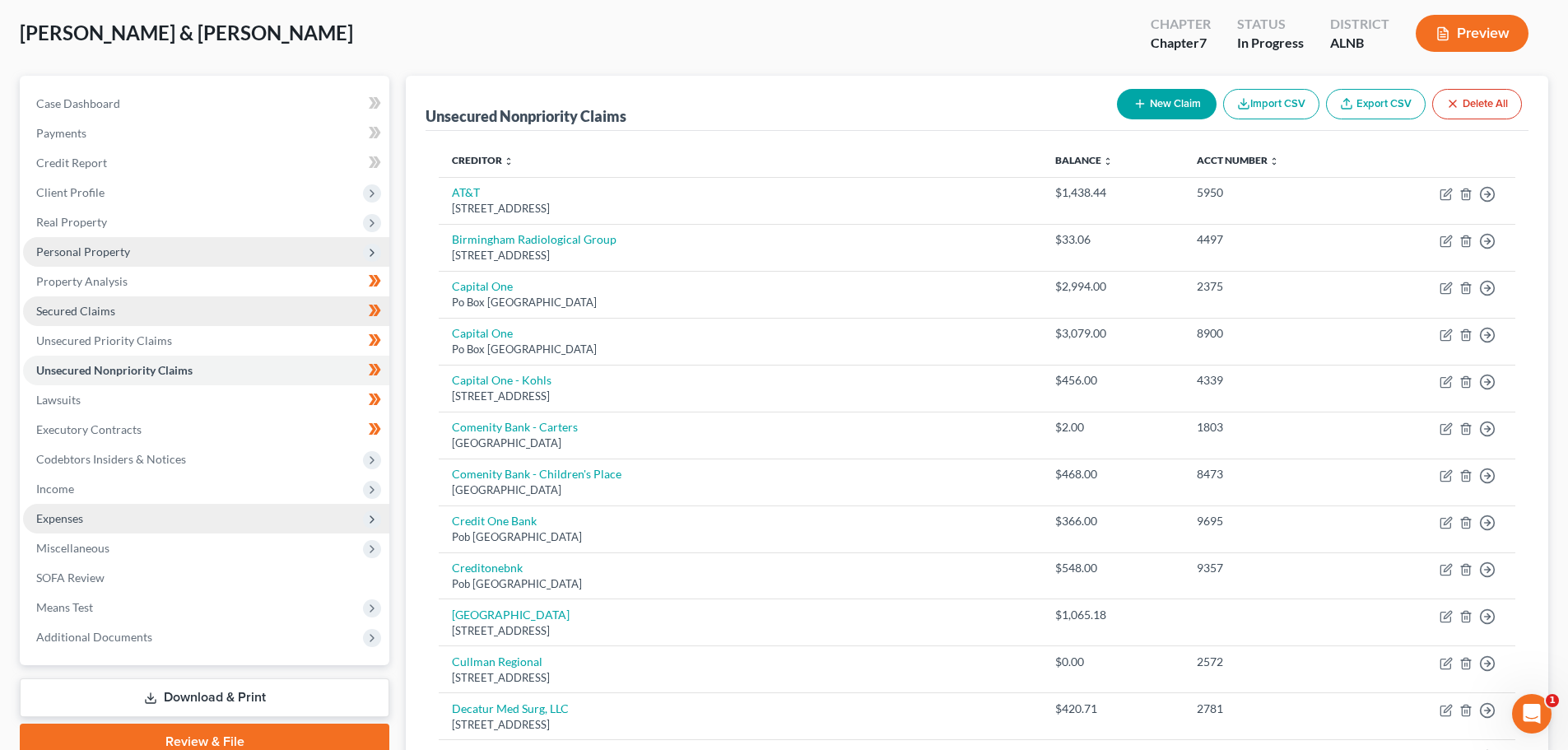
click at [111, 302] on link "Secured Claims" at bounding box center [207, 311] width 366 height 30
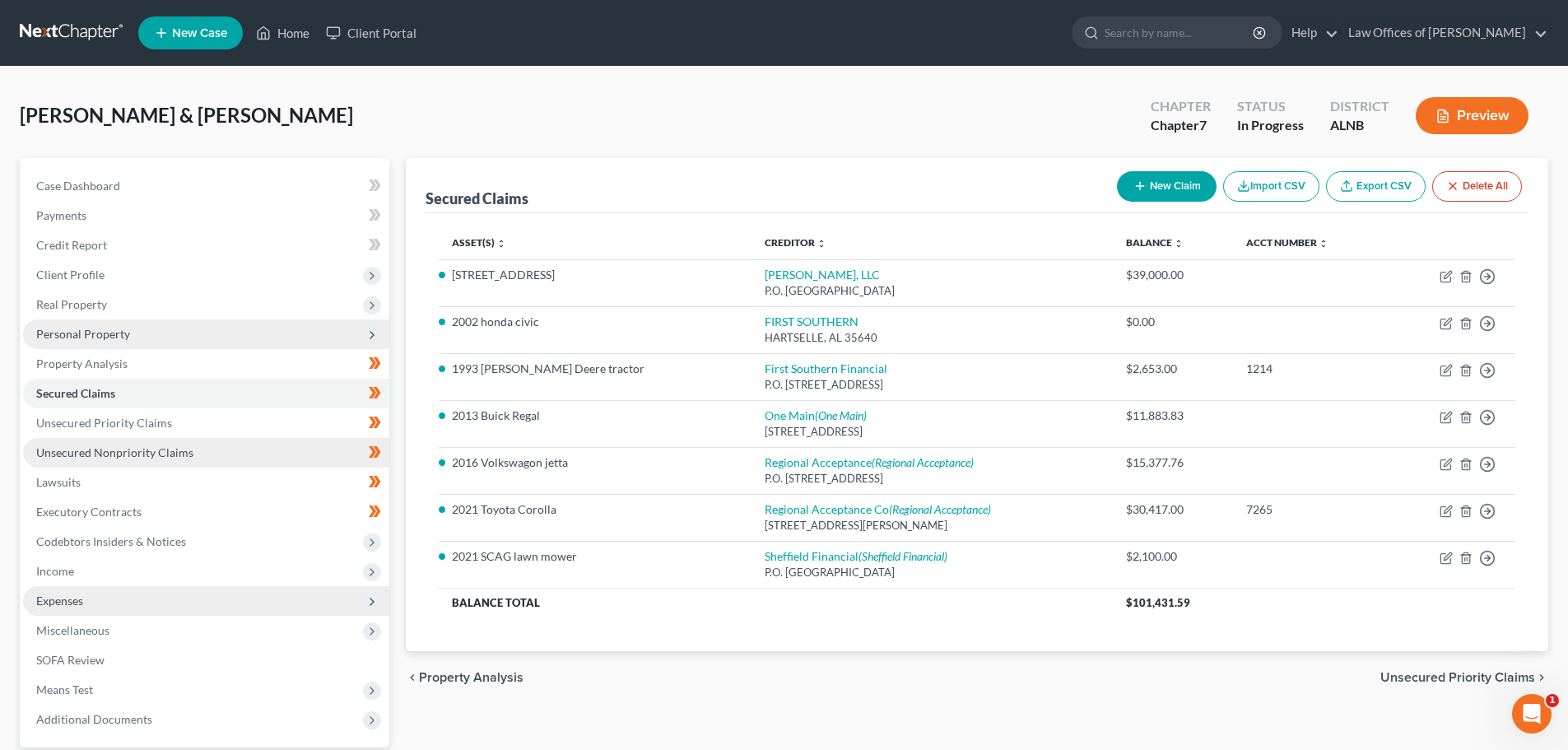
click at [171, 457] on span "Unsecured Nonpriority Claims" at bounding box center [114, 453] width 157 height 14
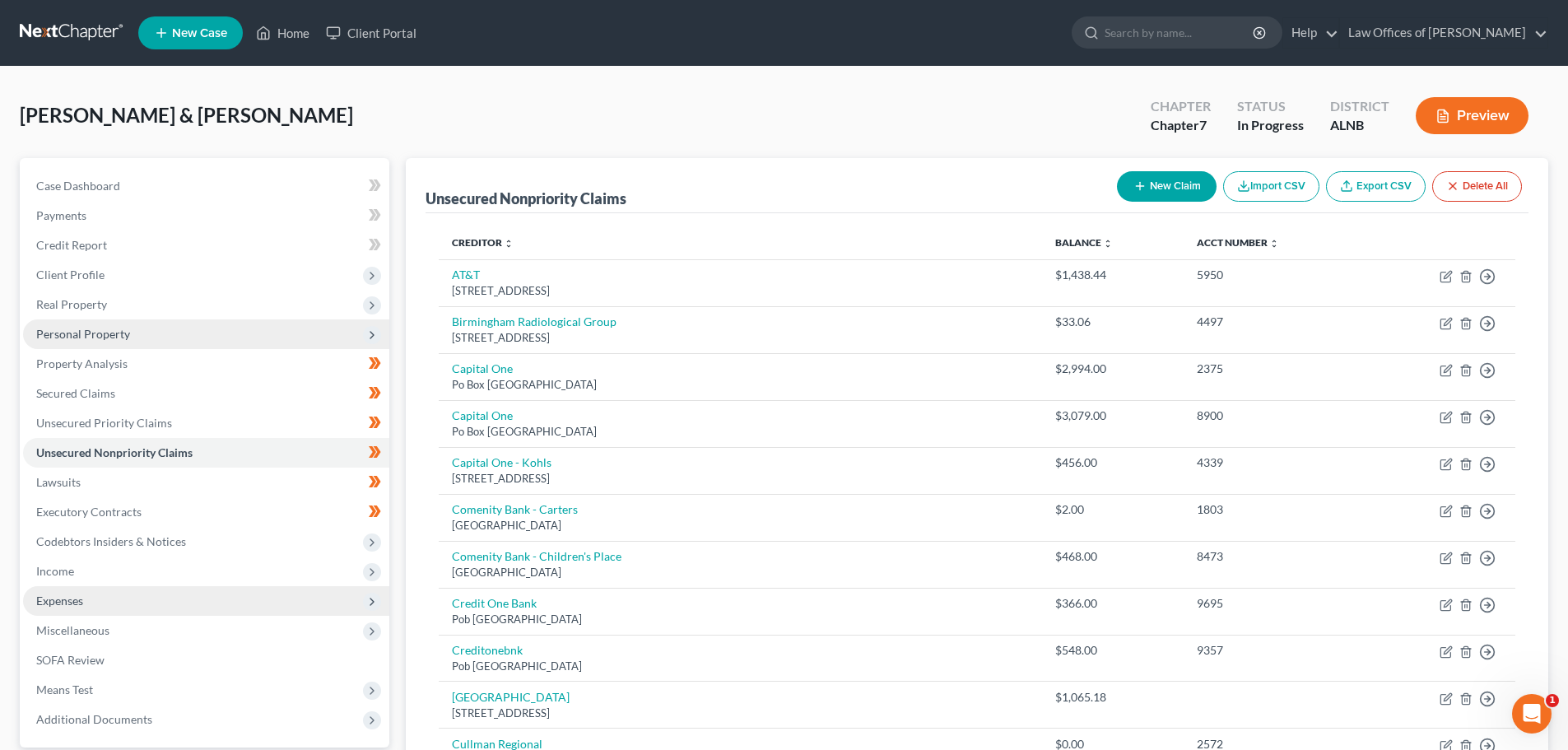
click at [1182, 181] on button "New Claim" at bounding box center [1167, 187] width 100 height 31
select select "2"
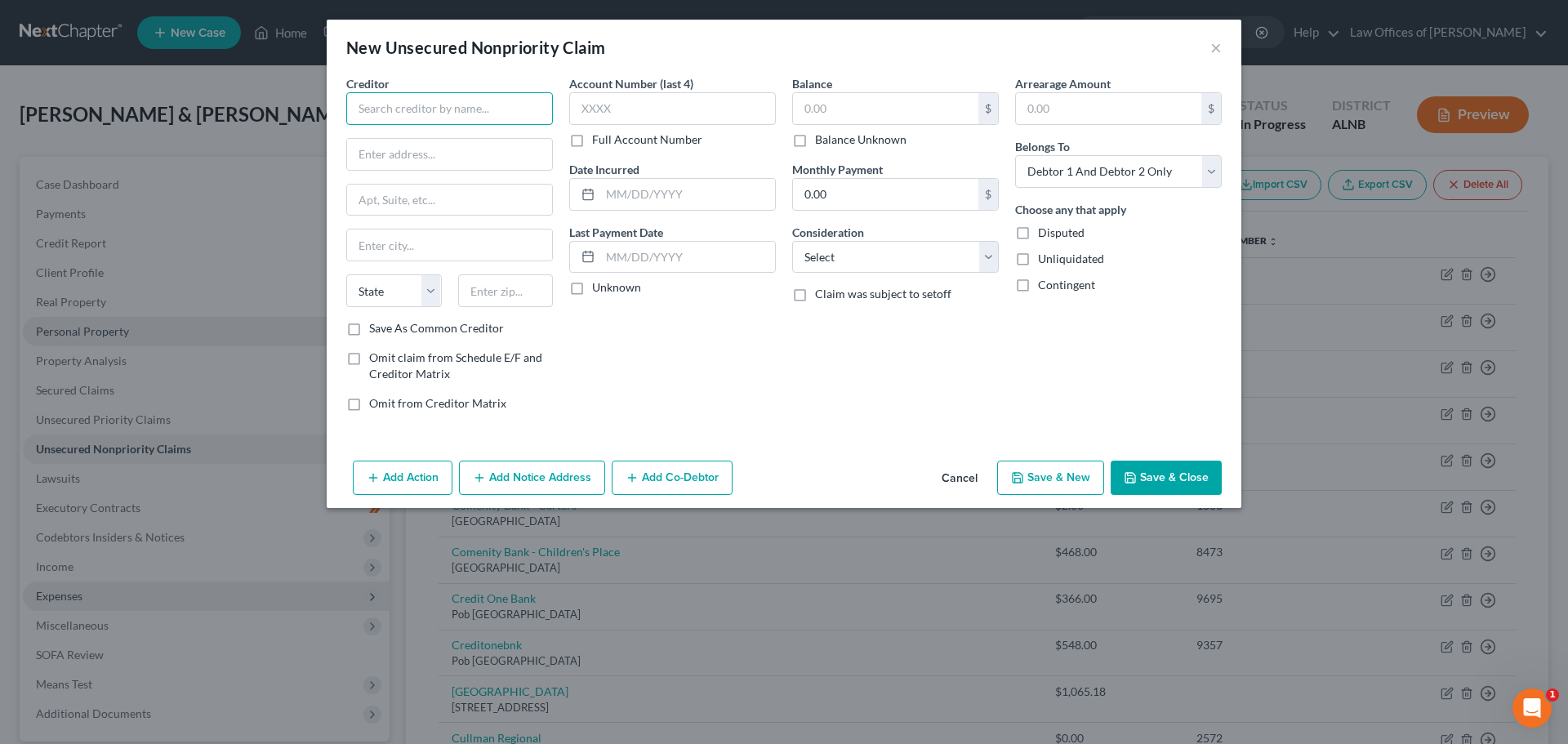
click at [493, 109] on input "text" at bounding box center [450, 109] width 207 height 33
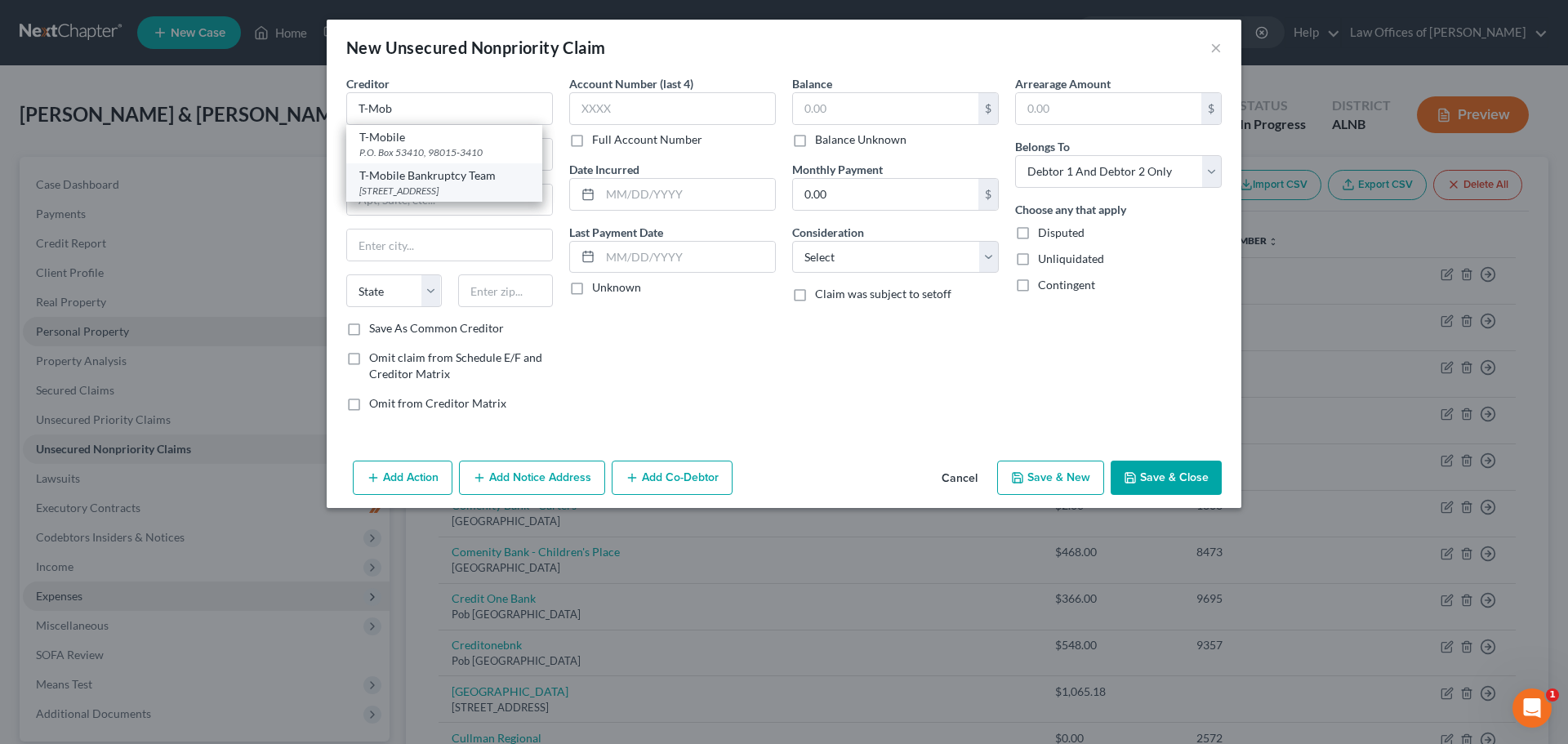
click at [446, 176] on div "T-Mobile Bankruptcy Team" at bounding box center [444, 176] width 170 height 16
type input "T-Mobile Bankruptcy Team"
type input "PO Box 53410"
type input "Bellevue"
select select "50"
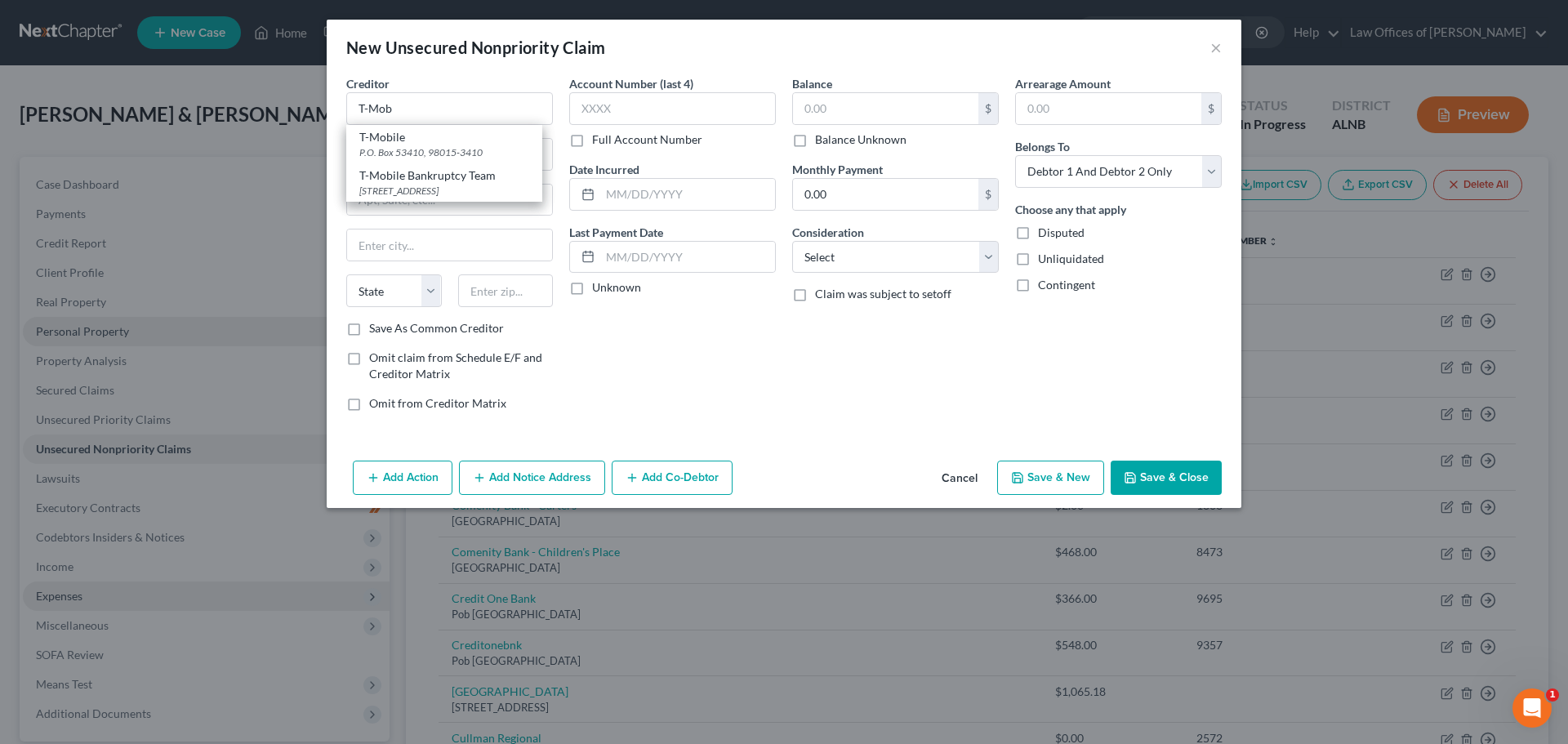
type input "98015"
click at [816, 142] on label "Balance Unknown" at bounding box center [861, 140] width 92 height 16
click at [822, 142] on input "Balance Unknown" at bounding box center [827, 137] width 11 height 11
checkbox input "true"
type input "0.00"
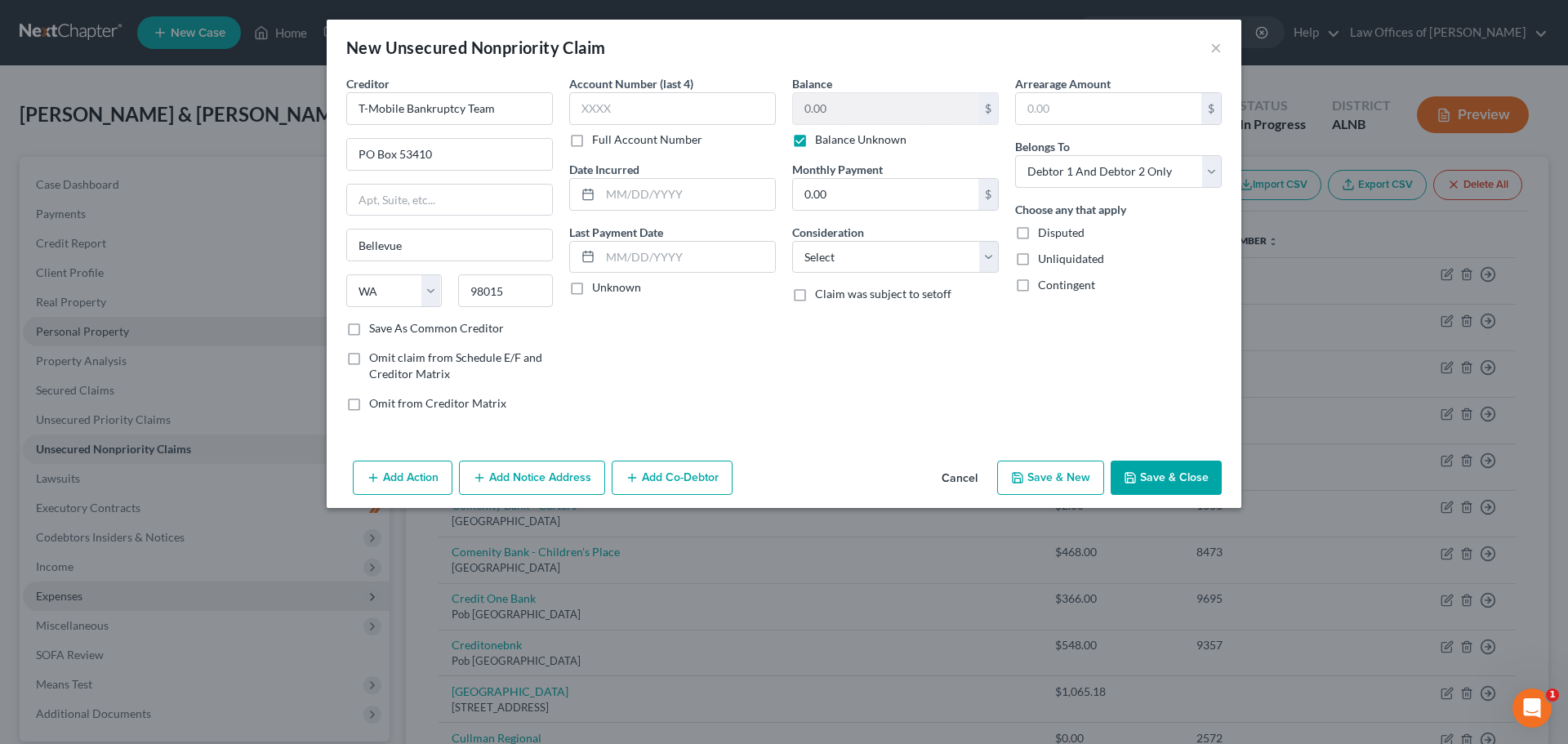
click at [1177, 477] on button "Save & Close" at bounding box center [1166, 478] width 111 height 34
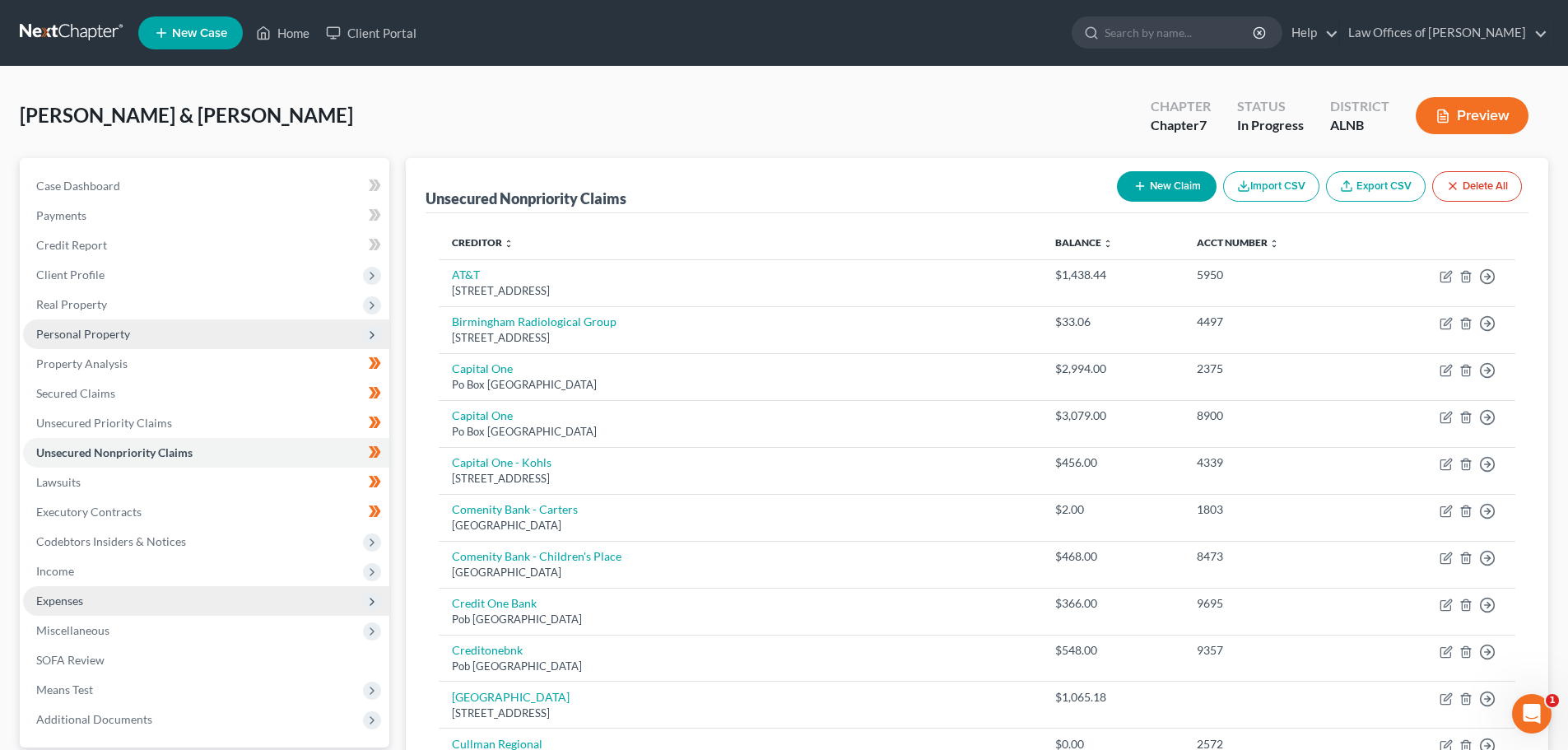
click at [1159, 185] on button "New Claim" at bounding box center [1167, 187] width 100 height 31
select select "2"
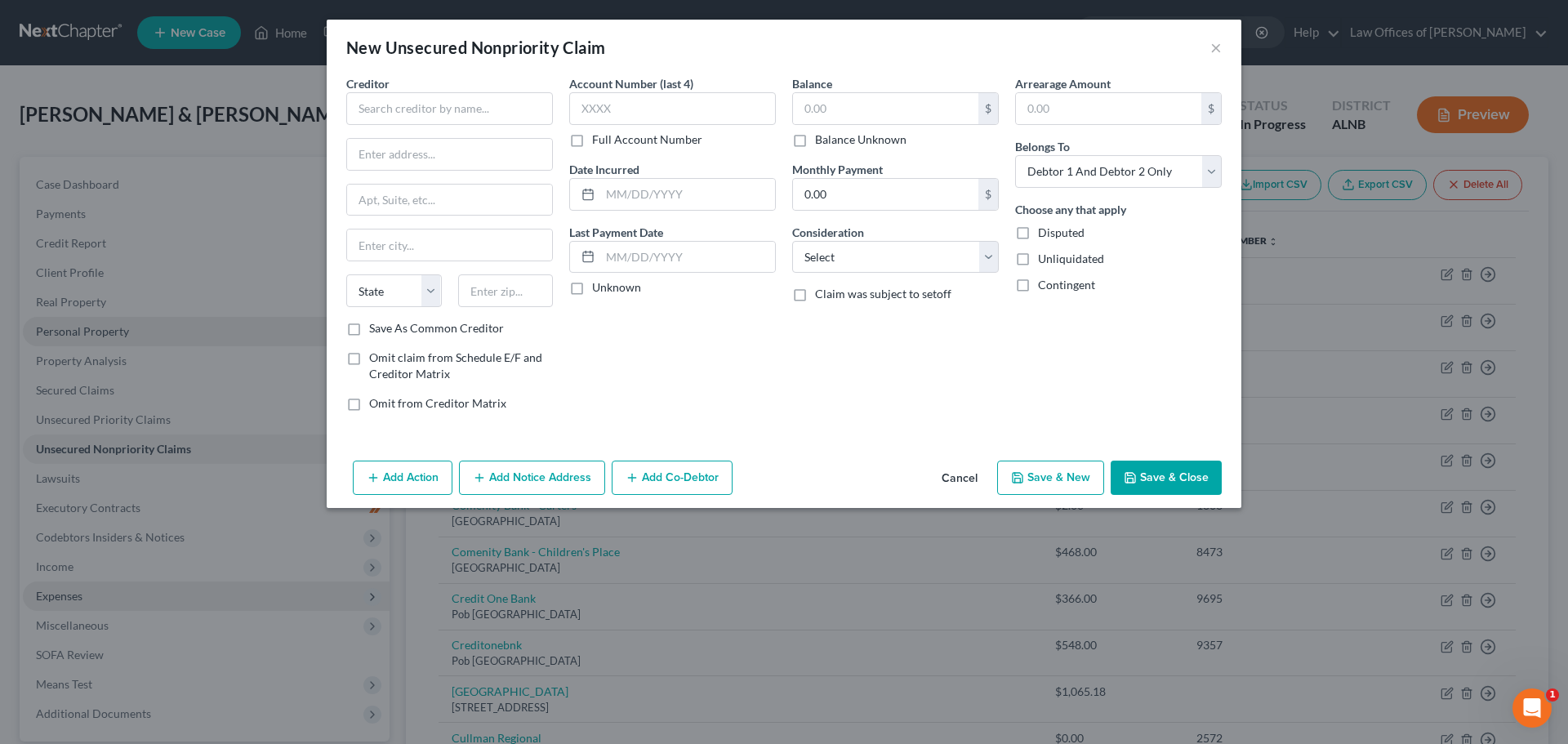
click at [962, 479] on button "Cancel" at bounding box center [960, 478] width 62 height 33
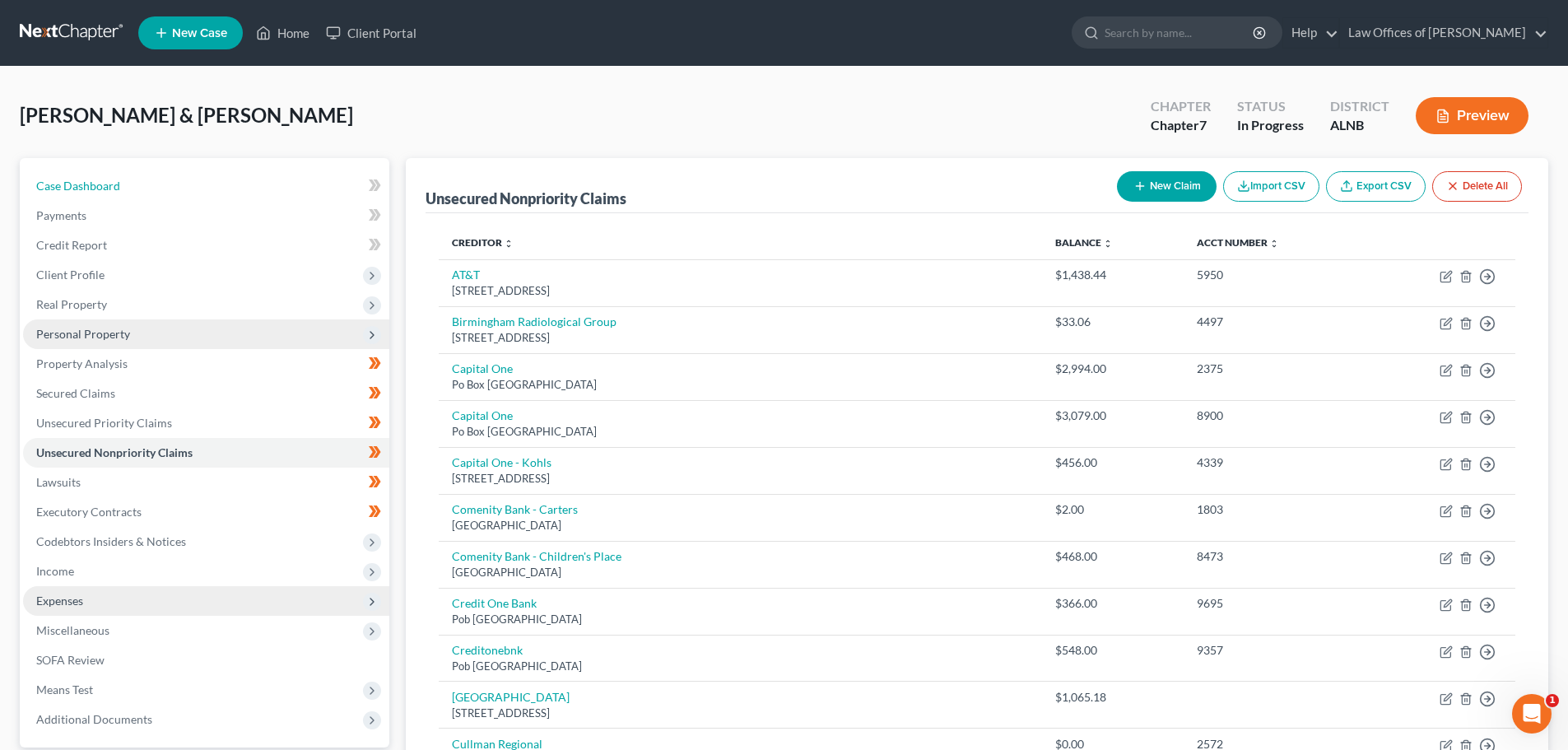
drag, startPoint x: 132, startPoint y: 185, endPoint x: 933, endPoint y: 133, distance: 802.7
click at [131, 184] on link "Case Dashboard" at bounding box center [207, 186] width 366 height 30
select select "4"
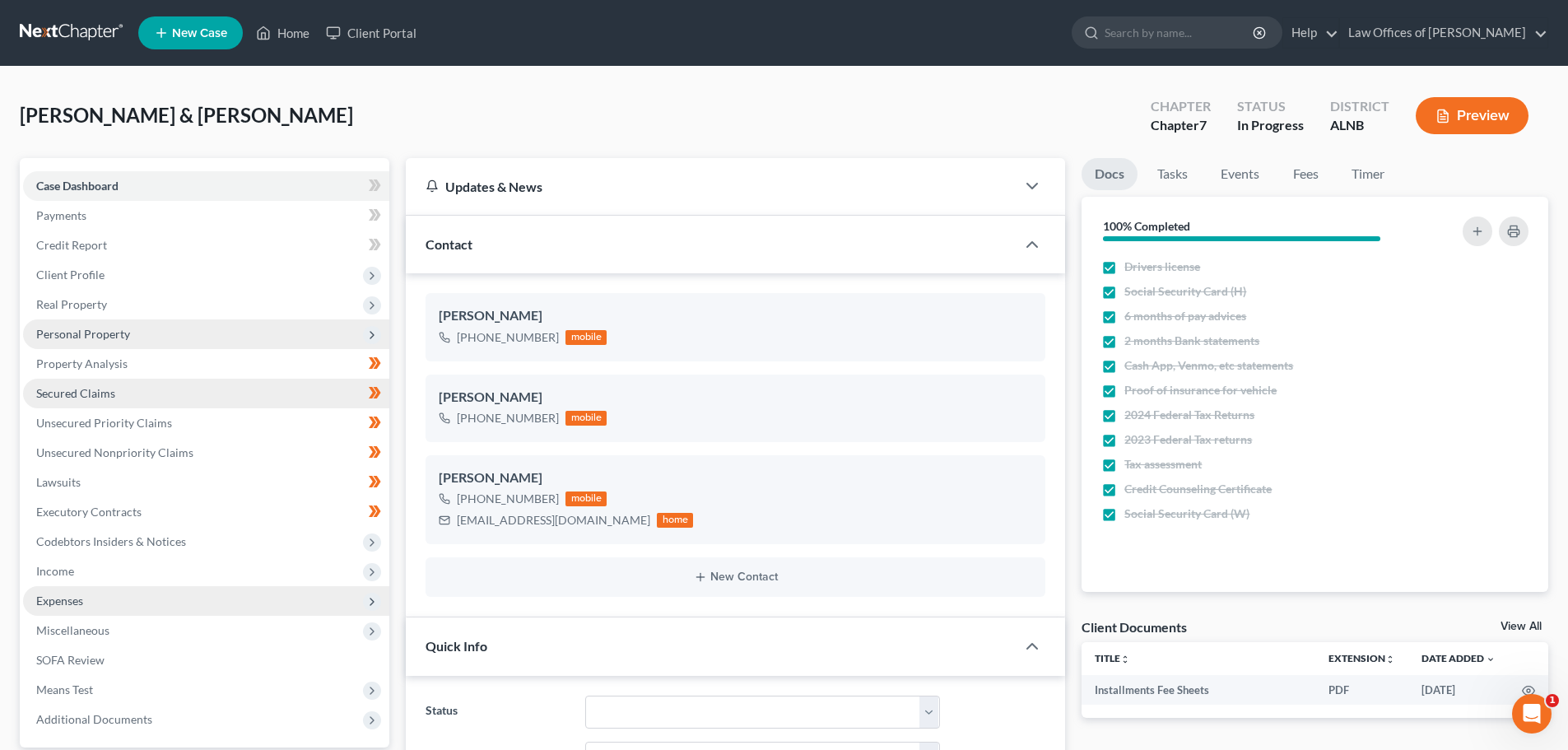
click at [174, 394] on link "Secured Claims" at bounding box center [207, 393] width 366 height 30
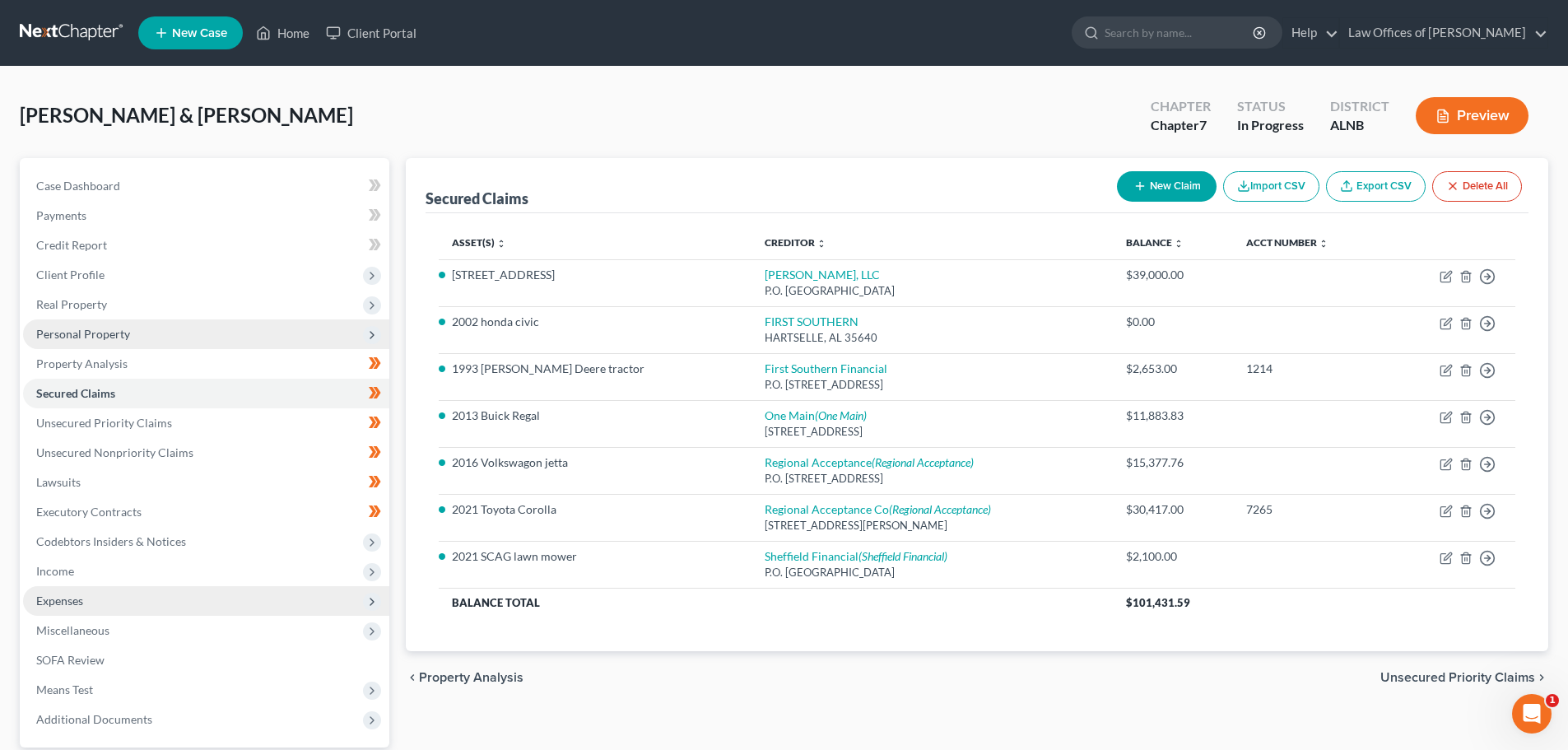
click at [206, 33] on span "New Case" at bounding box center [199, 33] width 55 height 13
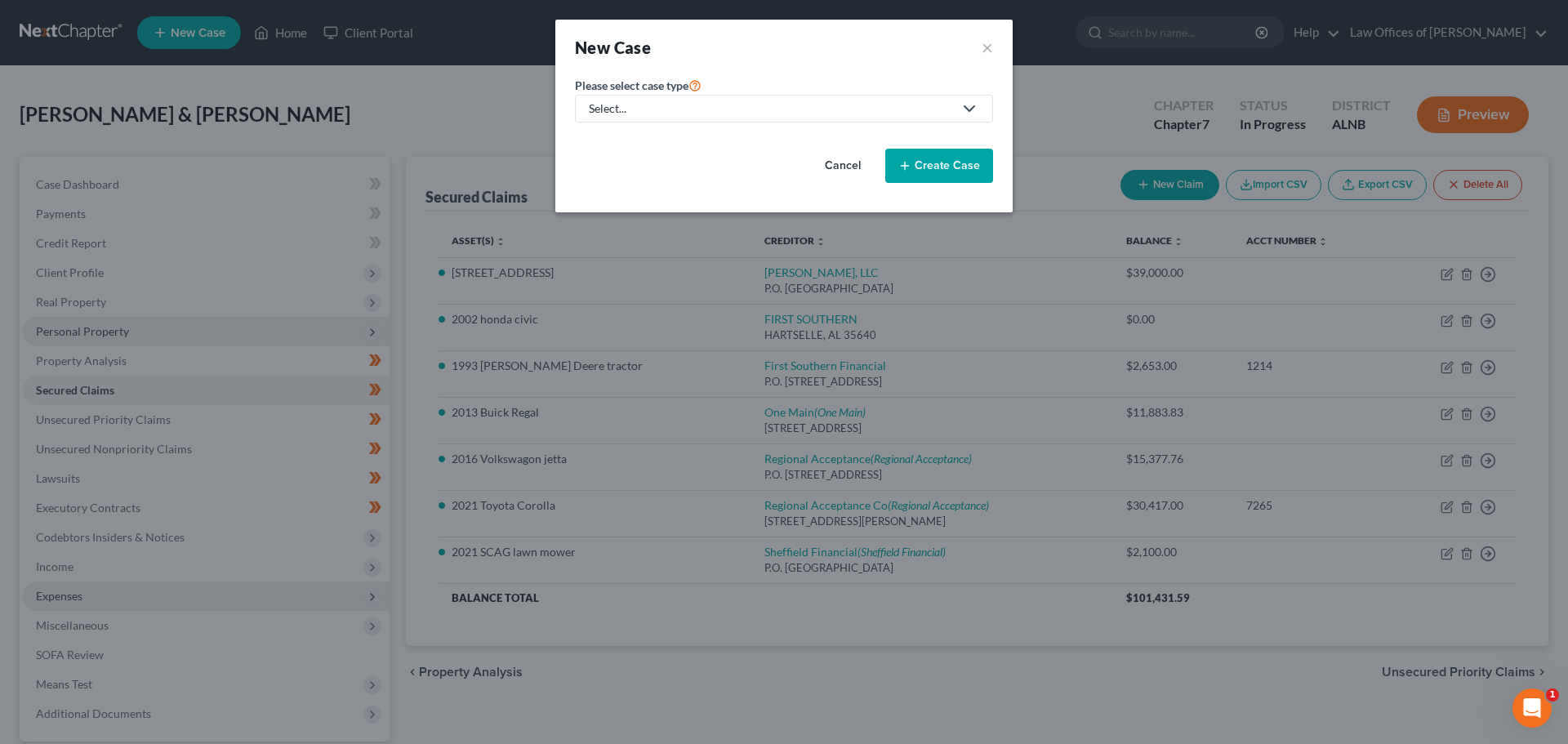
click at [958, 110] on icon at bounding box center [965, 109] width 26 height 20
click at [638, 143] on div "Bankruptcy" at bounding box center [620, 141] width 59 height 16
select select "1"
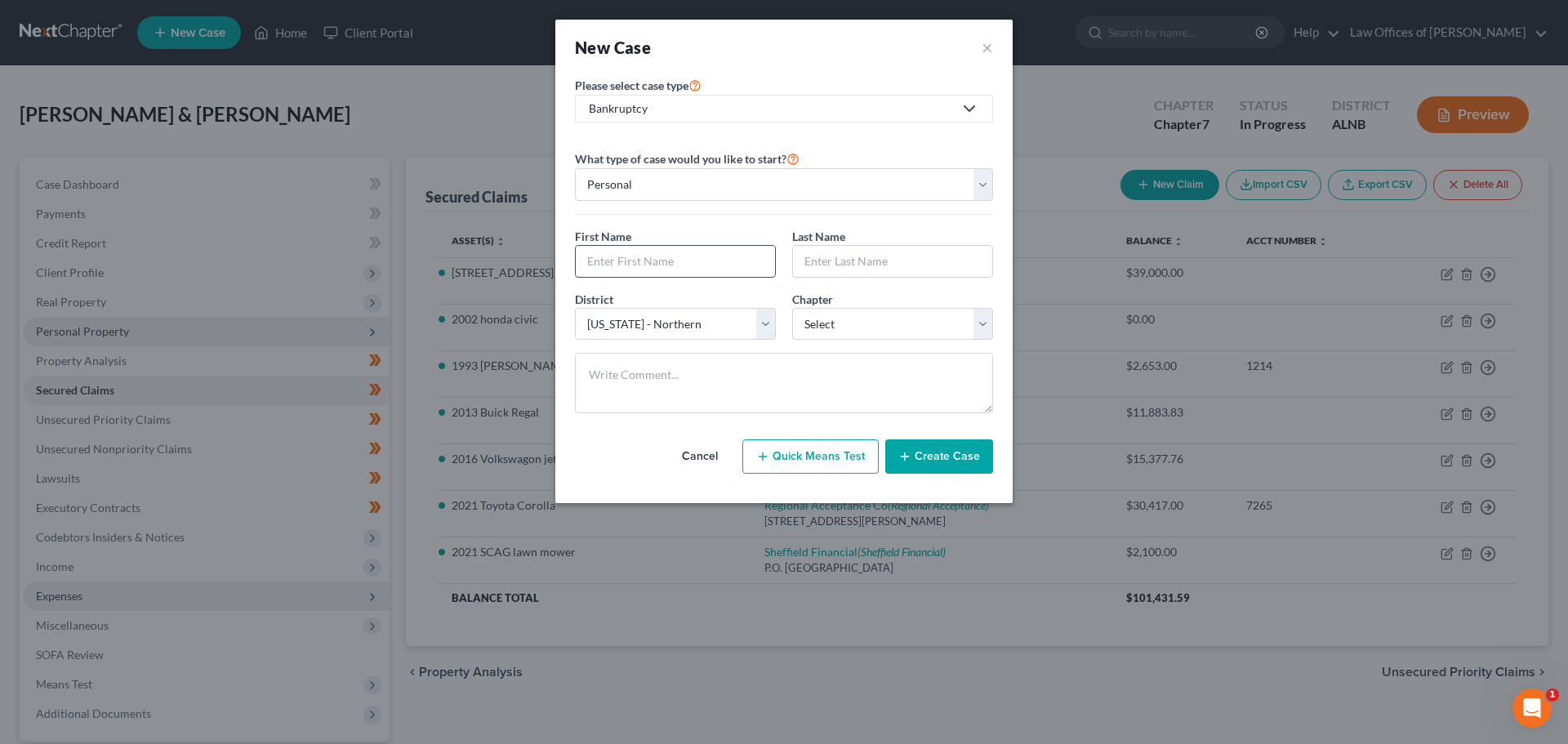
click at [729, 266] on input "text" at bounding box center [676, 261] width 200 height 31
type input "Karen"
click at [848, 258] on input "text" at bounding box center [893, 261] width 200 height 31
type input "Jefferson"
click at [981, 326] on select "Select 7 11 12 13" at bounding box center [892, 323] width 201 height 33
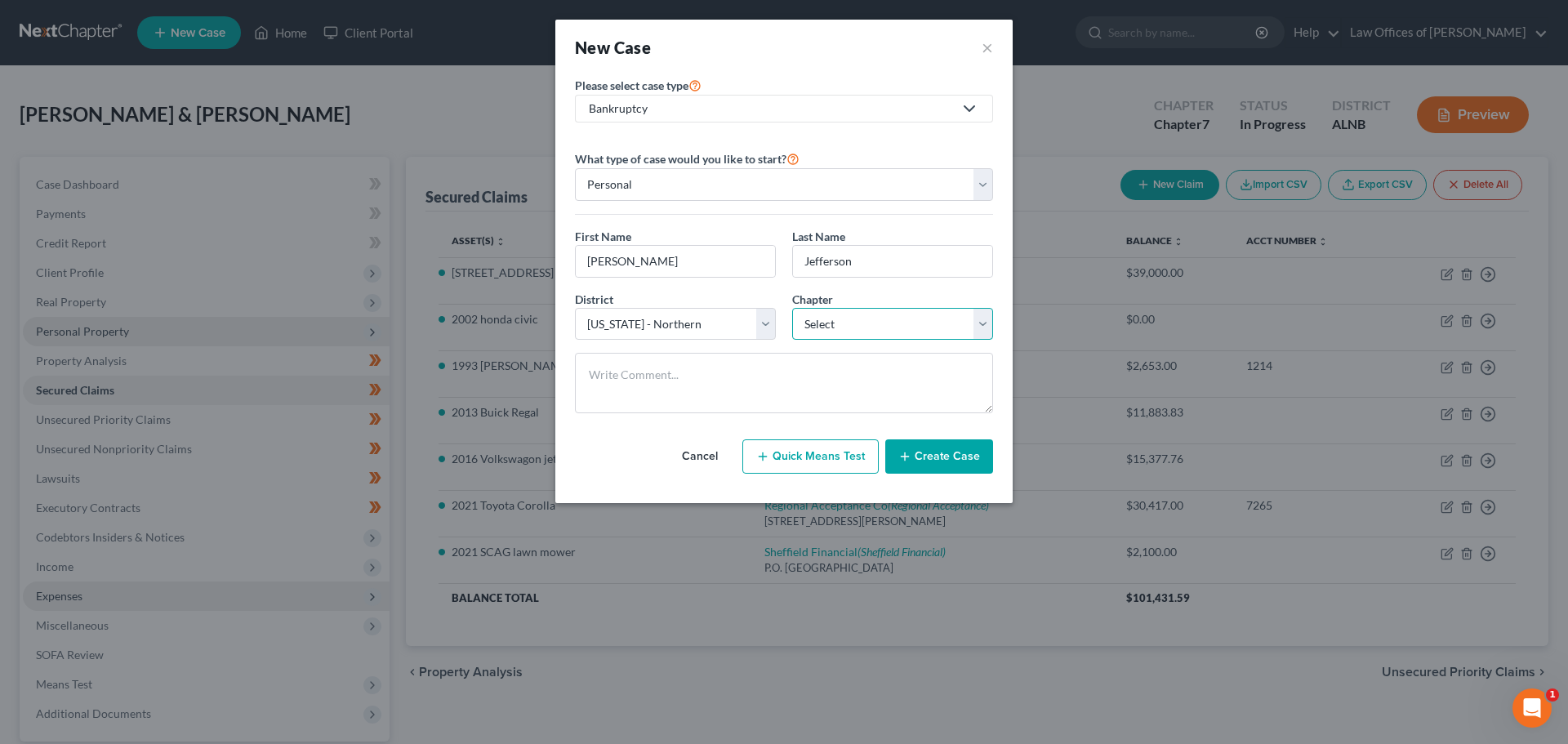
select select "3"
click at [792, 307] on select "Select 7 11 12 13" at bounding box center [892, 323] width 201 height 33
click at [958, 453] on button "Create Case" at bounding box center [939, 456] width 108 height 34
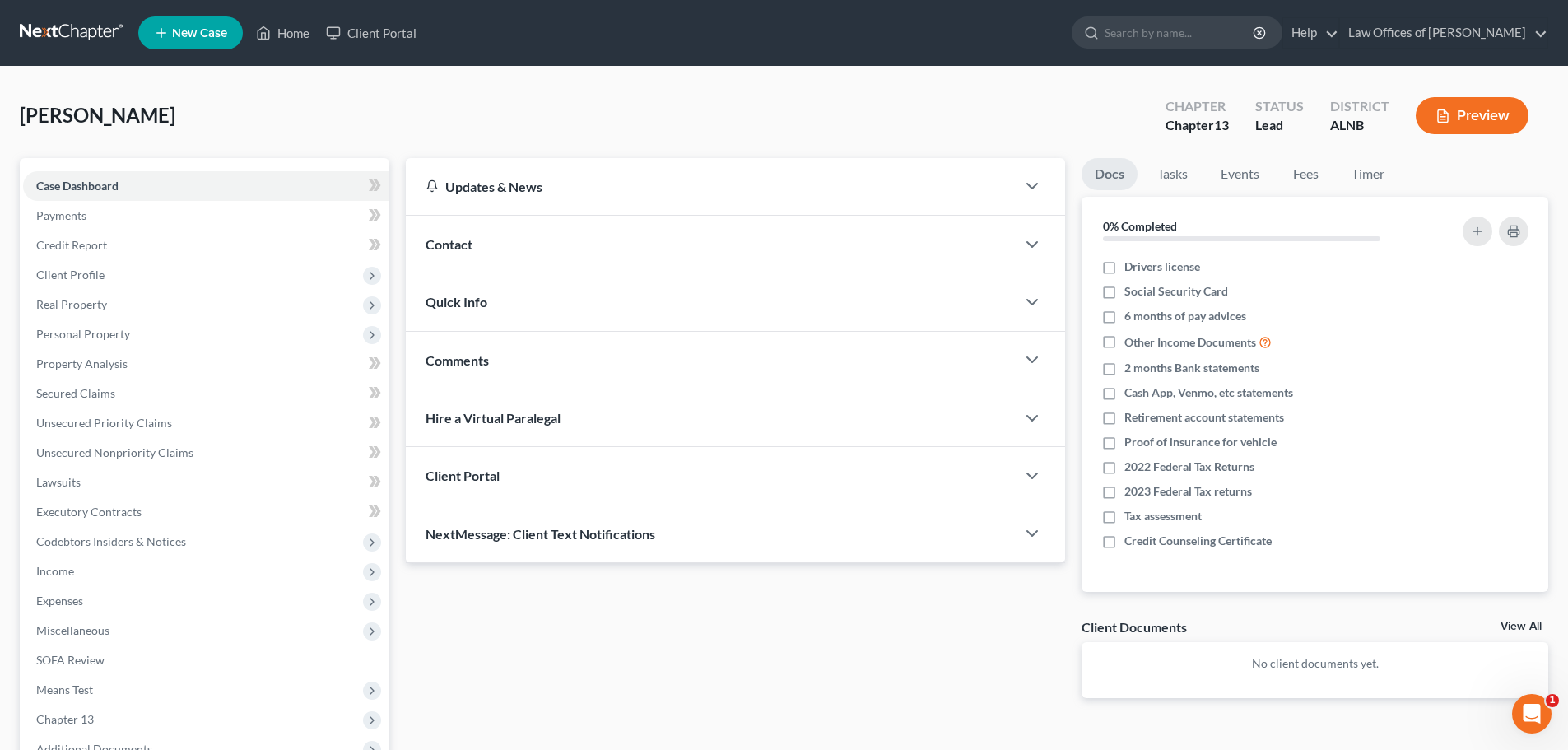
click at [1021, 241] on div at bounding box center [1040, 244] width 49 height 33
click at [554, 243] on div "Contact" at bounding box center [710, 243] width 610 height 57
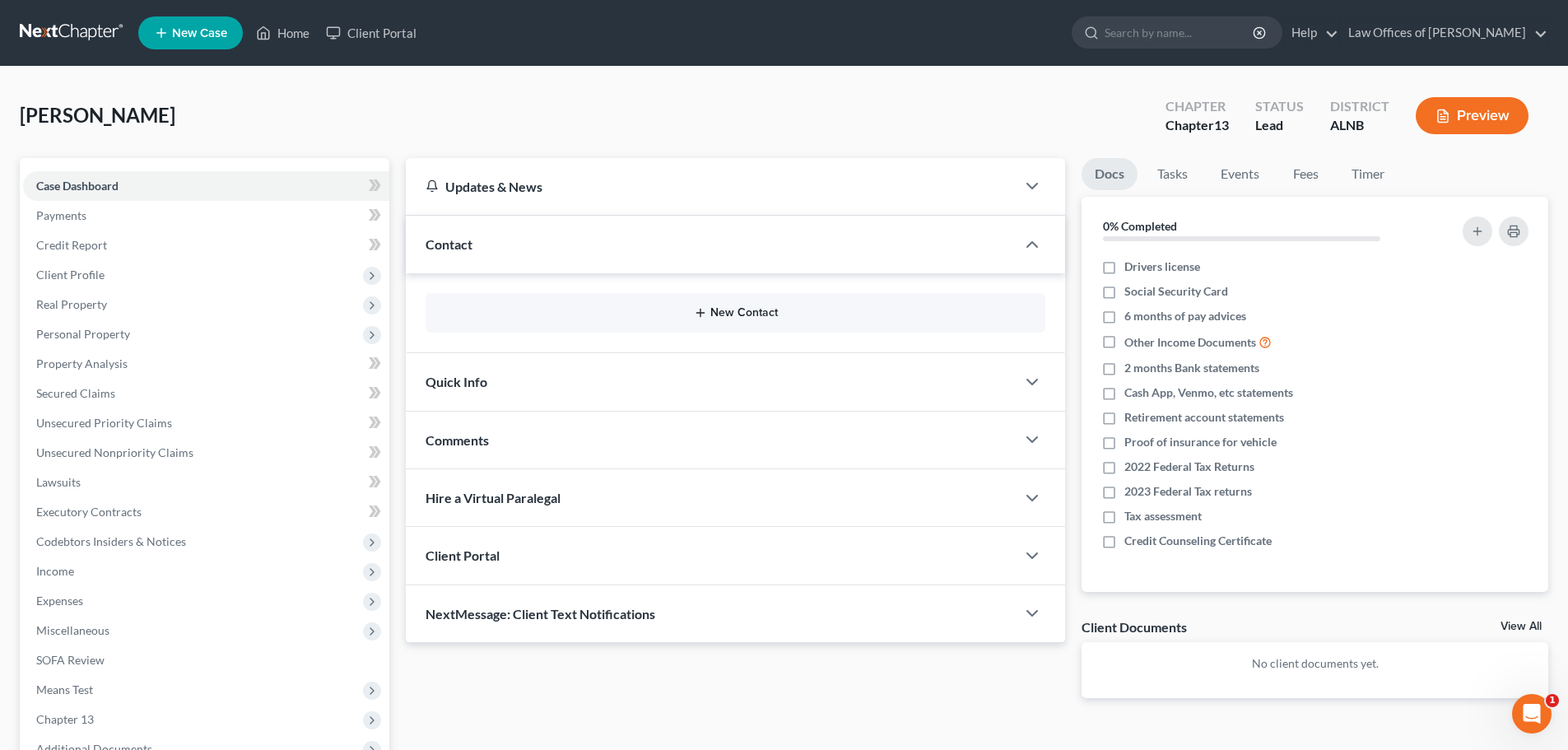
click at [735, 313] on button "New Contact" at bounding box center [735, 313] width 594 height 13
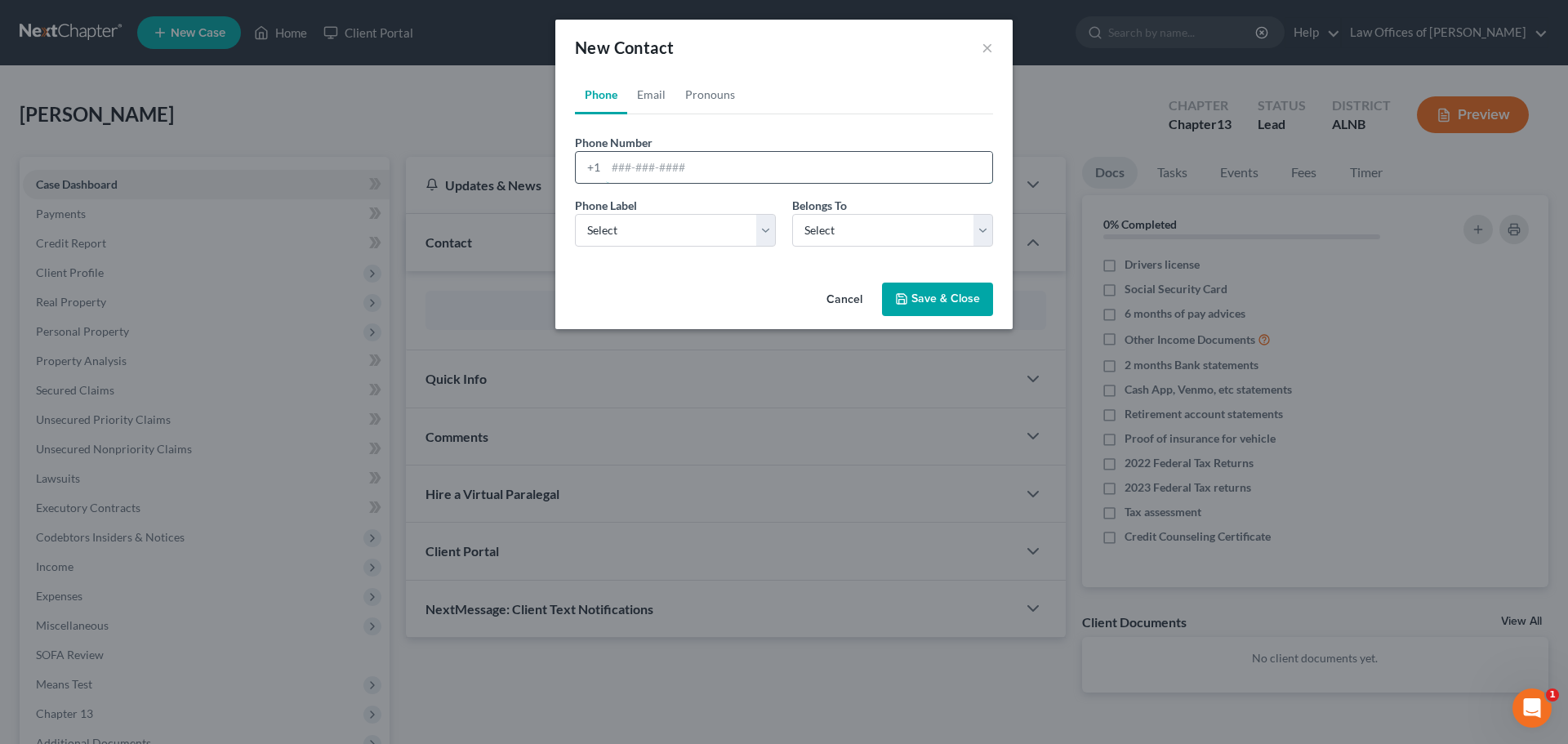
click at [667, 162] on input "tel" at bounding box center [799, 167] width 386 height 31
paste input "256-289-3631"
type input "256-289-3631"
drag, startPoint x: 768, startPoint y: 235, endPoint x: 750, endPoint y: 246, distance: 21.1
click at [768, 235] on select "Select Mobile Home Work Other" at bounding box center [675, 230] width 201 height 33
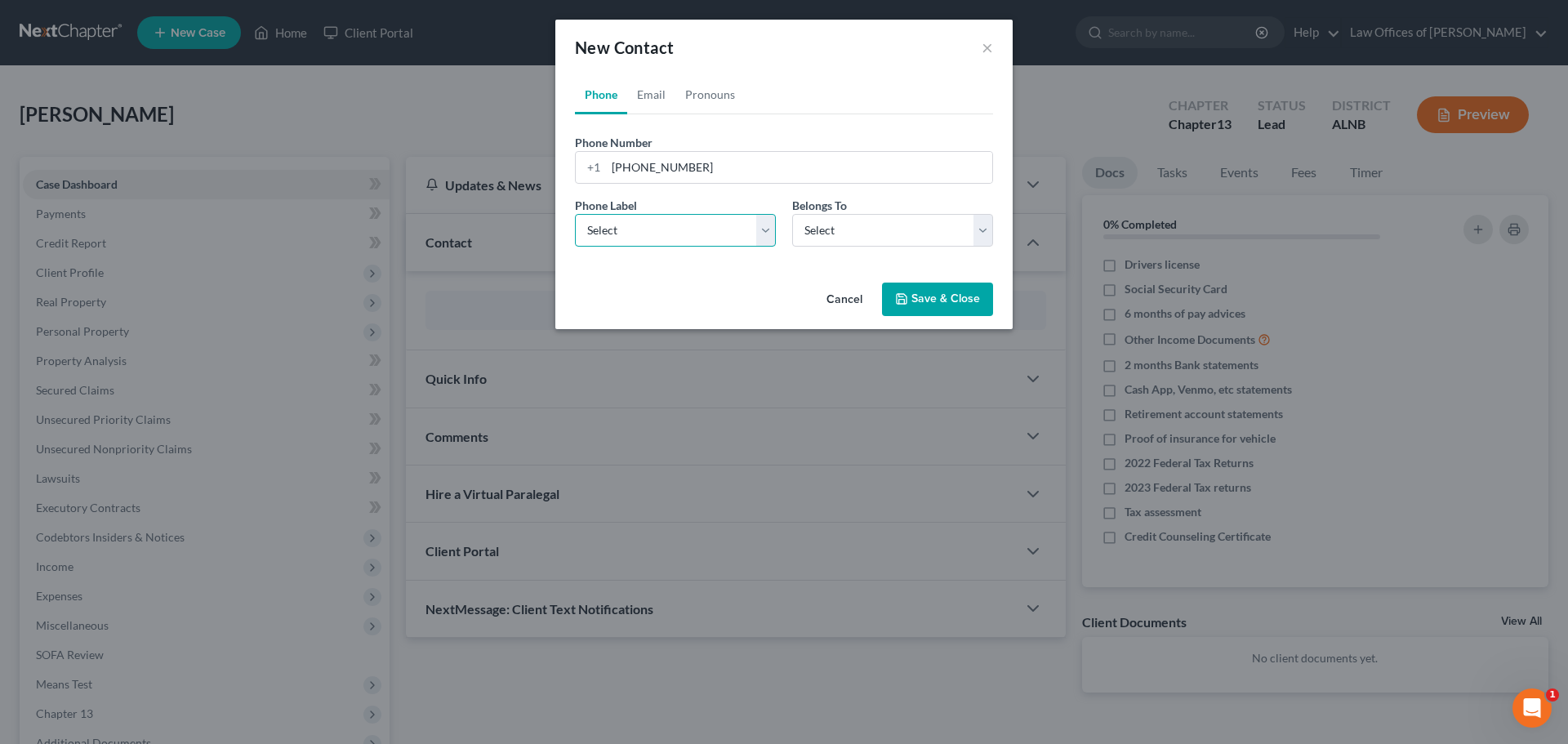
select select "0"
click at [575, 214] on select "Select Mobile Home Work Other" at bounding box center [675, 230] width 201 height 33
click at [981, 227] on select "Select Client Other" at bounding box center [892, 230] width 201 height 33
select select "0"
click at [792, 214] on select "Select Client Other" at bounding box center [892, 230] width 201 height 33
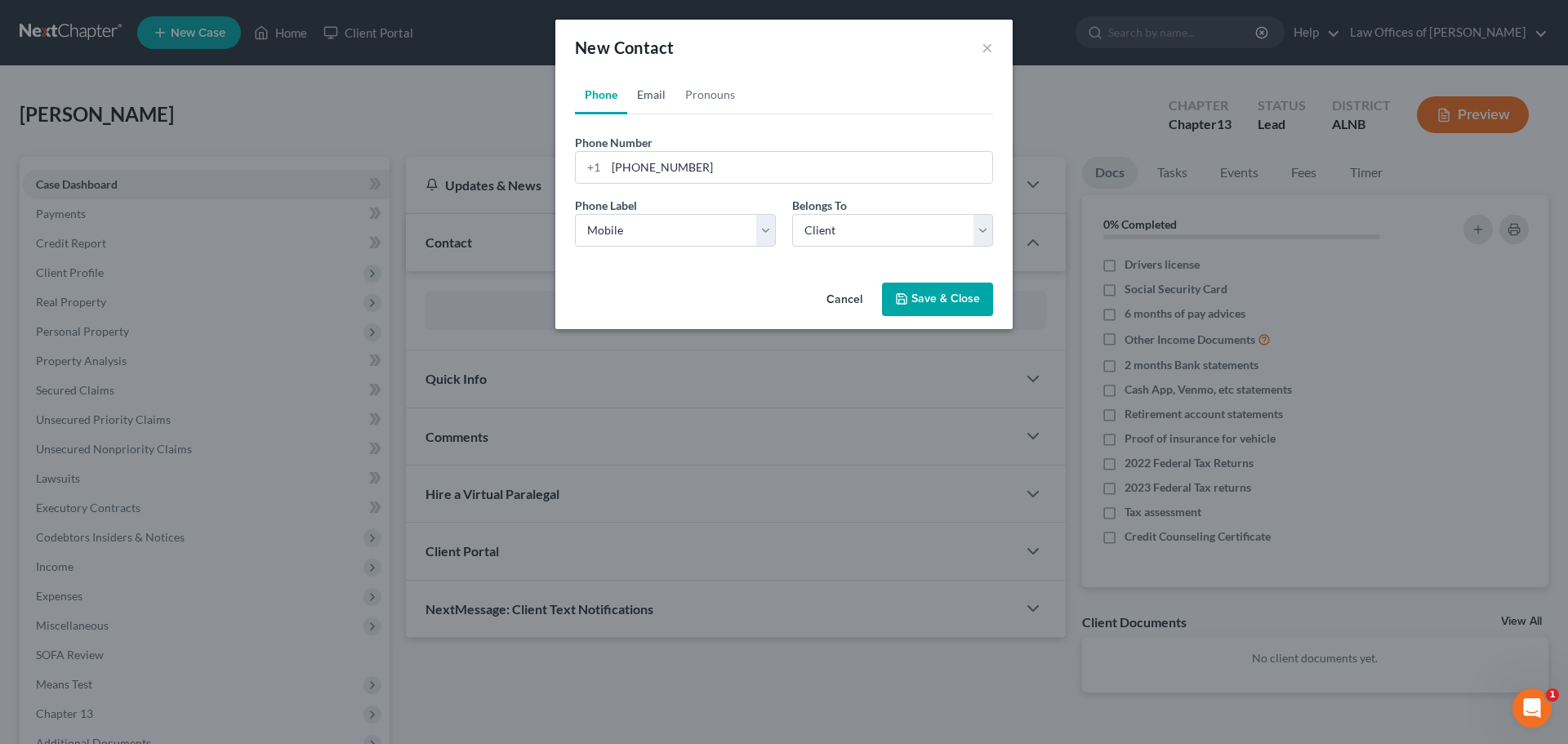
click at [649, 98] on link "Email" at bounding box center [652, 94] width 48 height 39
click at [876, 168] on input "email" at bounding box center [799, 167] width 386 height 31
paste input "karenjefferson2014@gmail.com"
type input "karenjefferson2014@gmail.com"
drag, startPoint x: 768, startPoint y: 233, endPoint x: 747, endPoint y: 246, distance: 24.7
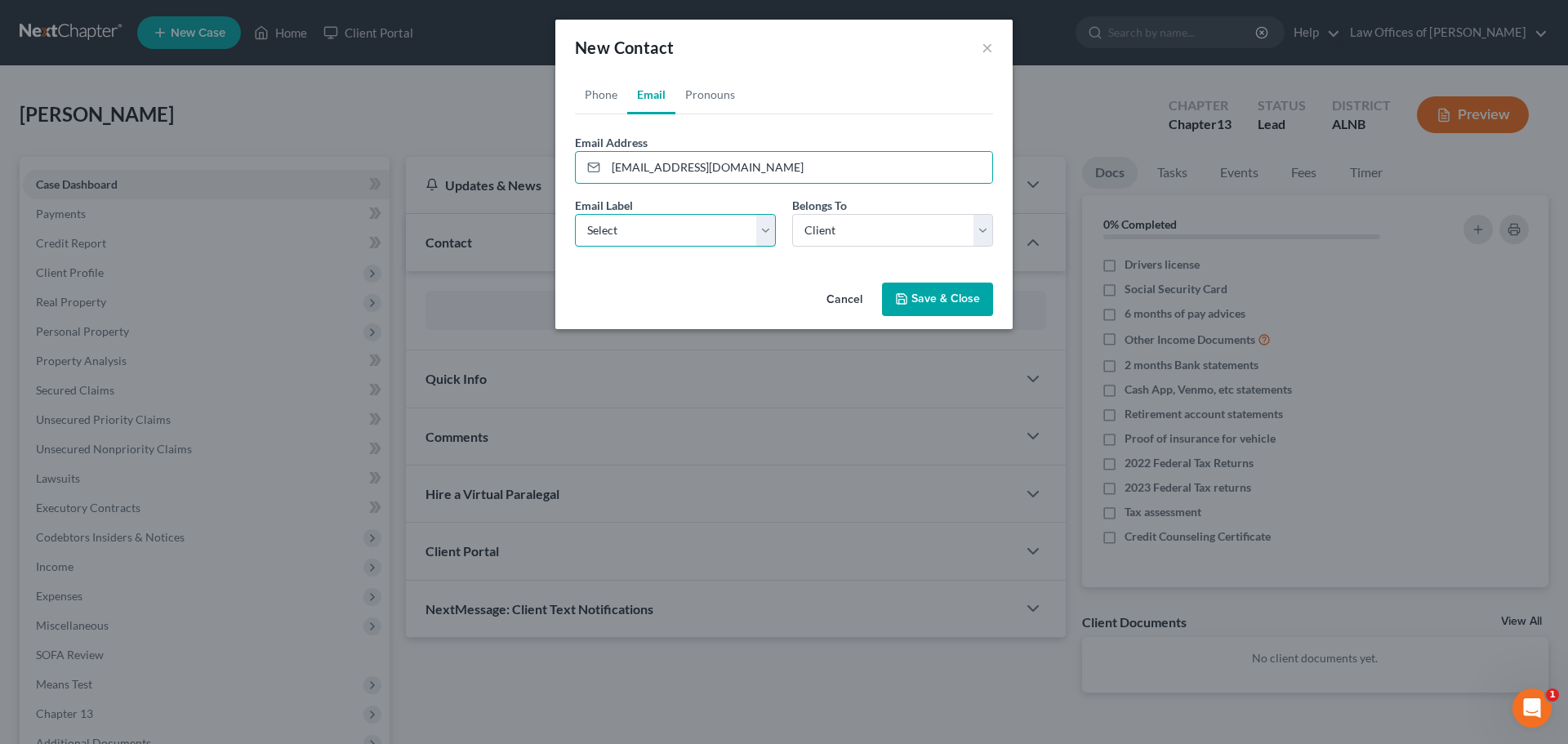
click at [768, 233] on select "Select Home Work Other" at bounding box center [675, 230] width 201 height 33
select select "0"
click at [575, 214] on select "Select Home Work Other" at bounding box center [675, 230] width 201 height 33
drag, startPoint x: 981, startPoint y: 234, endPoint x: 858, endPoint y: 246, distance: 123.6
click at [981, 234] on select "Select Client Other" at bounding box center [892, 230] width 201 height 33
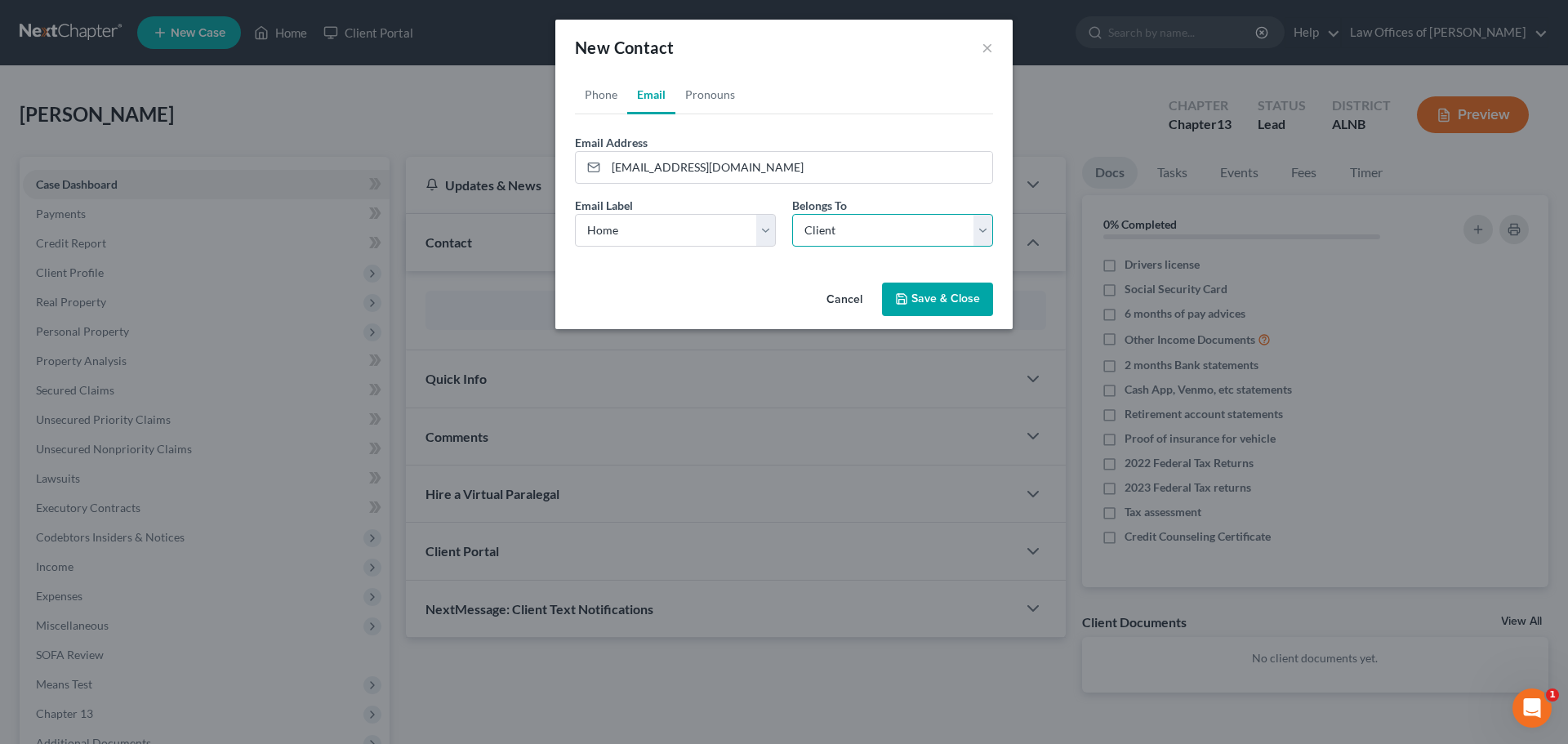
click at [792, 214] on select "Select Client Other" at bounding box center [892, 230] width 201 height 33
click at [942, 298] on button "Save & Close" at bounding box center [938, 299] width 111 height 34
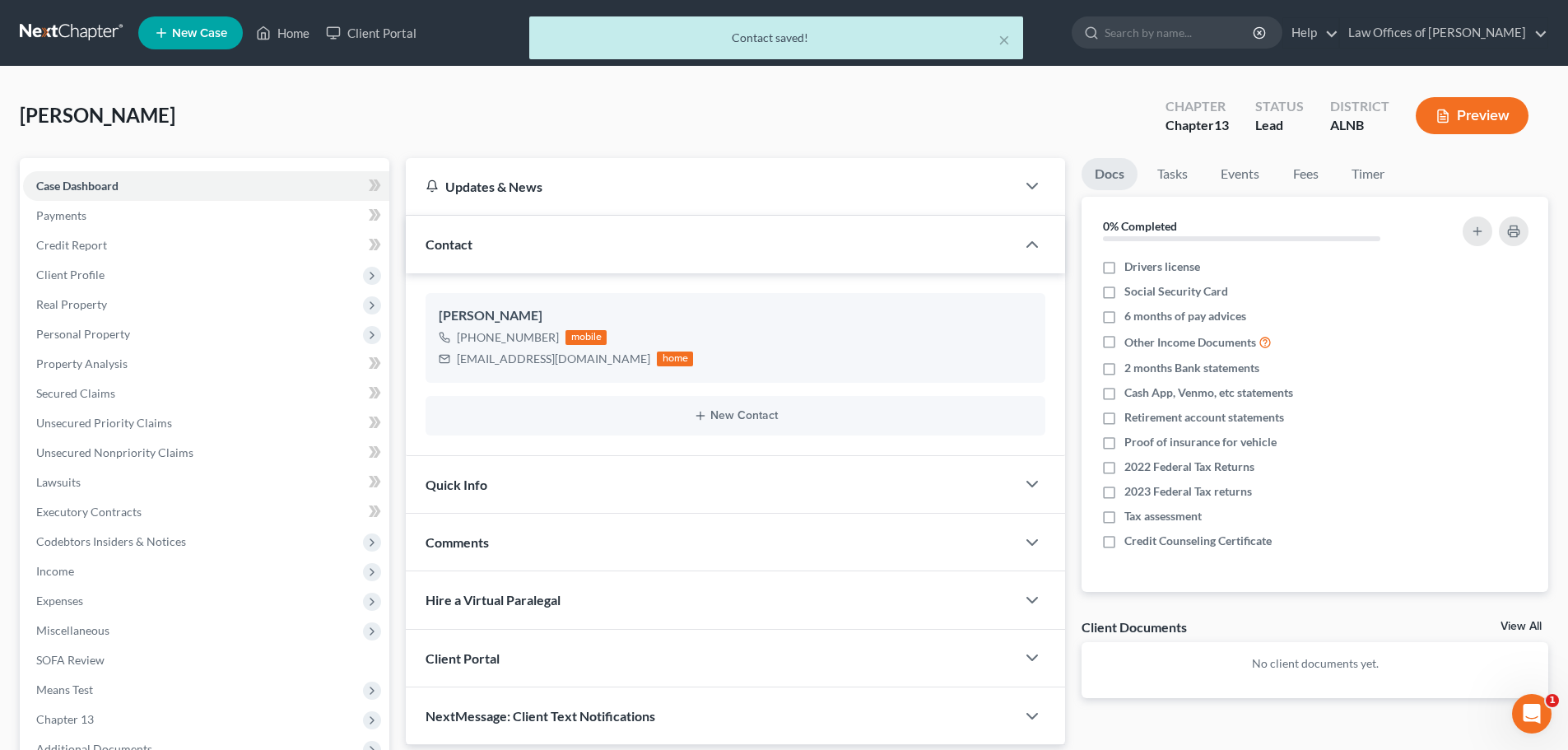
click at [447, 94] on div "Jefferson, Karen Upgraded Chapter Chapter 13 Status Lead District ALNB Preview" at bounding box center [784, 122] width 1528 height 72
